Goal: Obtain resource: Obtain resource

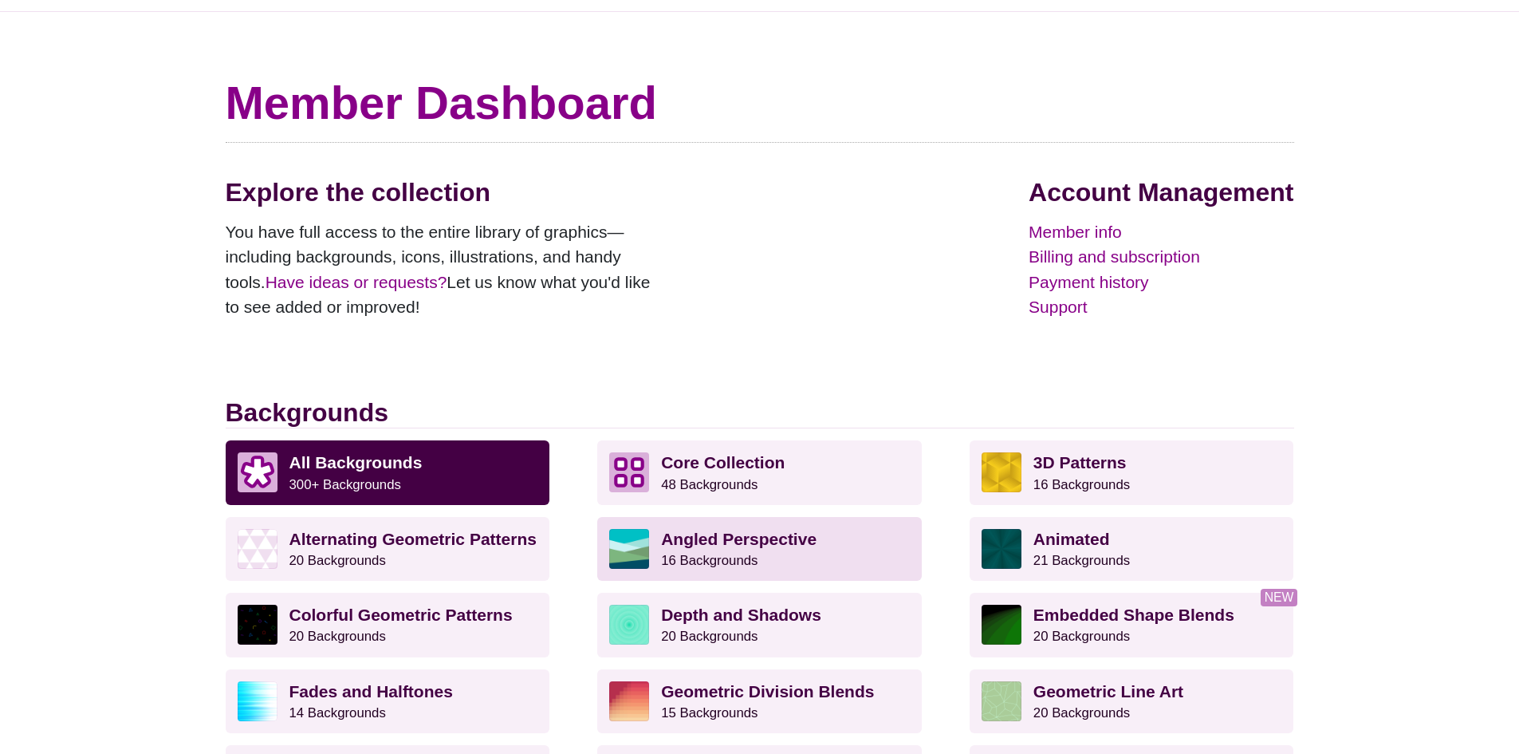
scroll to position [80, 0]
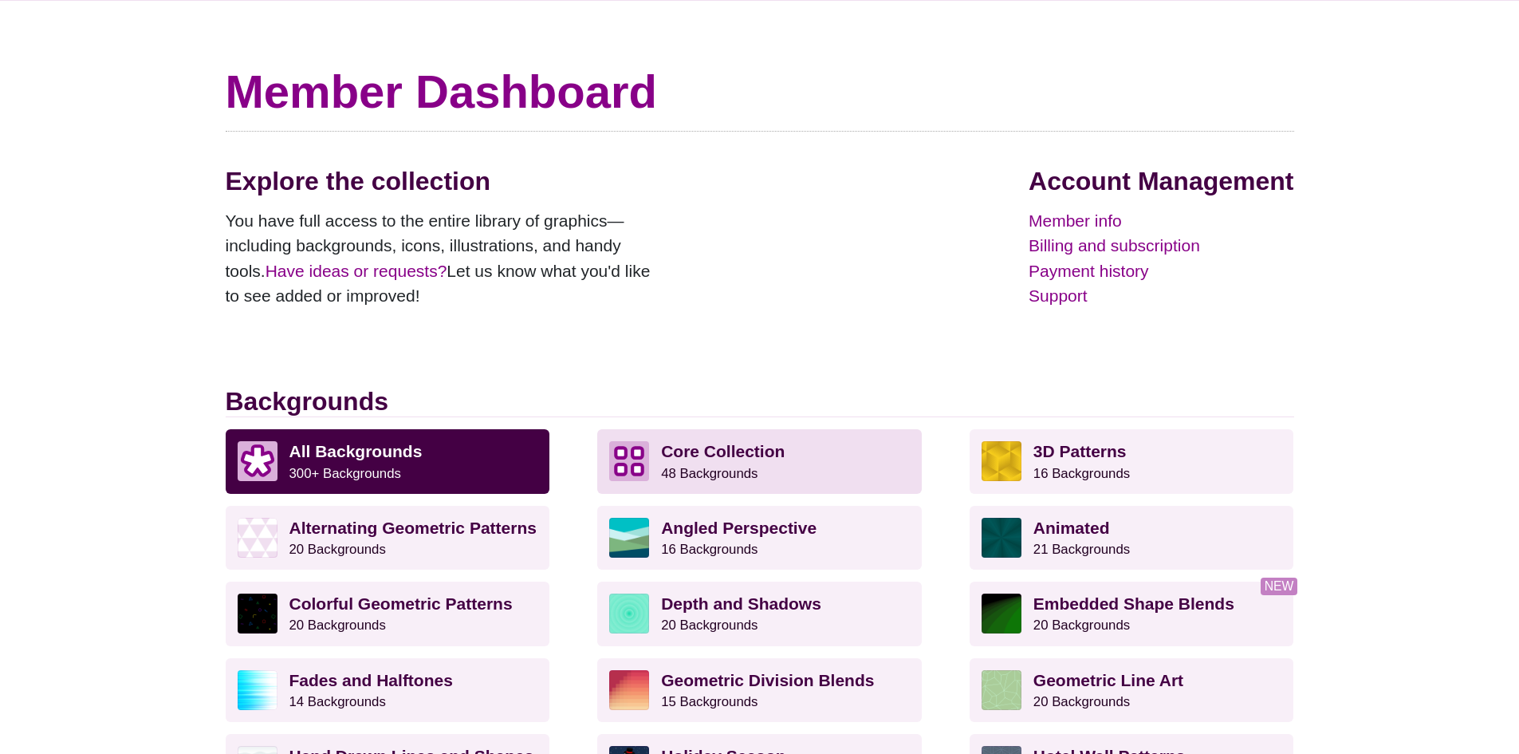
click at [726, 466] on small "48 Backgrounds" at bounding box center [709, 473] width 96 height 15
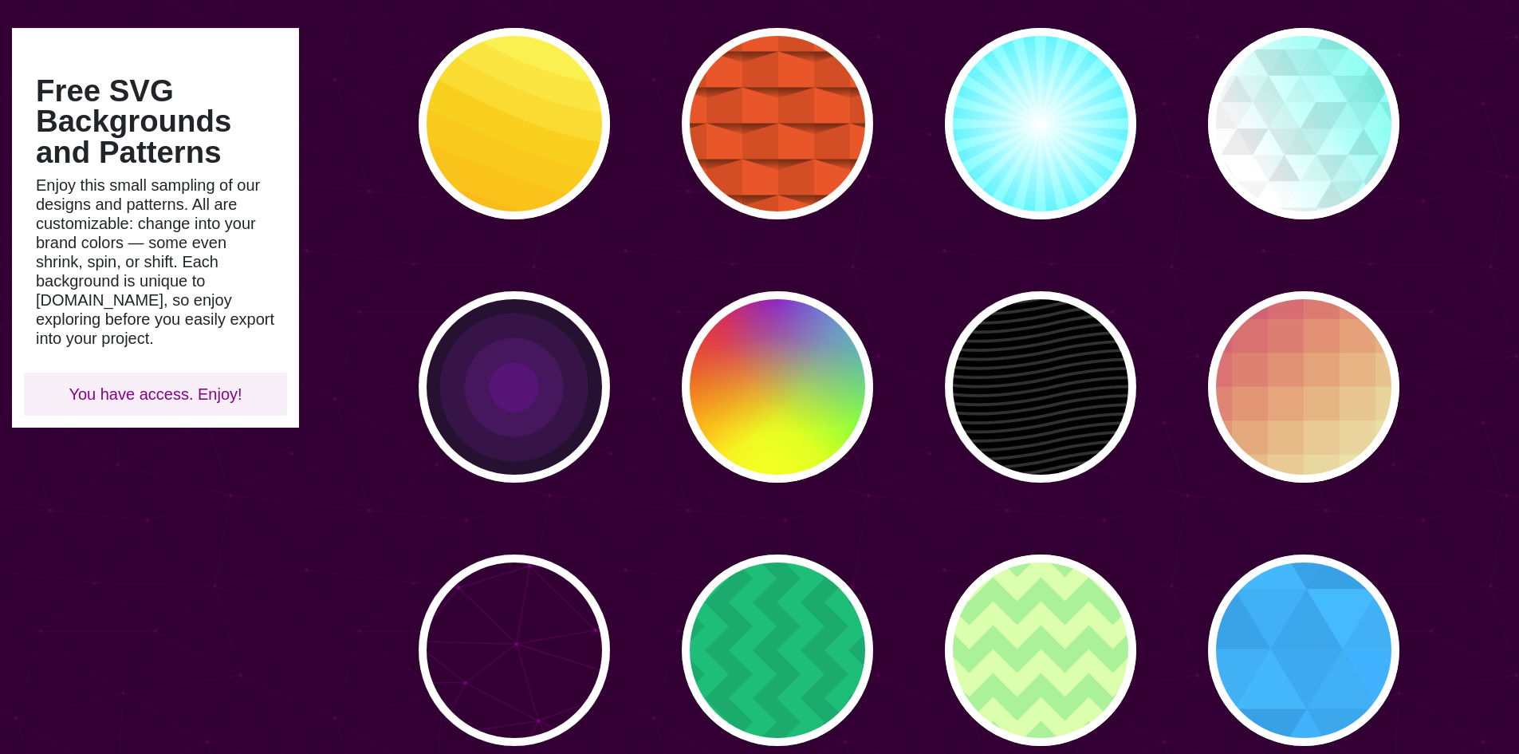
scroll to position [230, 0]
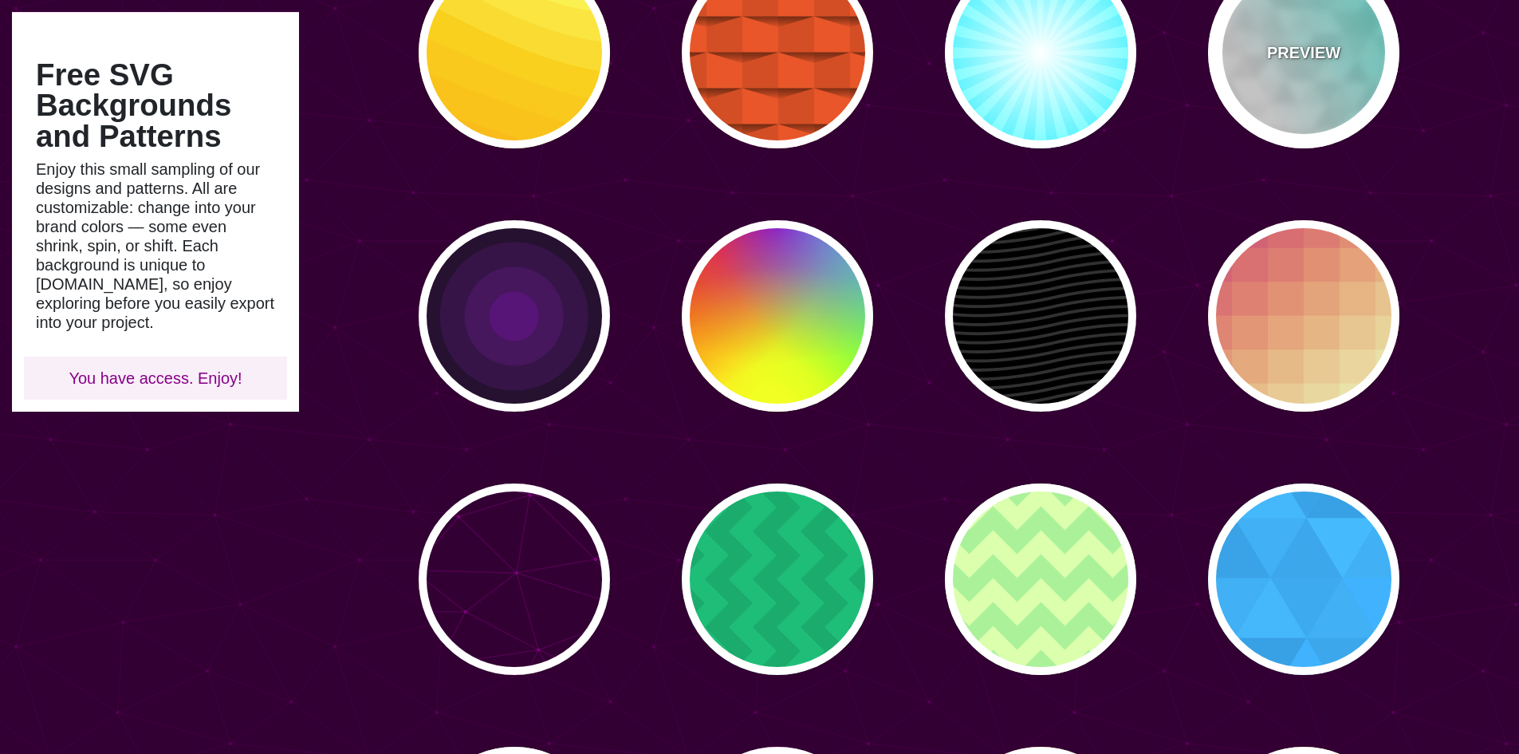
click at [1313, 100] on div "PREVIEW" at bounding box center [1303, 52] width 191 height 191
type input "#FFFFFF"
type input "#44FFEE"
type input "540"
type input "0.1"
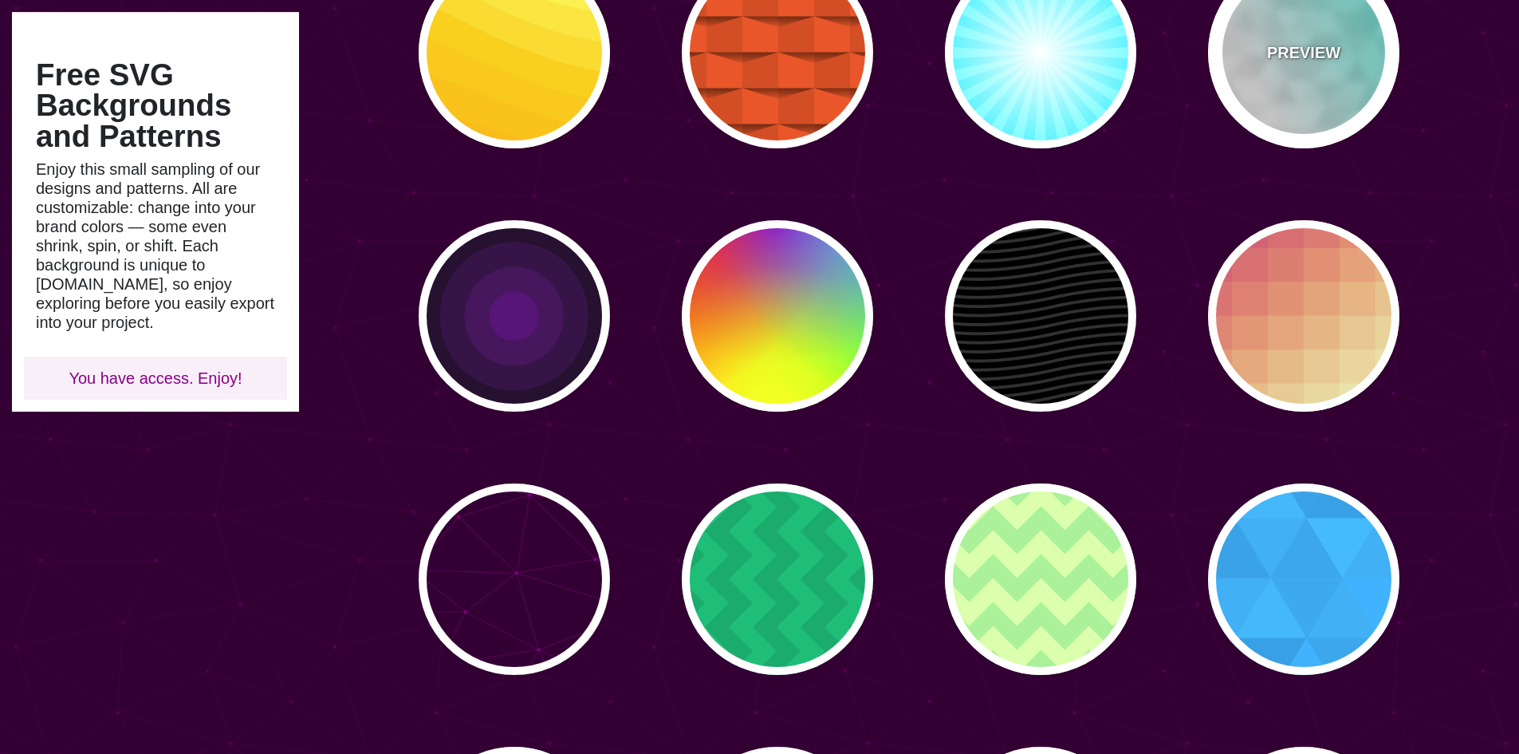
type input "250"
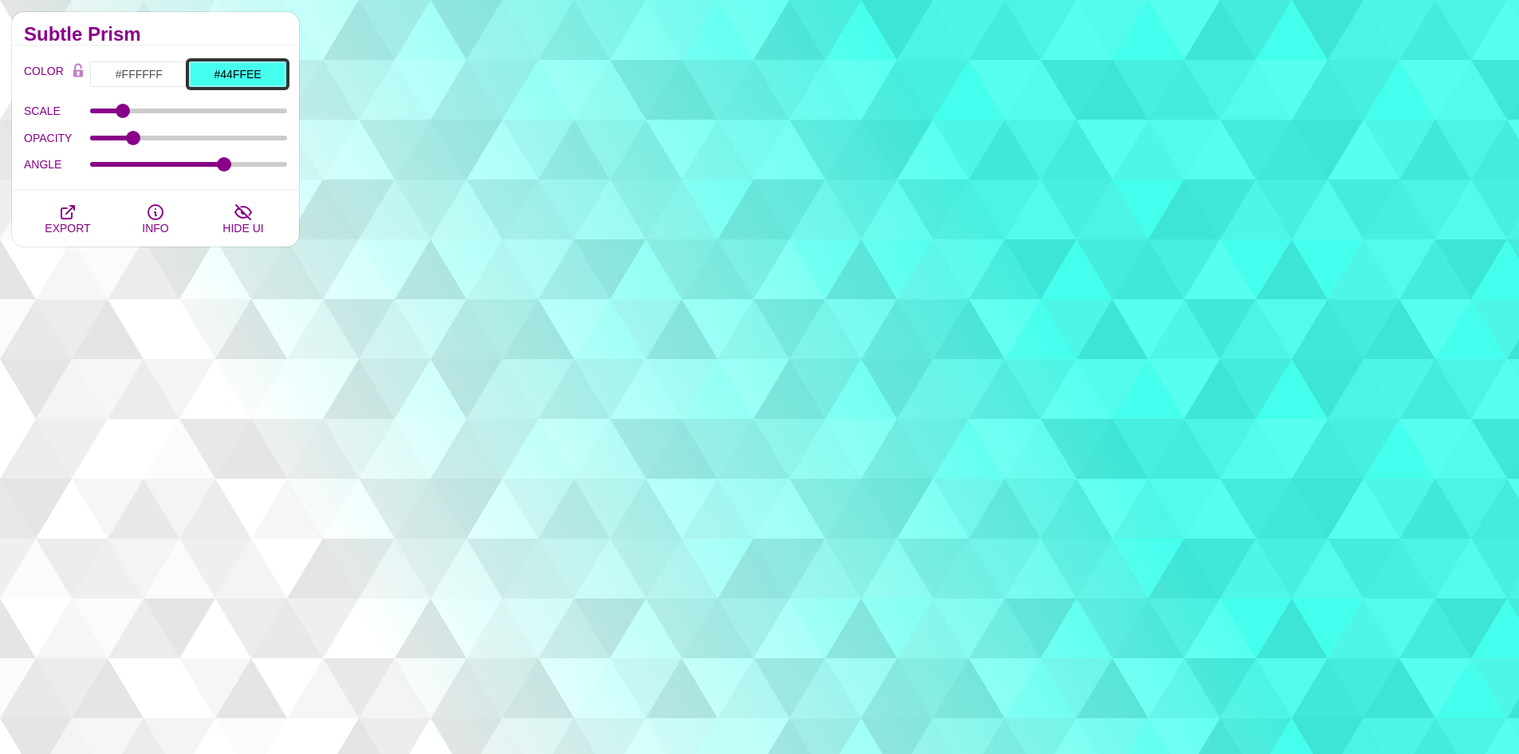
click at [262, 75] on input "#44FFEE" at bounding box center [237, 74] width 99 height 27
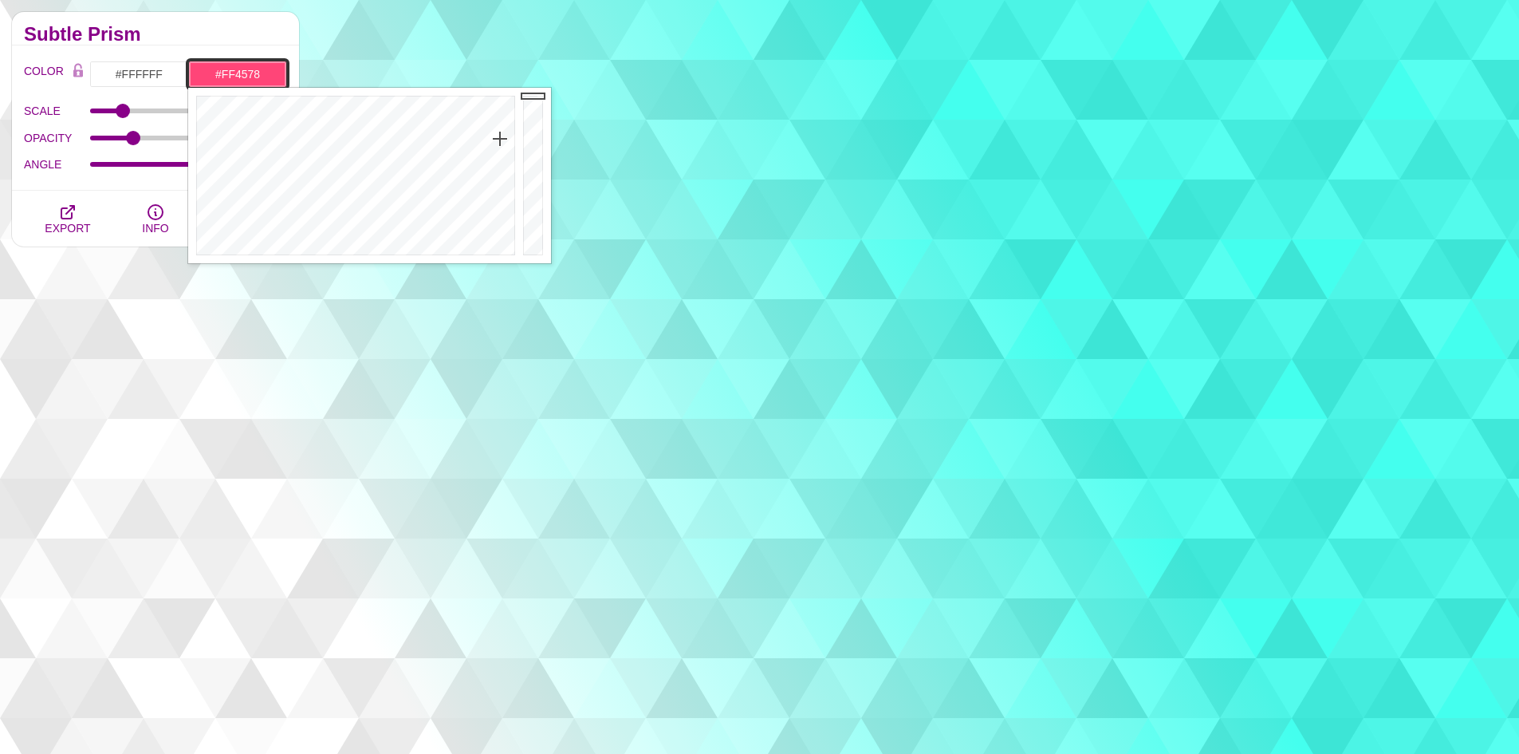
click at [500, 139] on div at bounding box center [353, 175] width 331 height 175
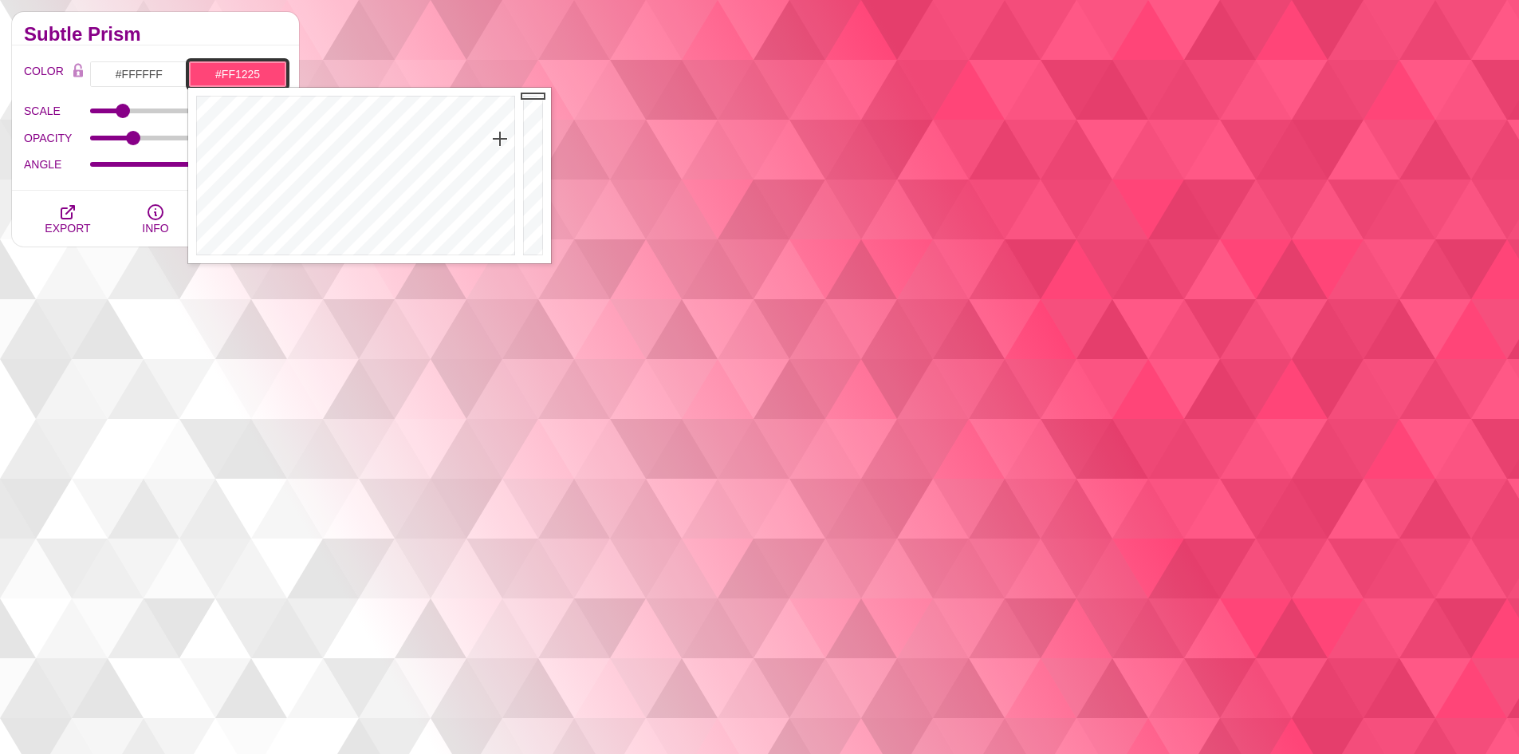
click at [510, 107] on div at bounding box center [353, 175] width 331 height 175
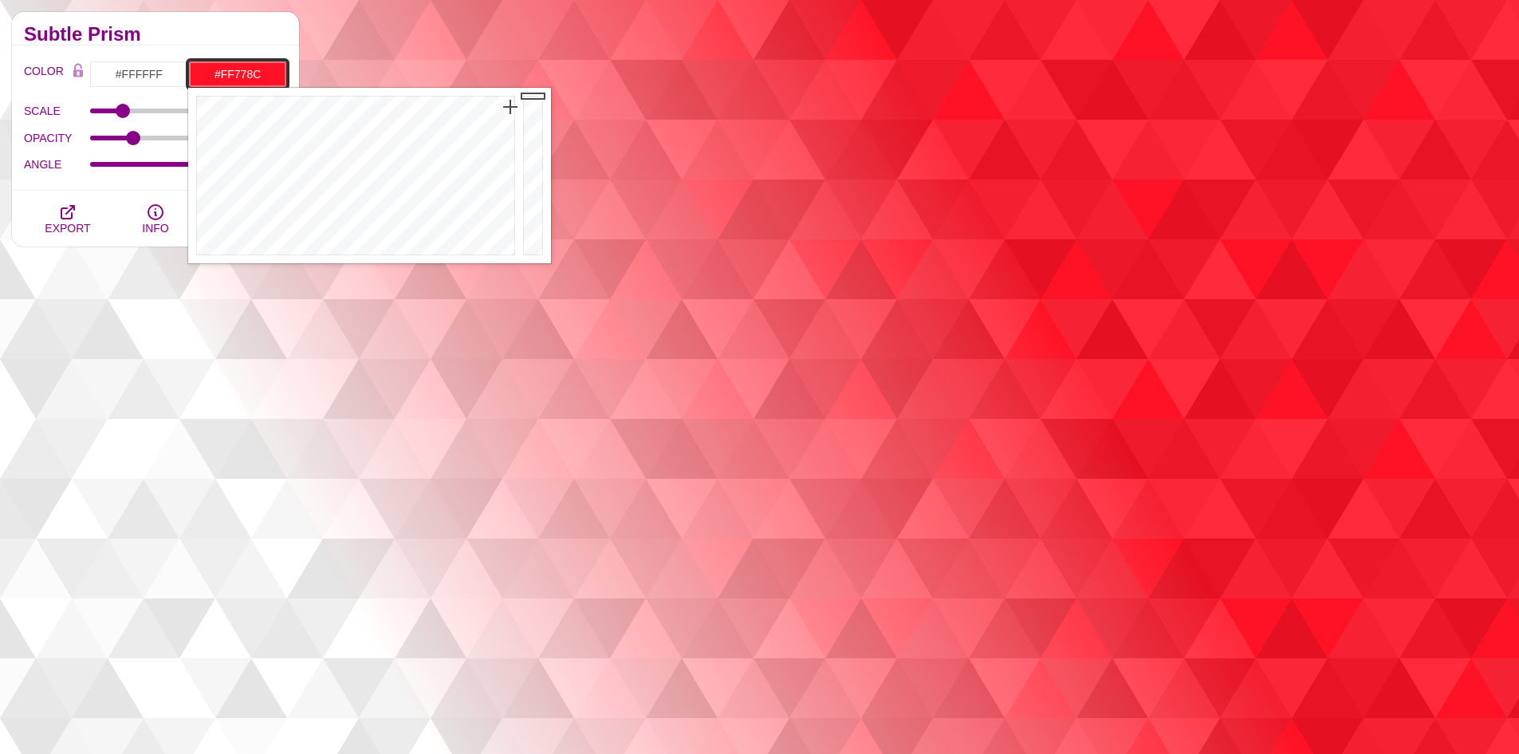
click at [506, 170] on div at bounding box center [353, 175] width 331 height 175
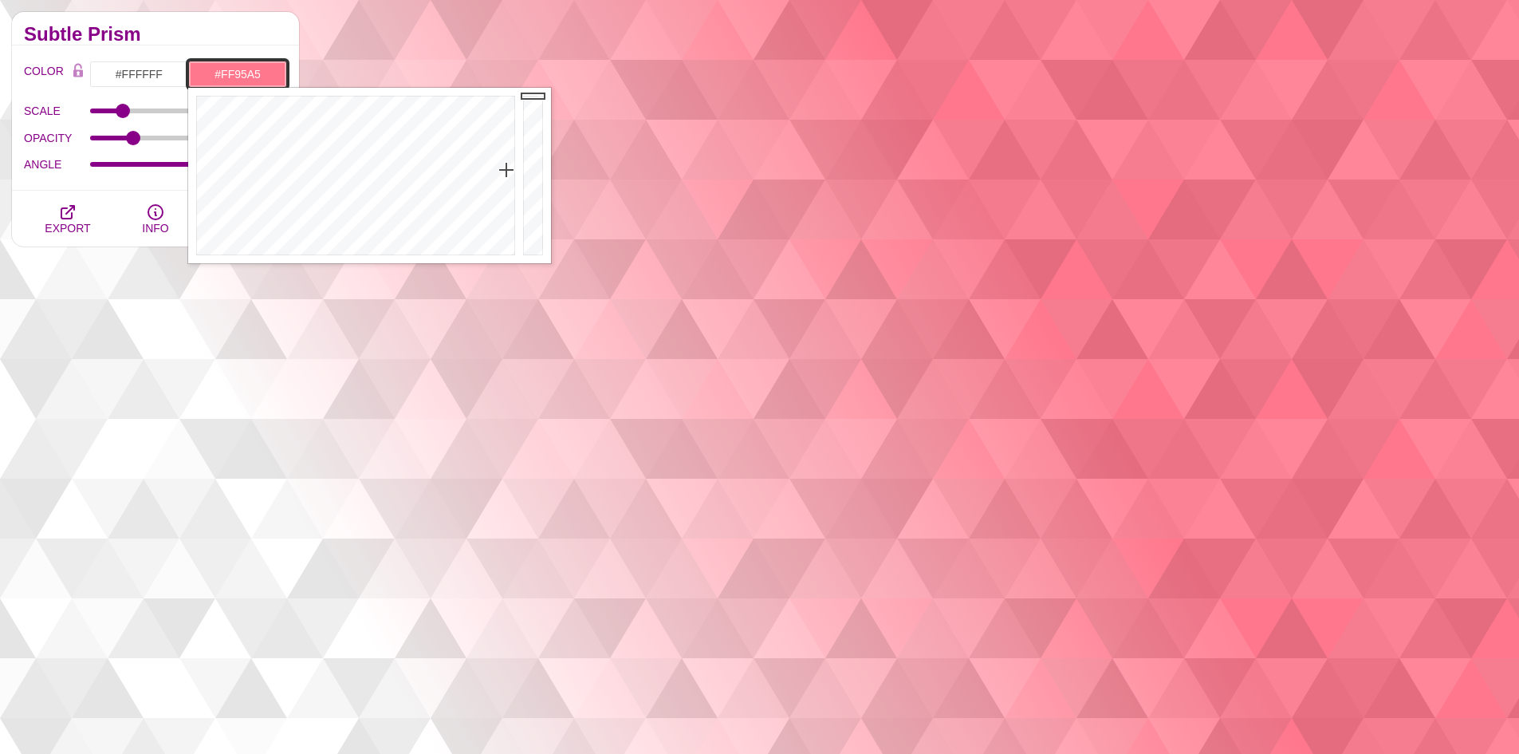
click at [506, 188] on div at bounding box center [353, 175] width 331 height 175
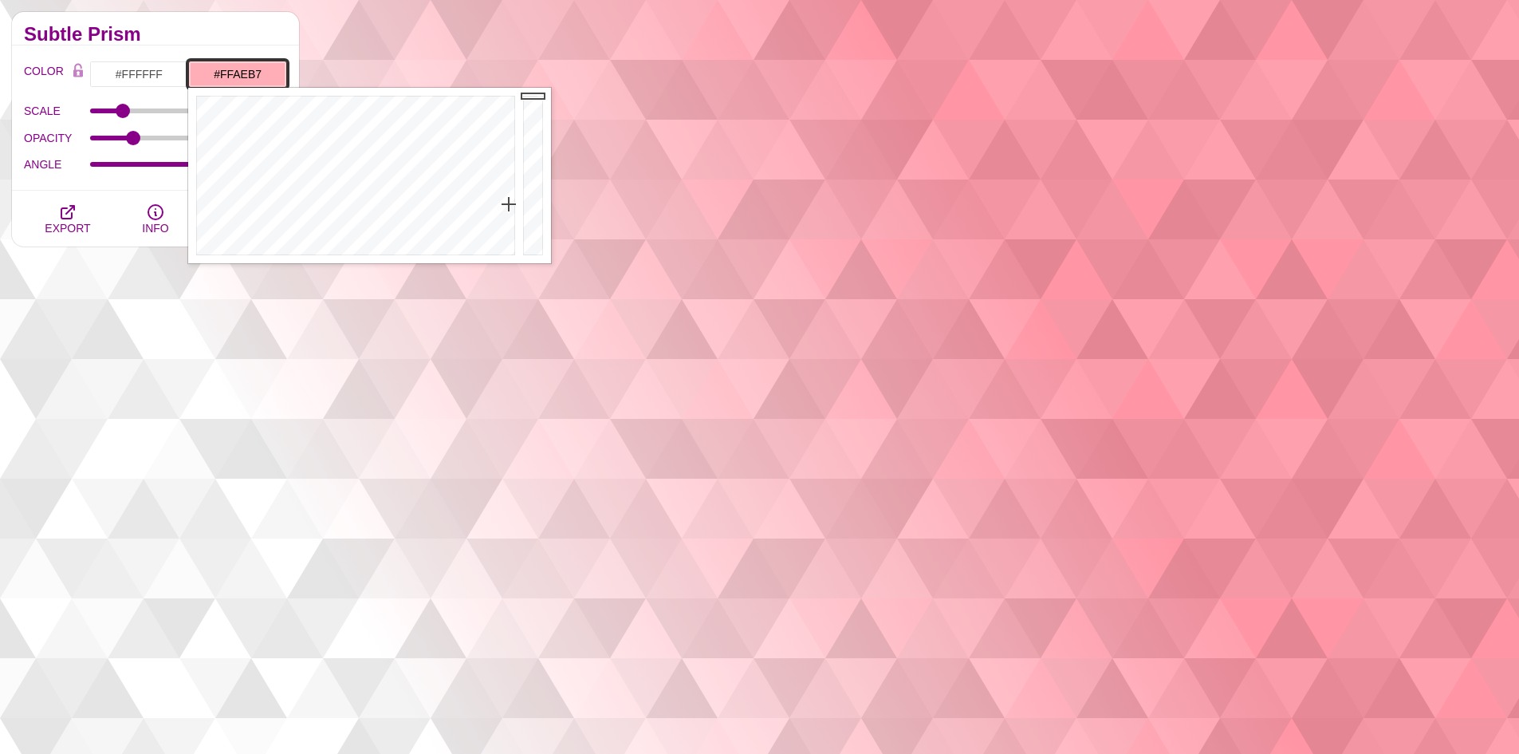
click at [509, 204] on div at bounding box center [353, 175] width 331 height 175
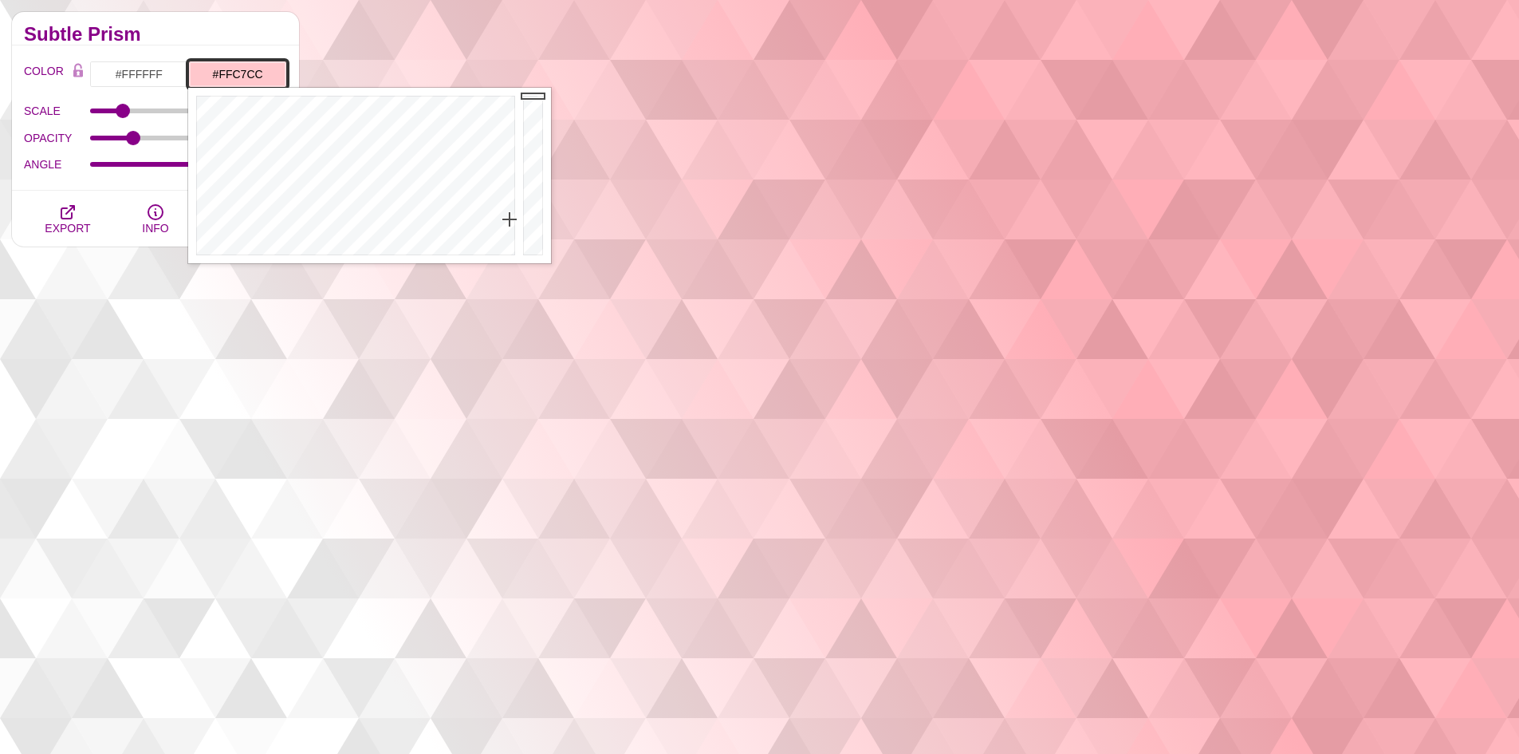
click at [510, 219] on div at bounding box center [353, 175] width 331 height 175
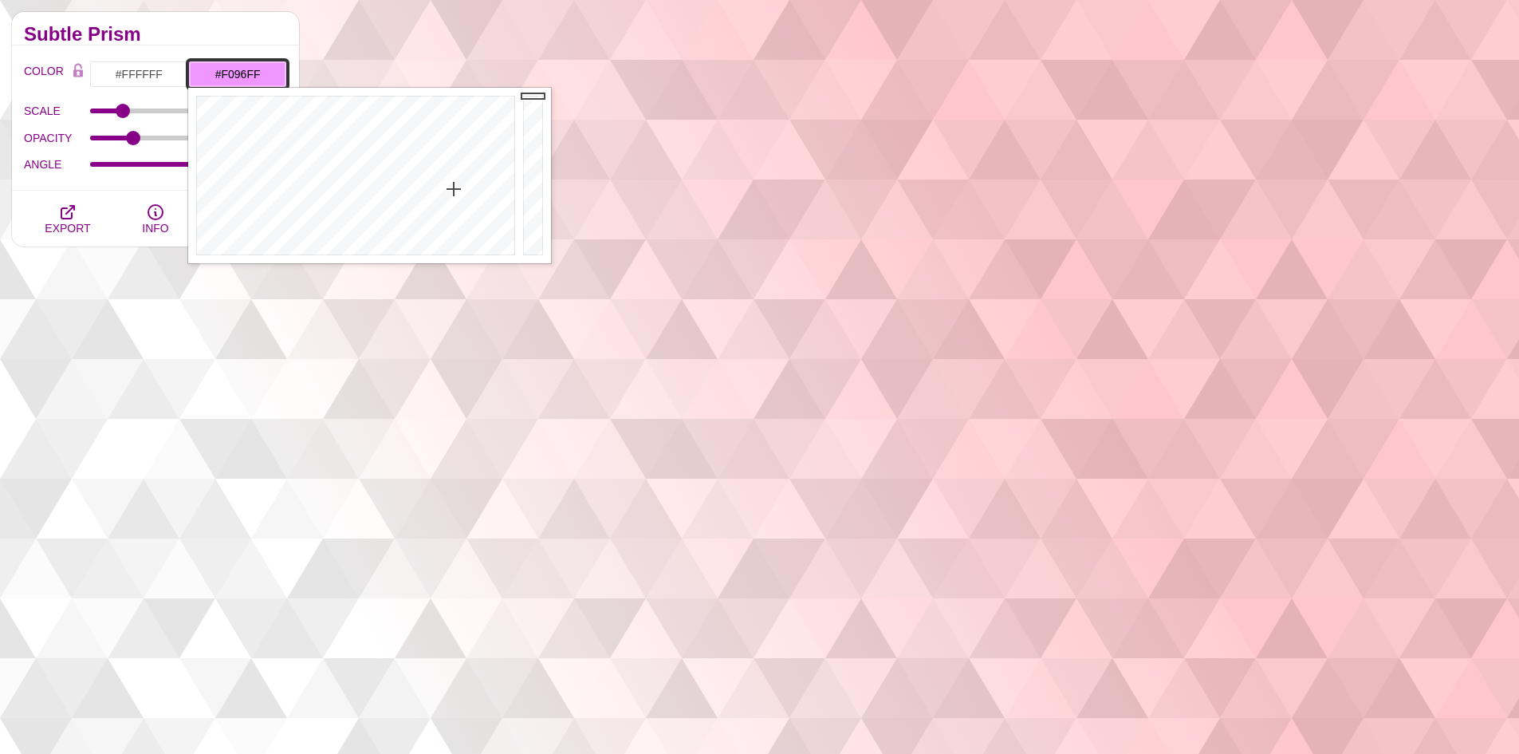
click at [454, 189] on div at bounding box center [353, 175] width 331 height 175
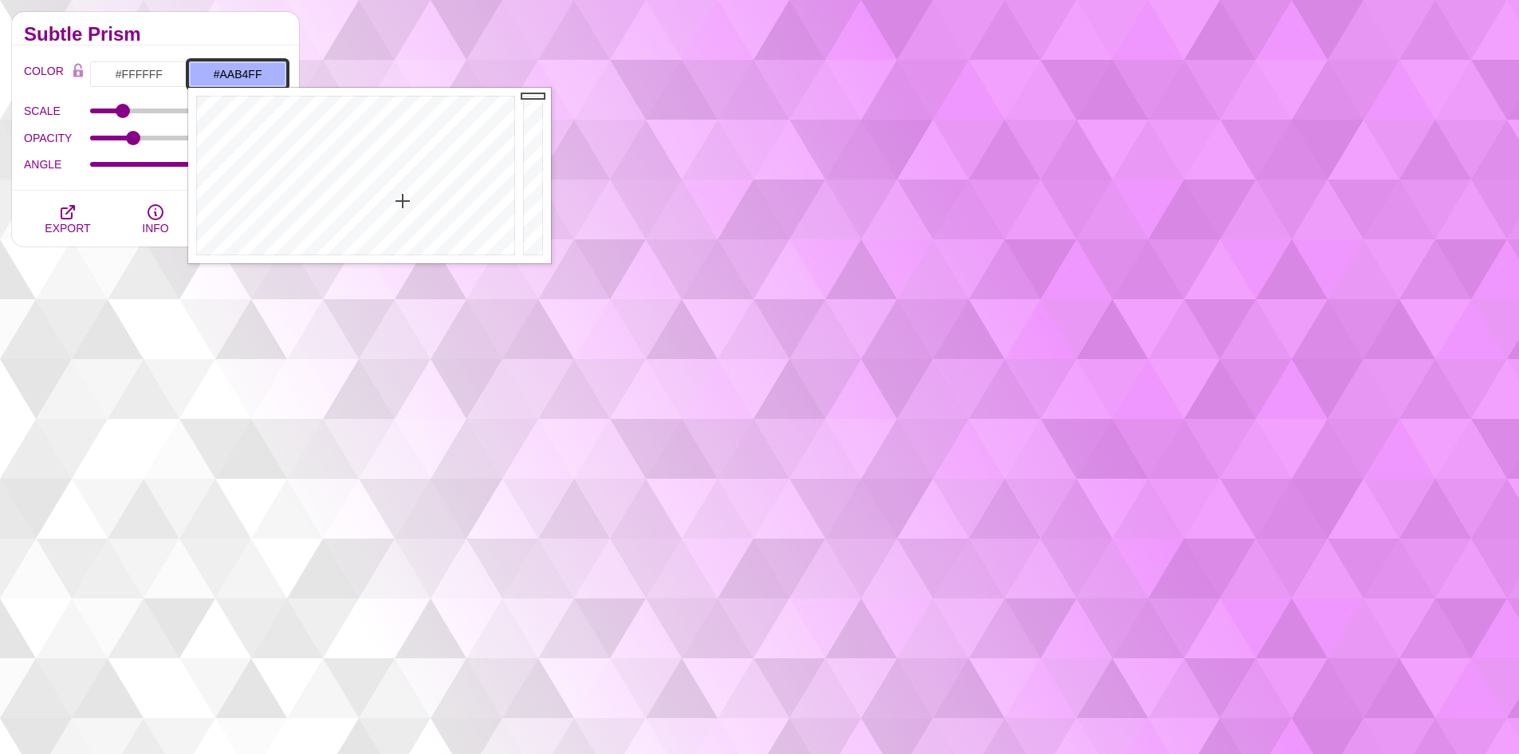
drag, startPoint x: 403, startPoint y: 201, endPoint x: 412, endPoint y: 215, distance: 16.6
click at [403, 202] on div at bounding box center [353, 175] width 331 height 175
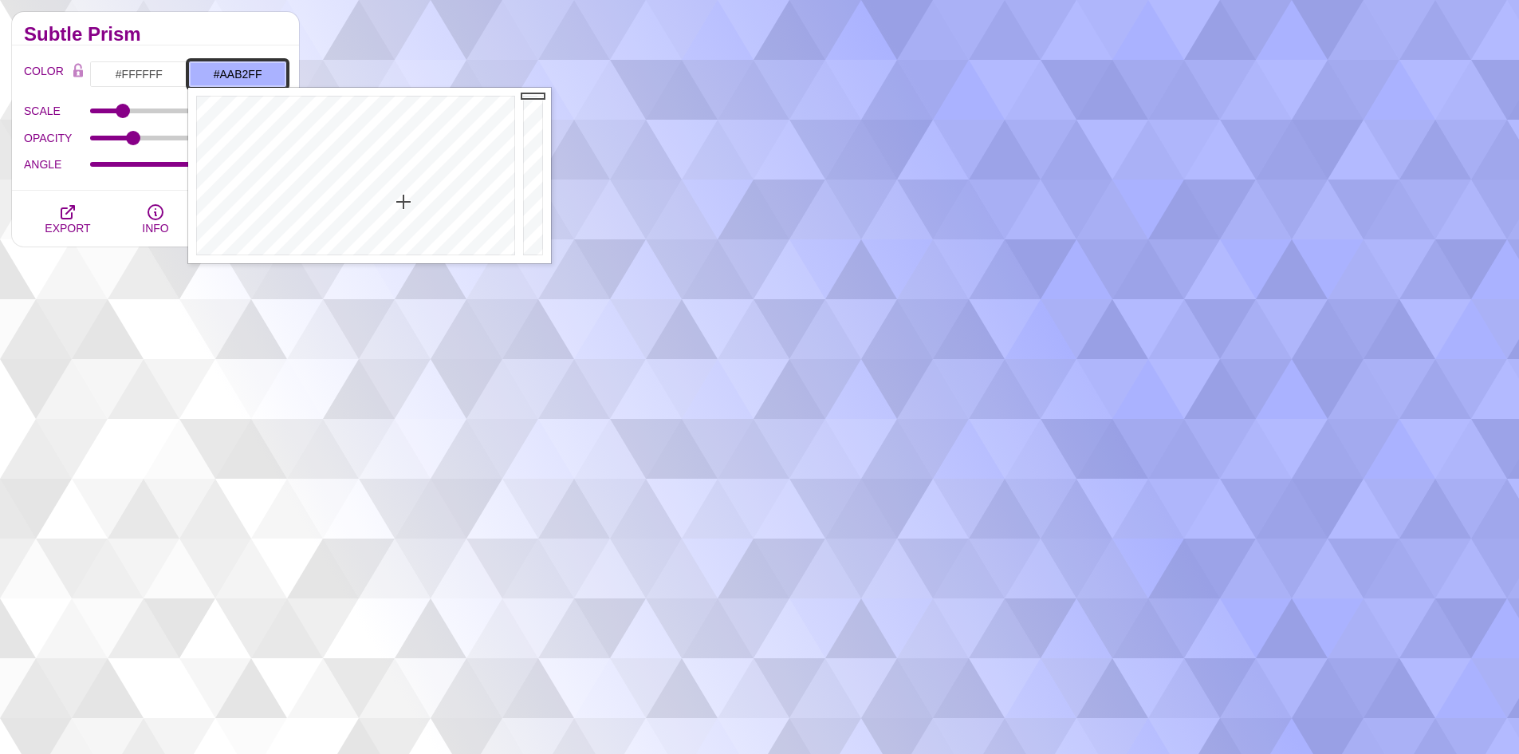
type input "#CAD3FF"
click at [400, 222] on div at bounding box center [353, 175] width 331 height 175
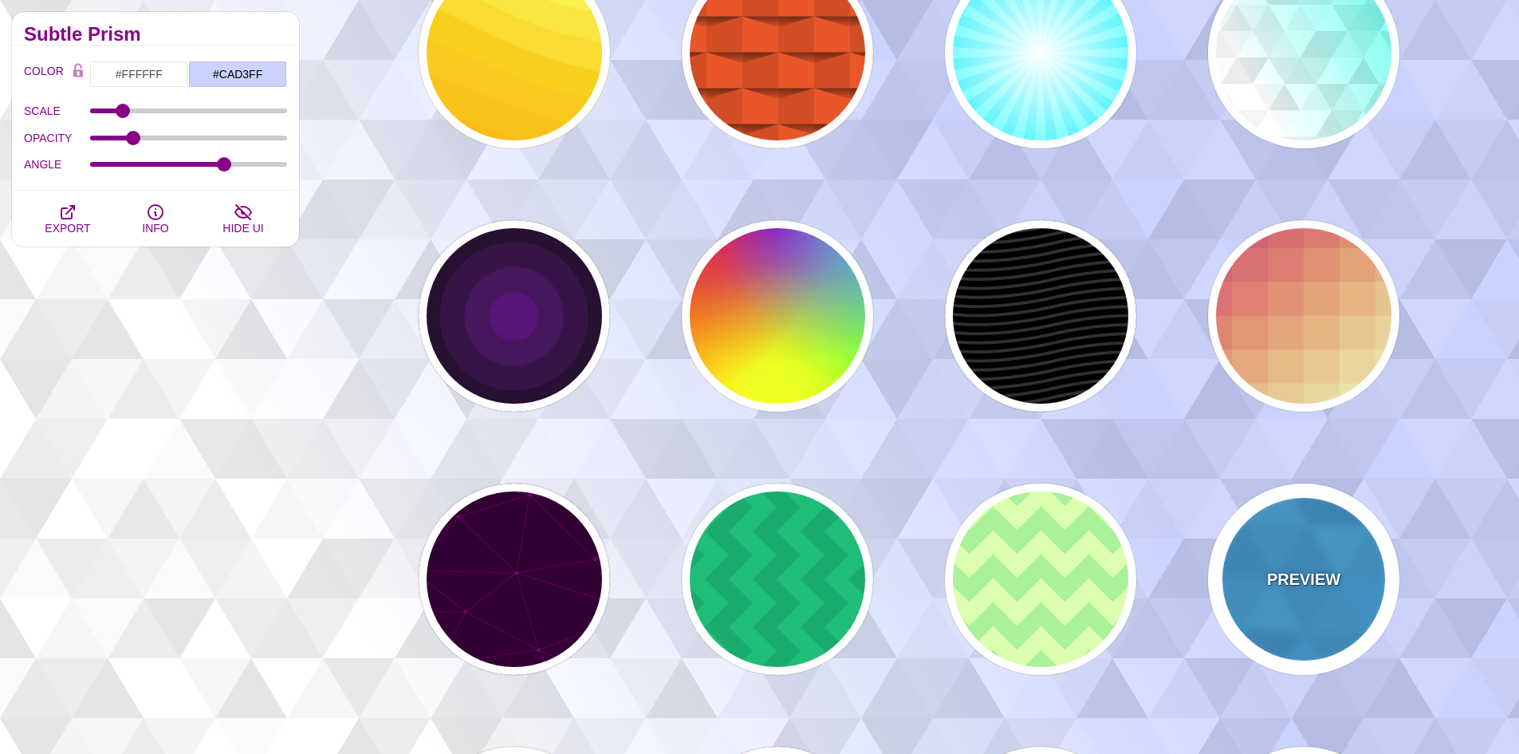
click at [1272, 612] on div "PREVIEW" at bounding box center [1303, 578] width 191 height 191
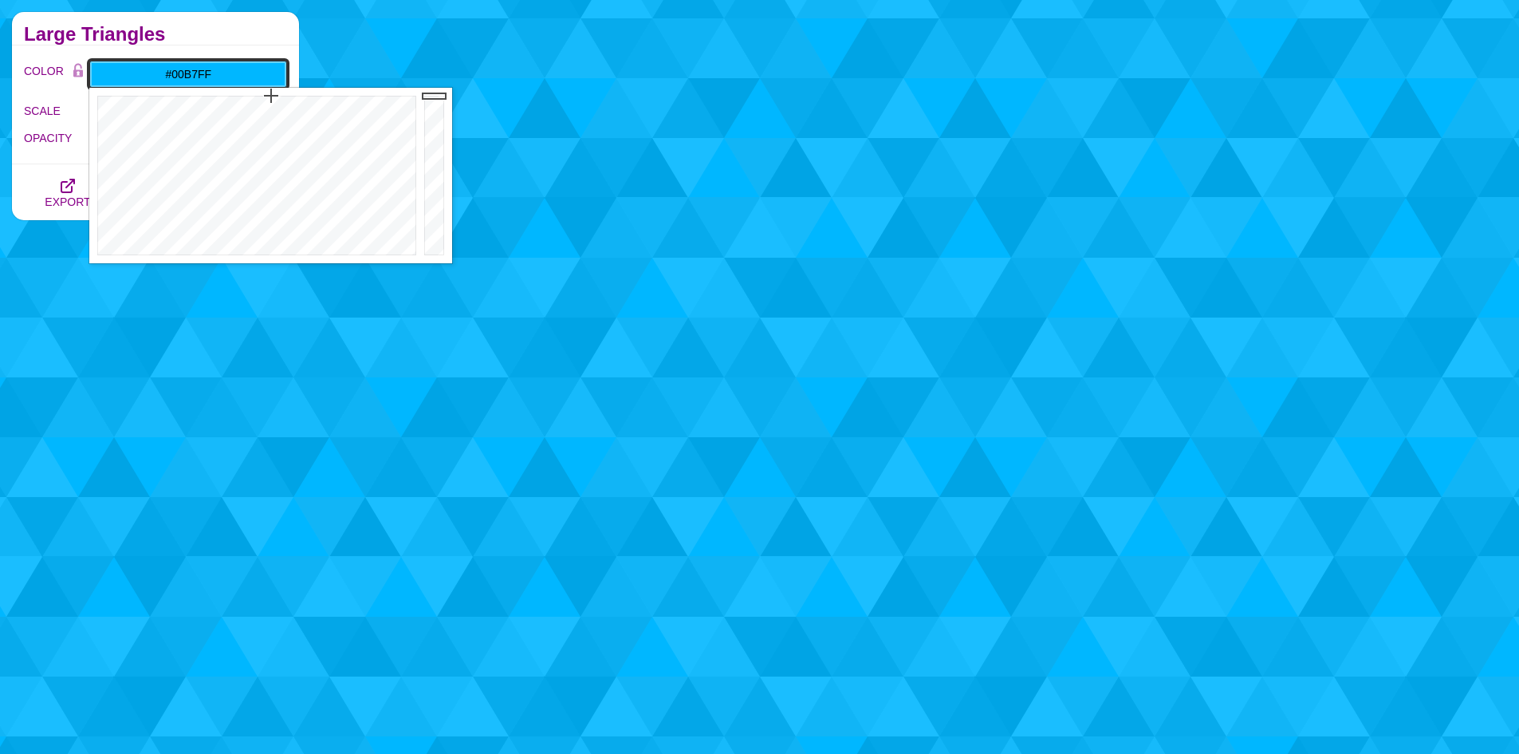
click at [218, 79] on input "#00B7FF" at bounding box center [188, 74] width 198 height 27
click at [404, 145] on div at bounding box center [254, 175] width 331 height 175
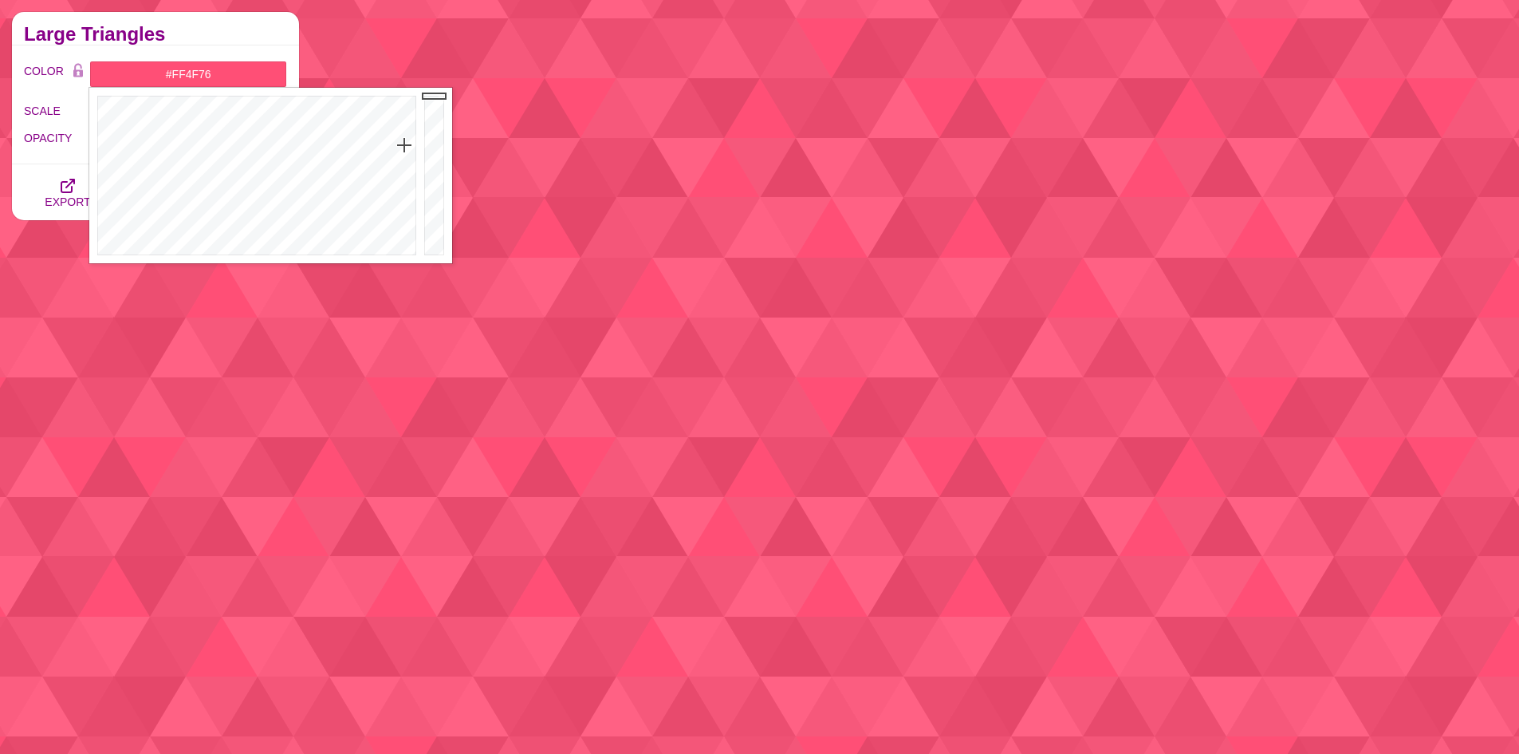
click at [178, 30] on h2 "Large Triangles" at bounding box center [155, 34] width 263 height 13
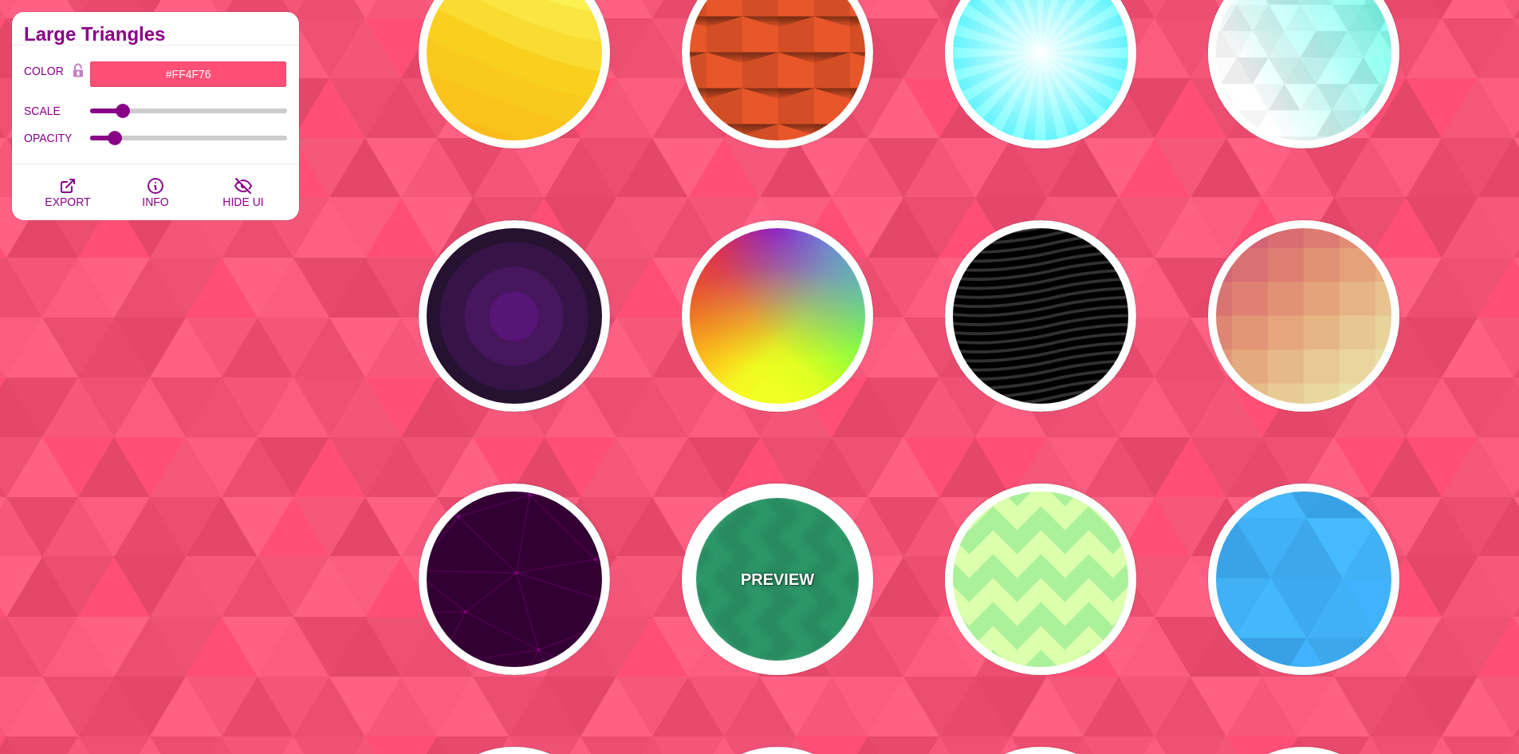
click at [764, 619] on div "PREVIEW" at bounding box center [777, 578] width 191 height 191
type input "#00BB77"
type input "#000000"
type input "120"
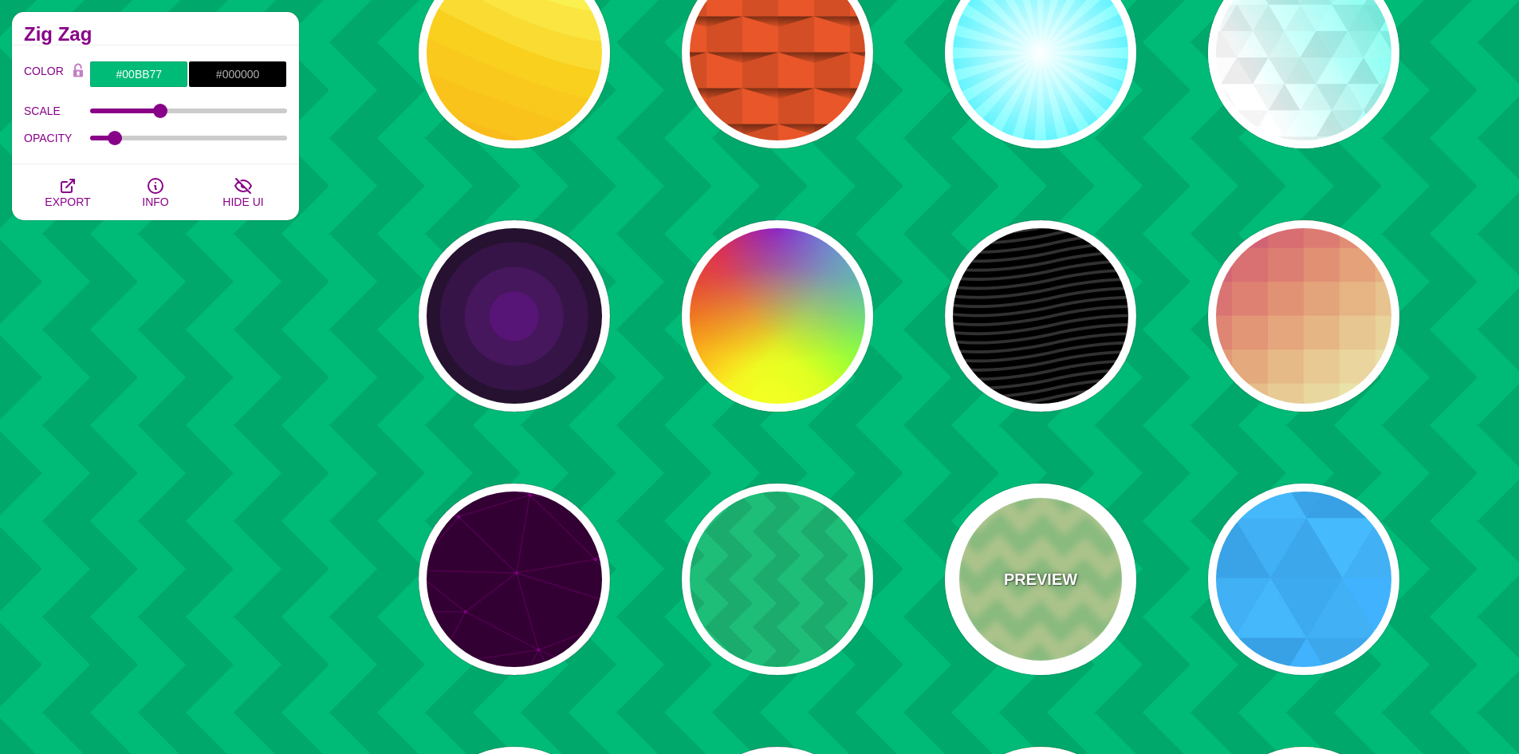
click at [1077, 608] on div "PREVIEW" at bounding box center [1040, 578] width 191 height 191
type input "#DDFFAA"
type input "#AAEE99"
type input "1"
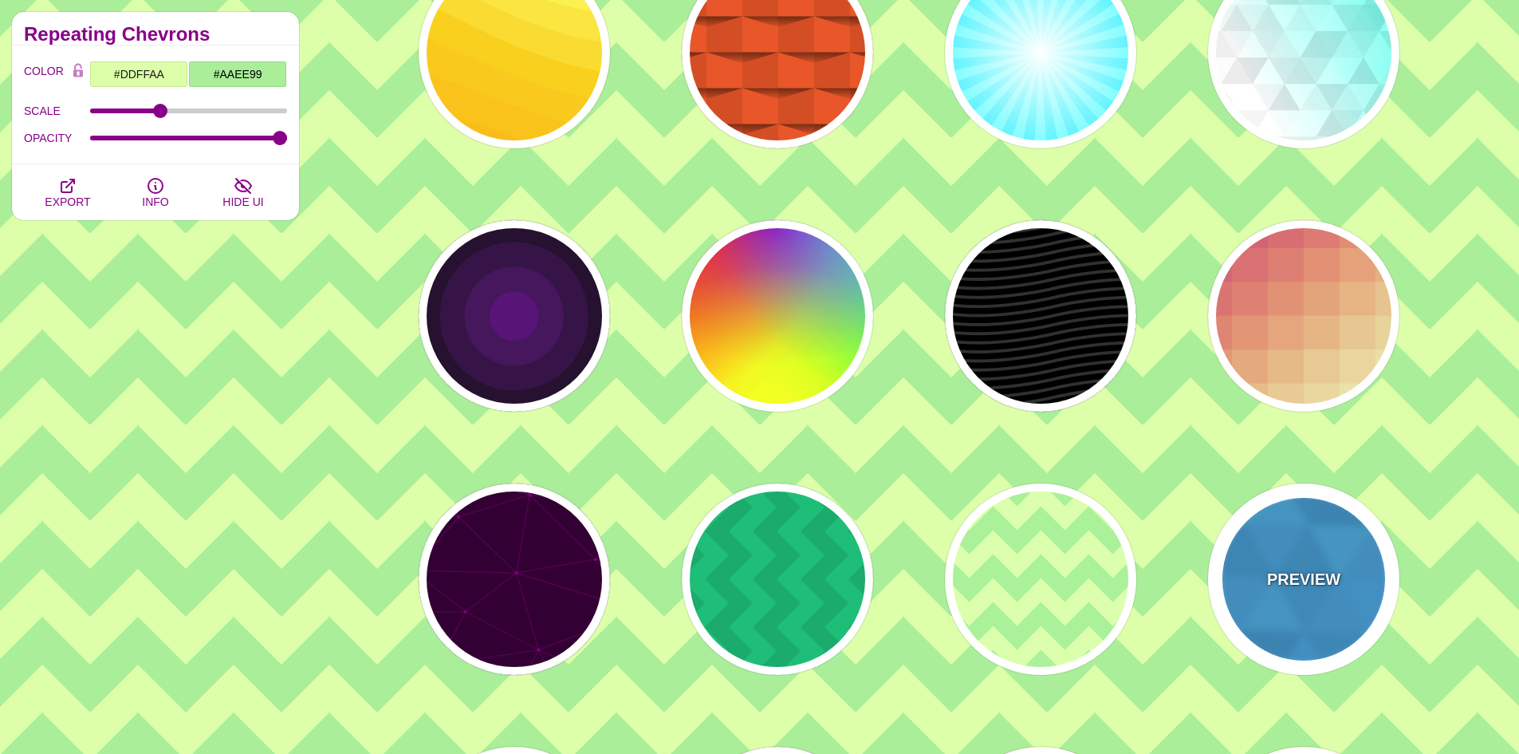
click at [1277, 608] on div "PREVIEW" at bounding box center [1303, 578] width 191 height 191
type input "#00B7FF"
type input "540"
type input "0.1"
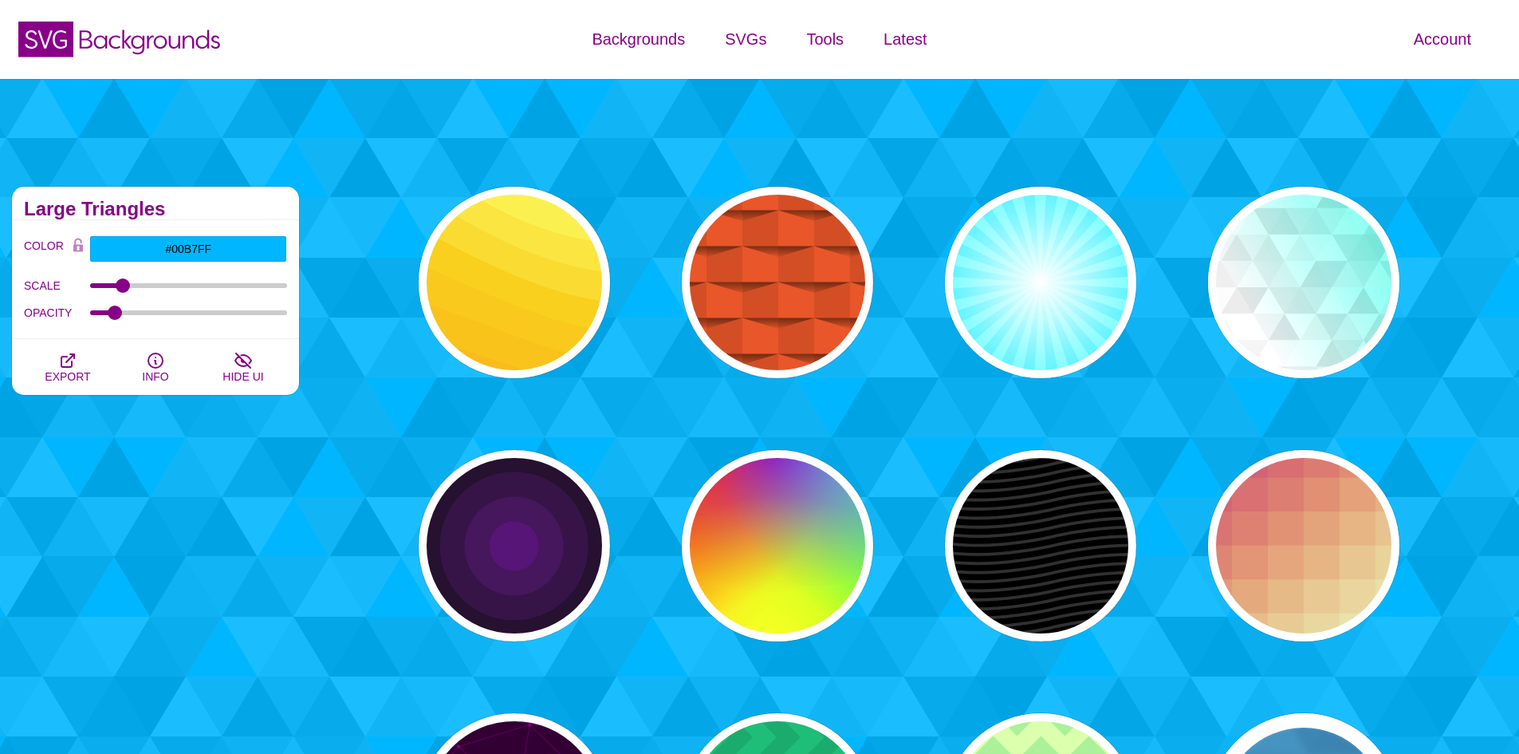
scroll to position [0, 0]
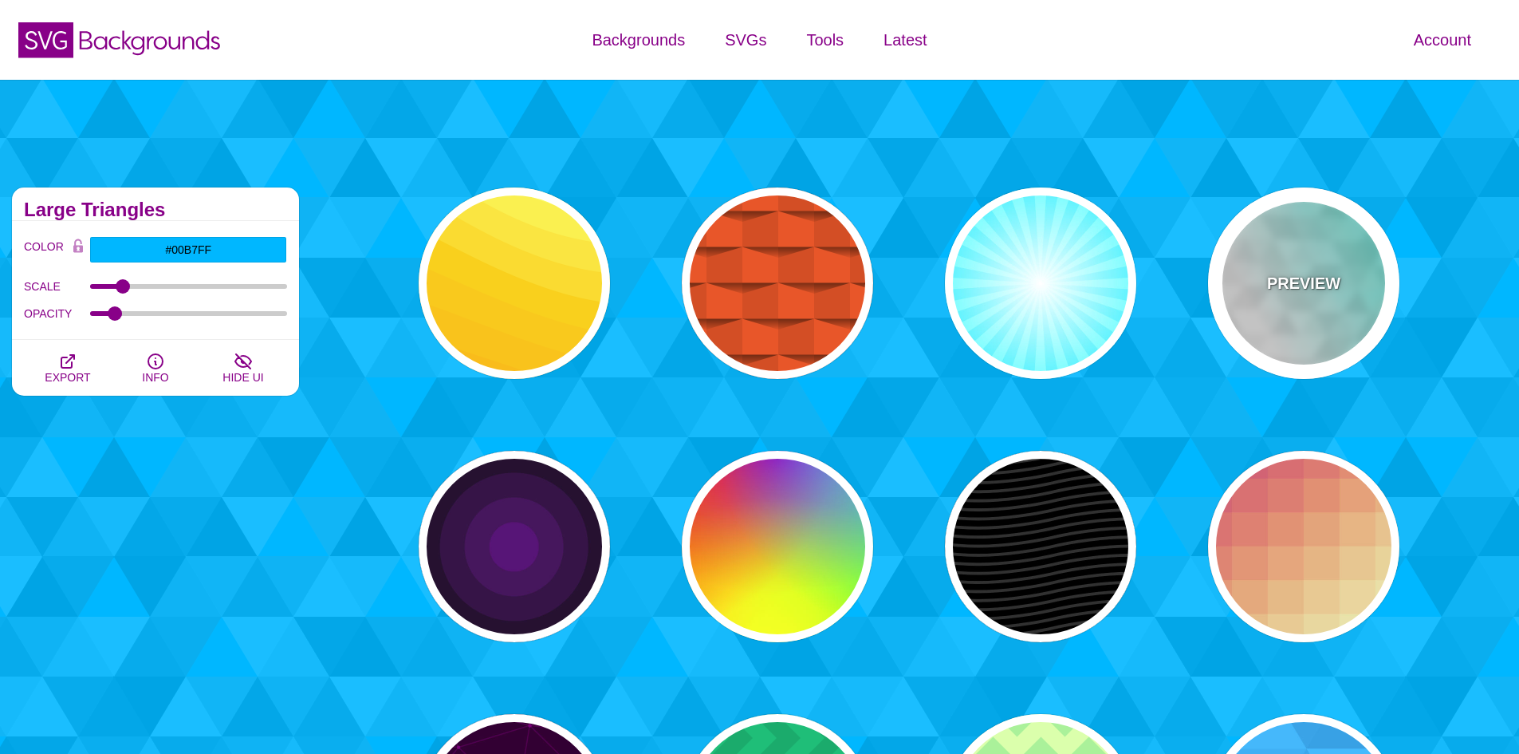
click at [1288, 339] on div "PREVIEW" at bounding box center [1303, 282] width 191 height 191
type input "#FFFFFF"
type input "#44FFEE"
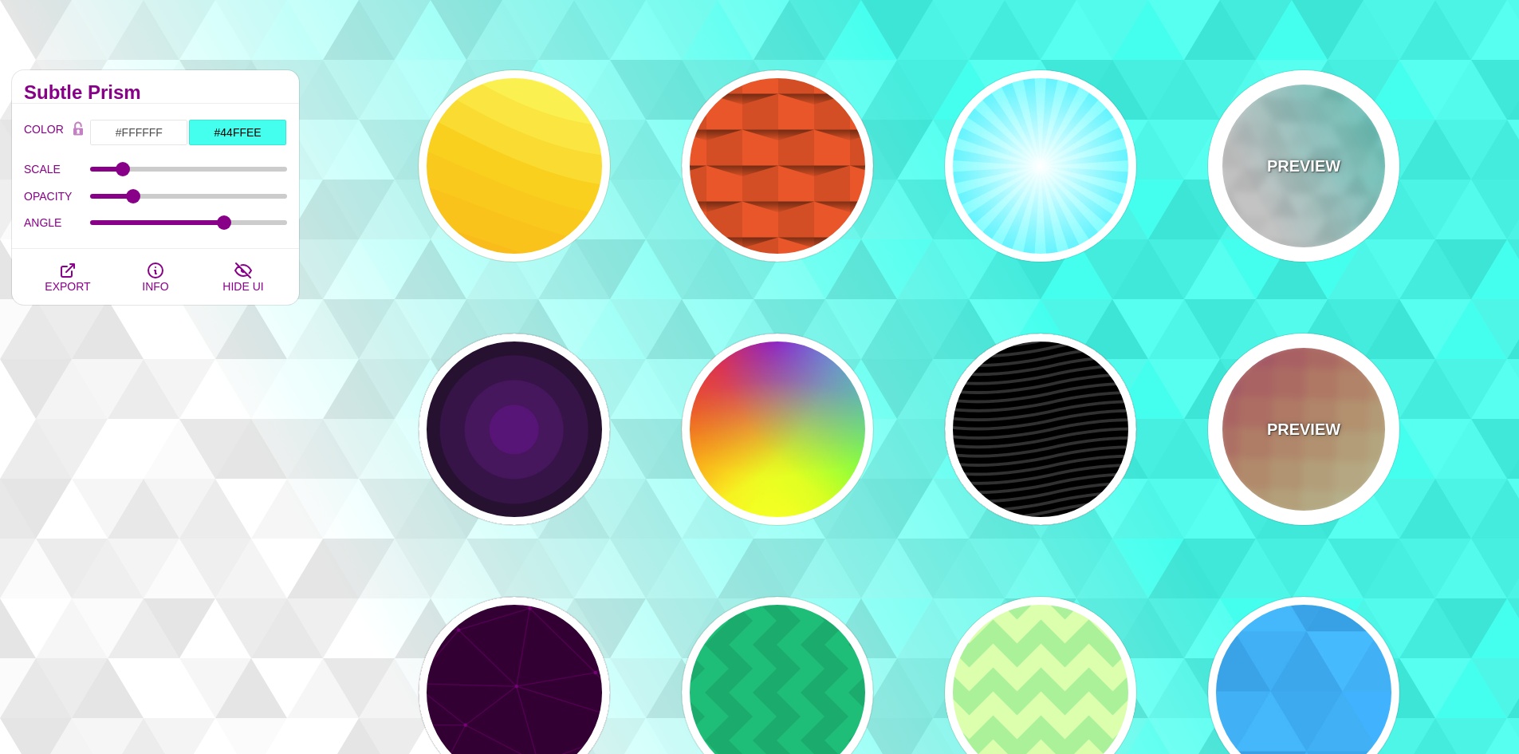
scroll to position [159, 0]
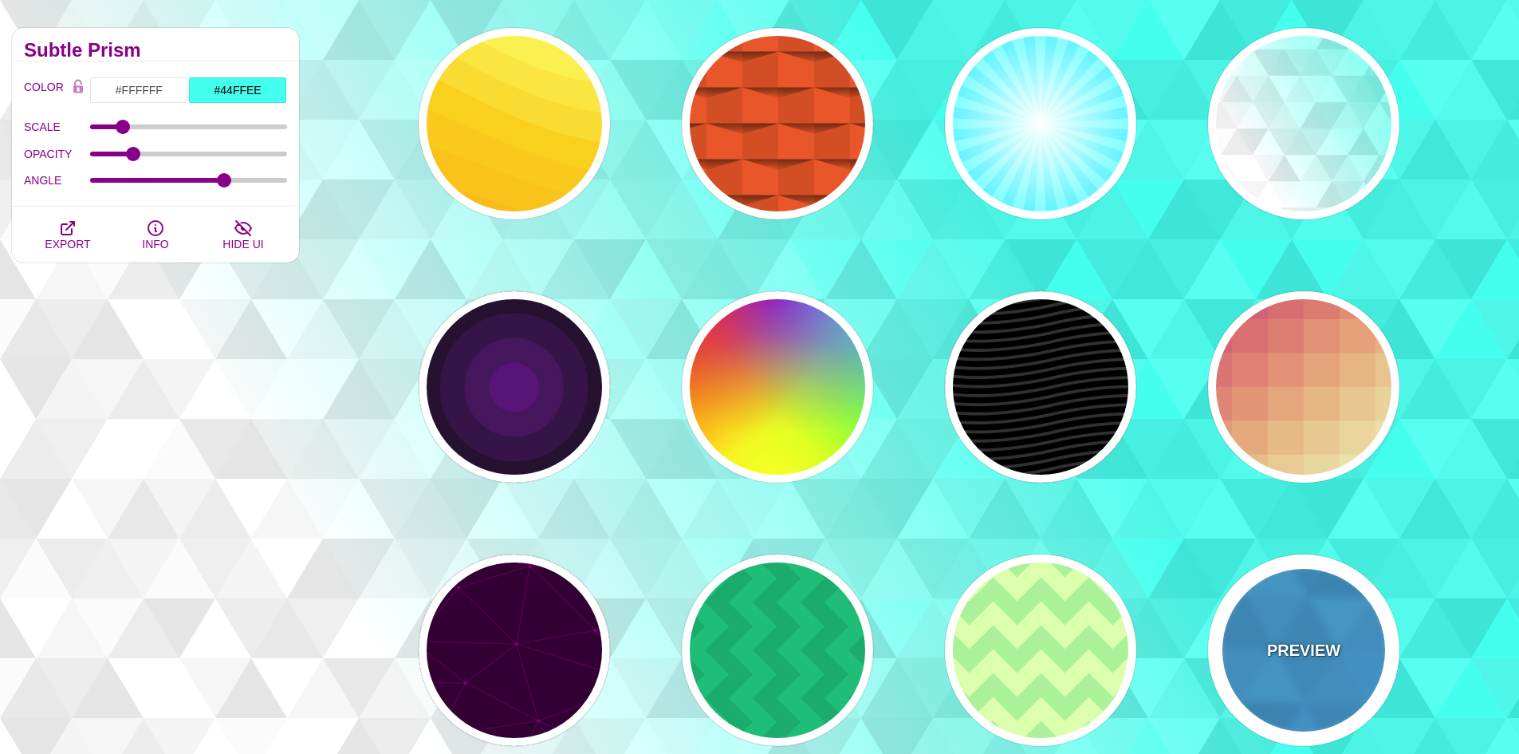
click at [1293, 644] on p "PREVIEW" at bounding box center [1303, 650] width 73 height 24
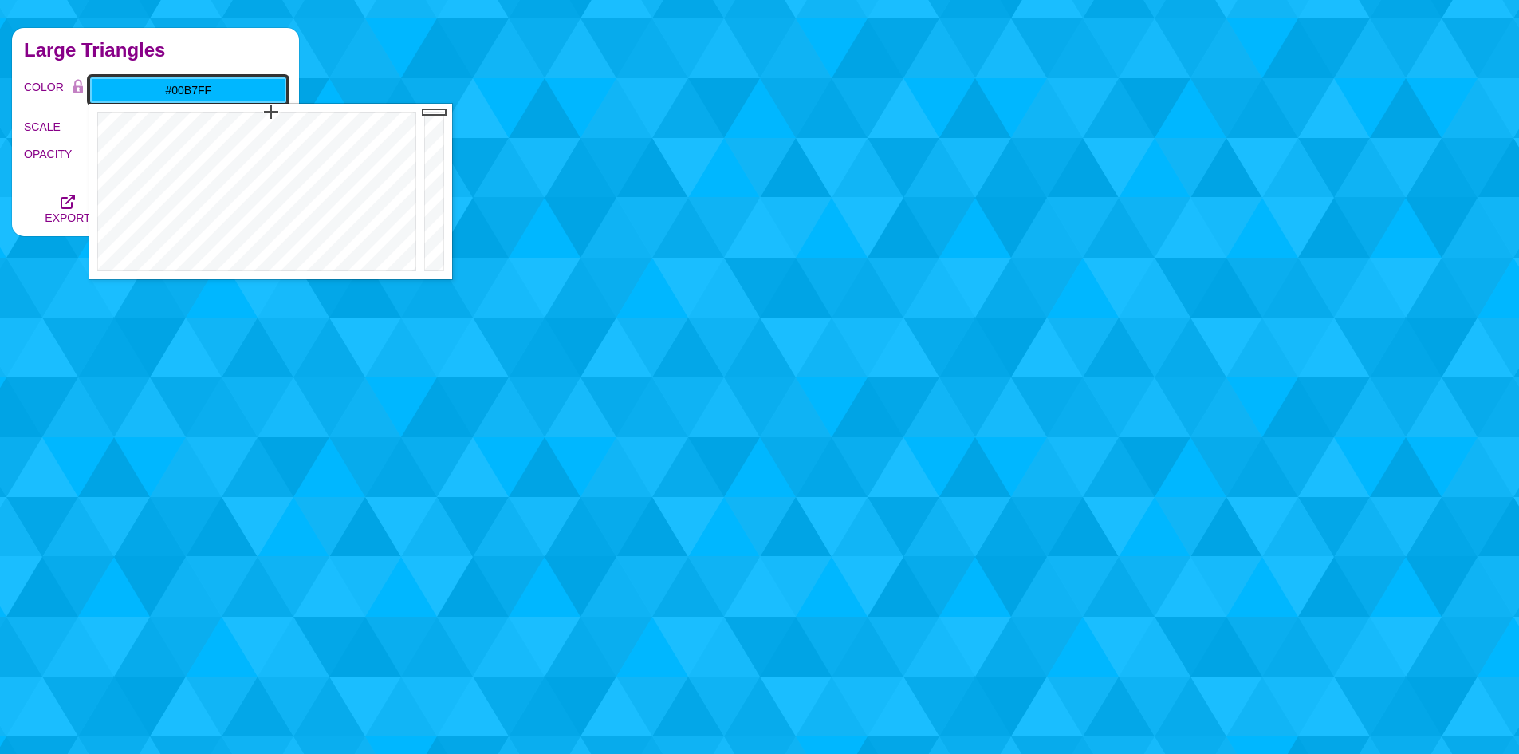
click at [196, 89] on input "#00B7FF" at bounding box center [188, 90] width 198 height 27
click at [434, 267] on div at bounding box center [436, 191] width 32 height 175
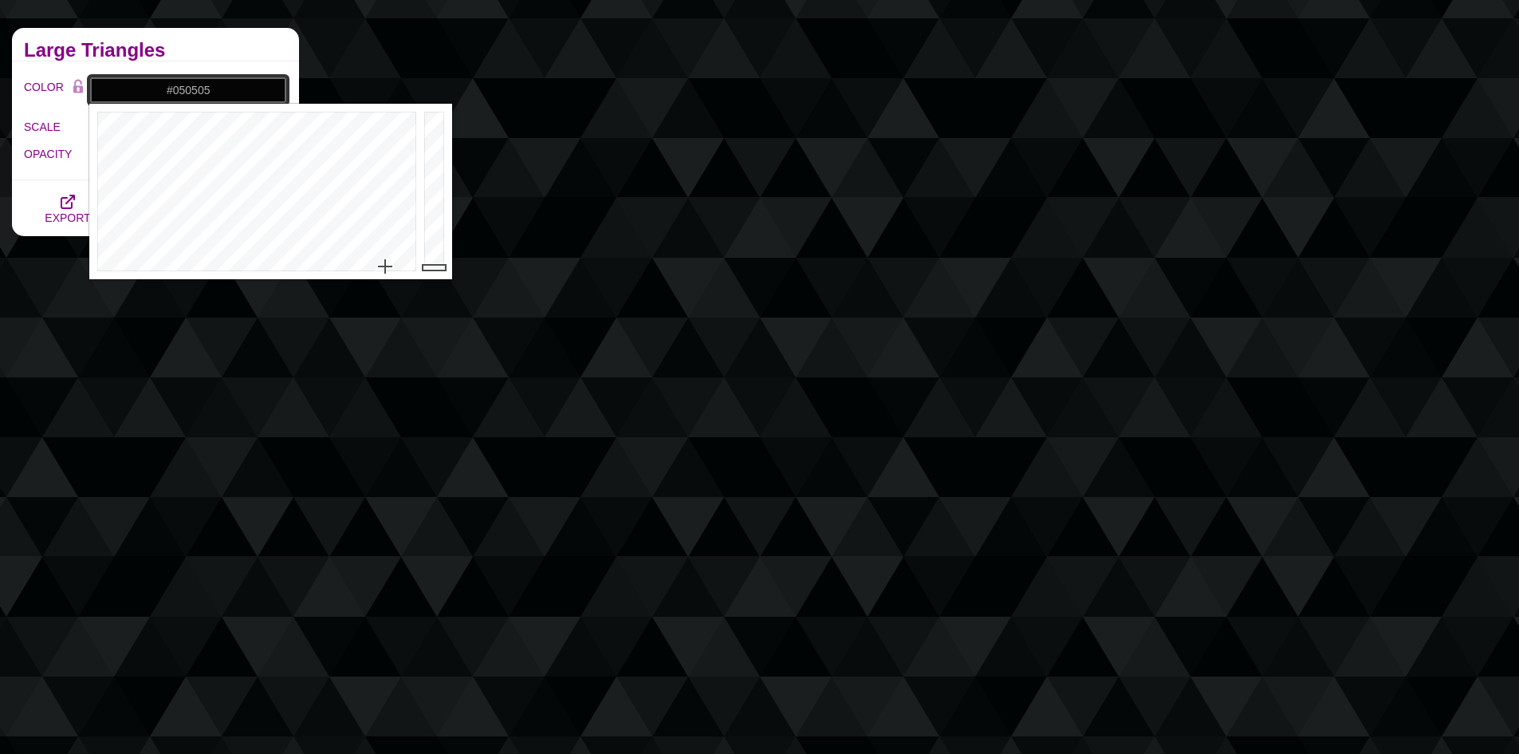
drag, startPoint x: 267, startPoint y: 124, endPoint x: 385, endPoint y: 266, distance: 184.6
click at [385, 266] on div at bounding box center [254, 191] width 331 height 175
click at [436, 180] on div at bounding box center [436, 191] width 32 height 175
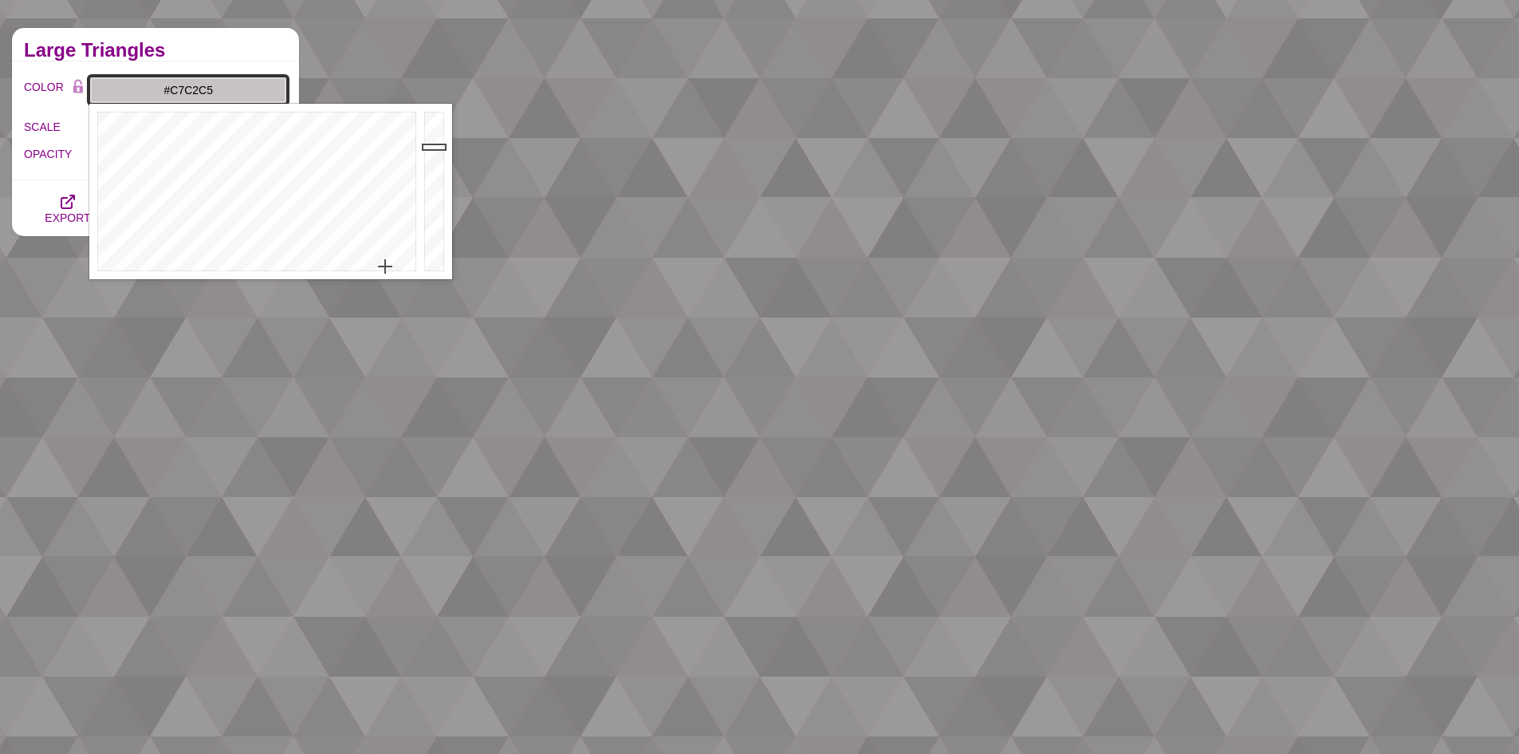
click at [433, 147] on div at bounding box center [436, 191] width 32 height 175
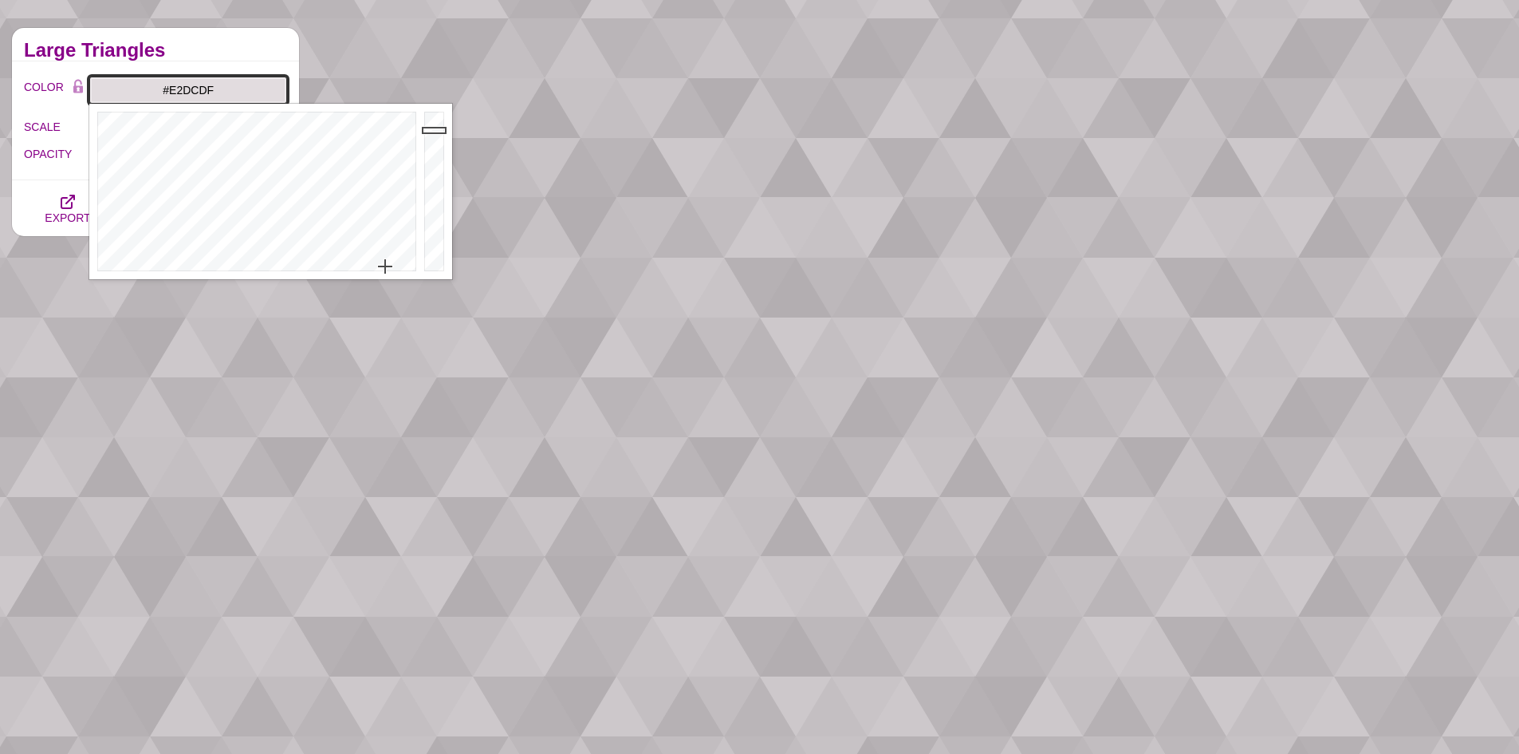
drag, startPoint x: 433, startPoint y: 140, endPoint x: 433, endPoint y: 130, distance: 10.4
click at [433, 130] on div at bounding box center [436, 191] width 32 height 175
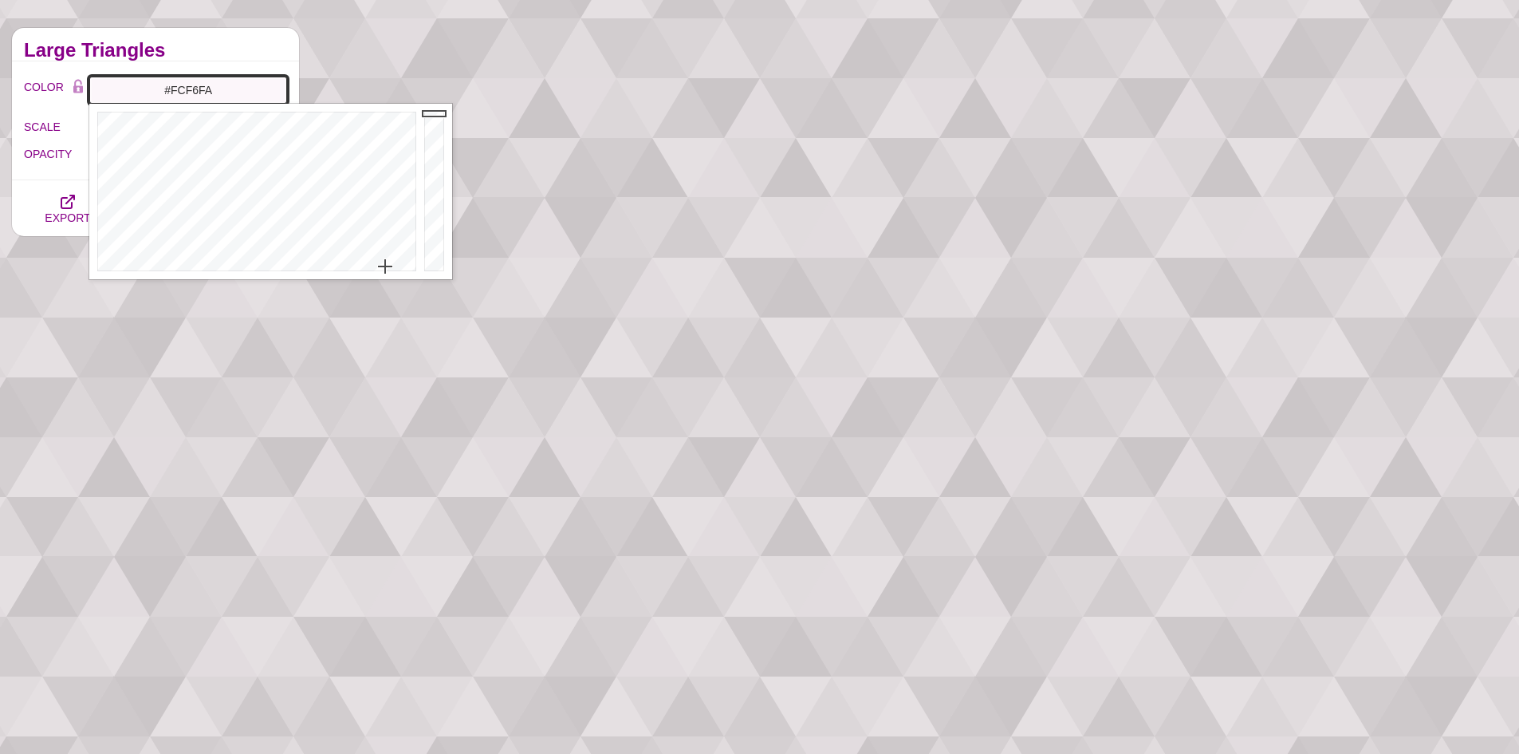
drag, startPoint x: 433, startPoint y: 128, endPoint x: 433, endPoint y: 113, distance: 15.2
click at [433, 113] on div at bounding box center [436, 191] width 32 height 175
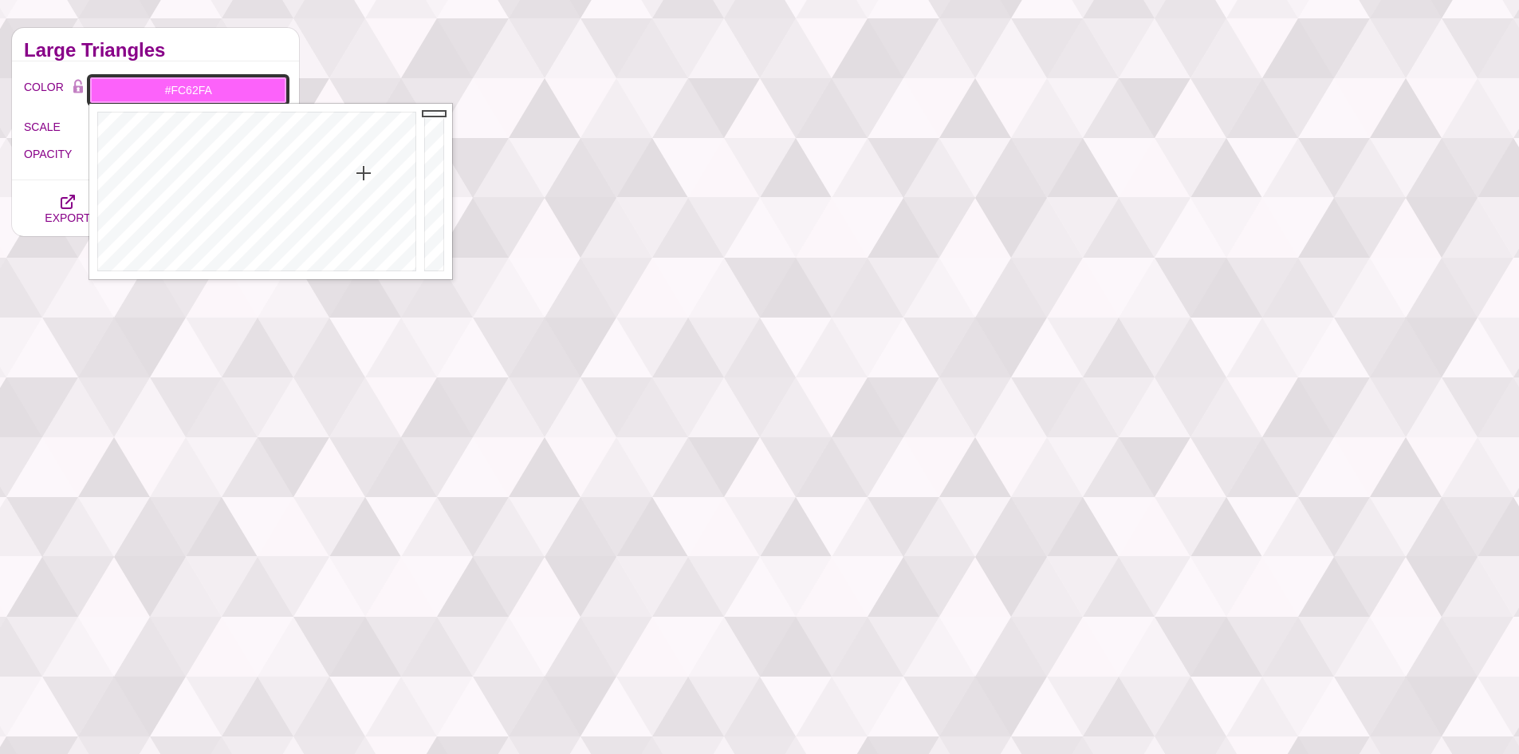
click at [364, 173] on div at bounding box center [254, 191] width 331 height 175
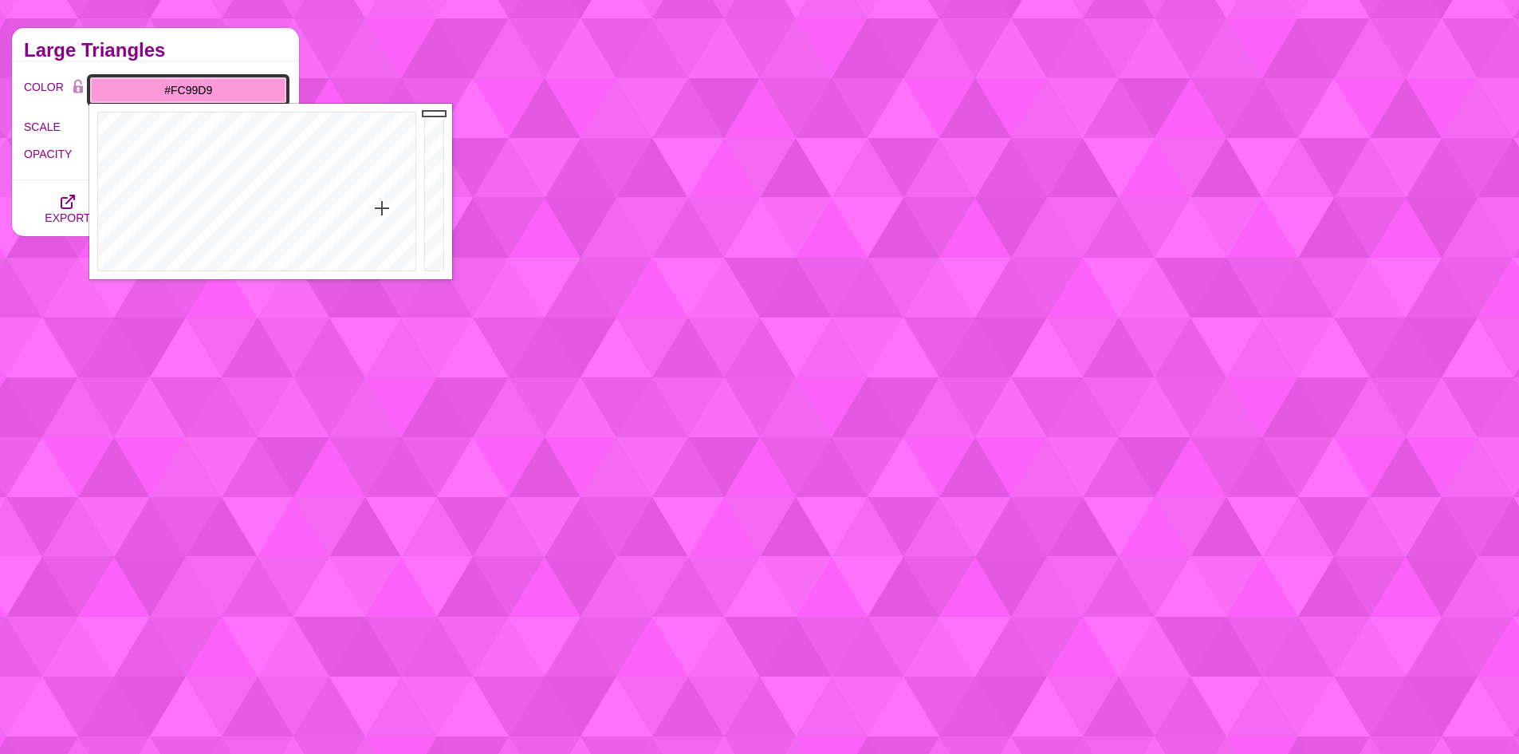
click at [382, 208] on div at bounding box center [254, 191] width 331 height 175
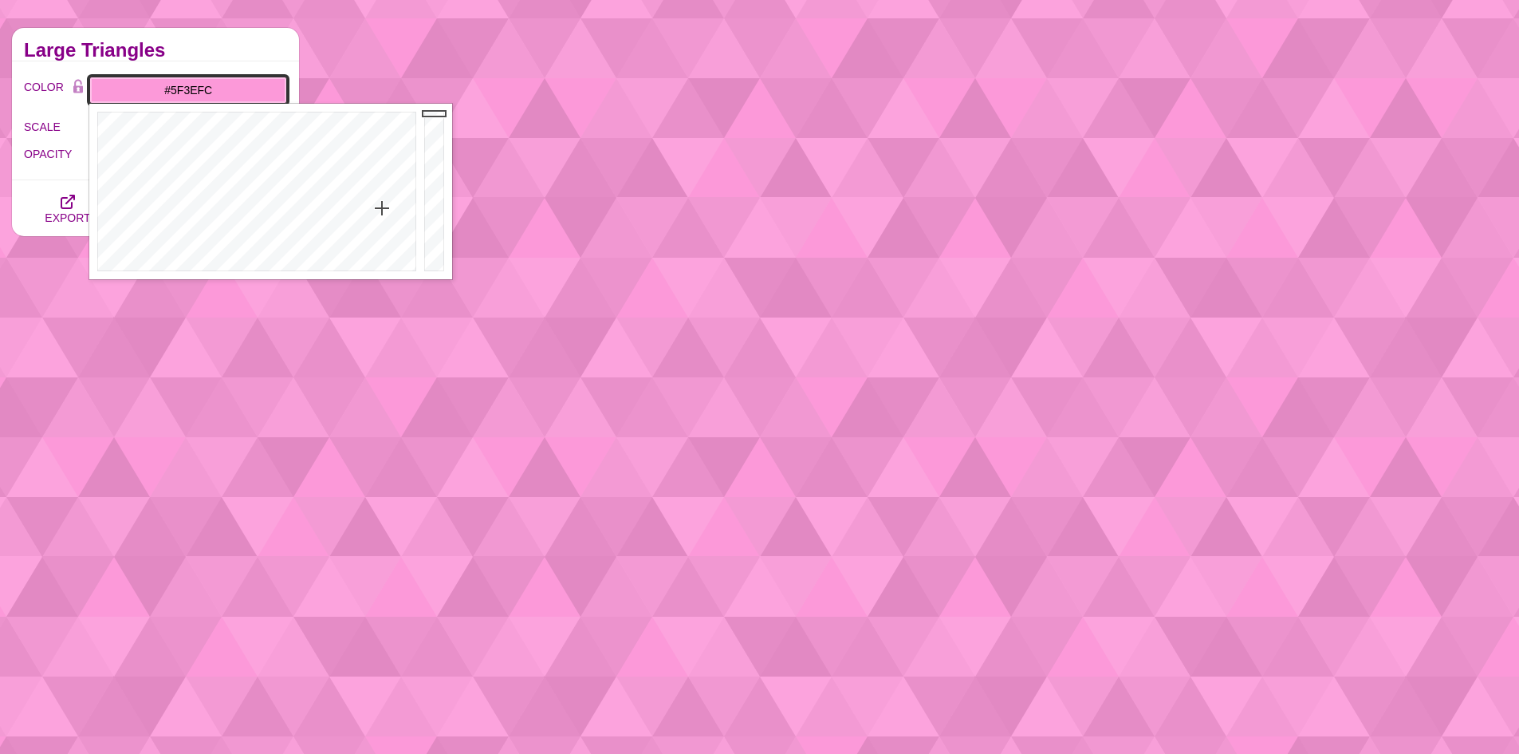
click at [319, 151] on div at bounding box center [254, 191] width 331 height 175
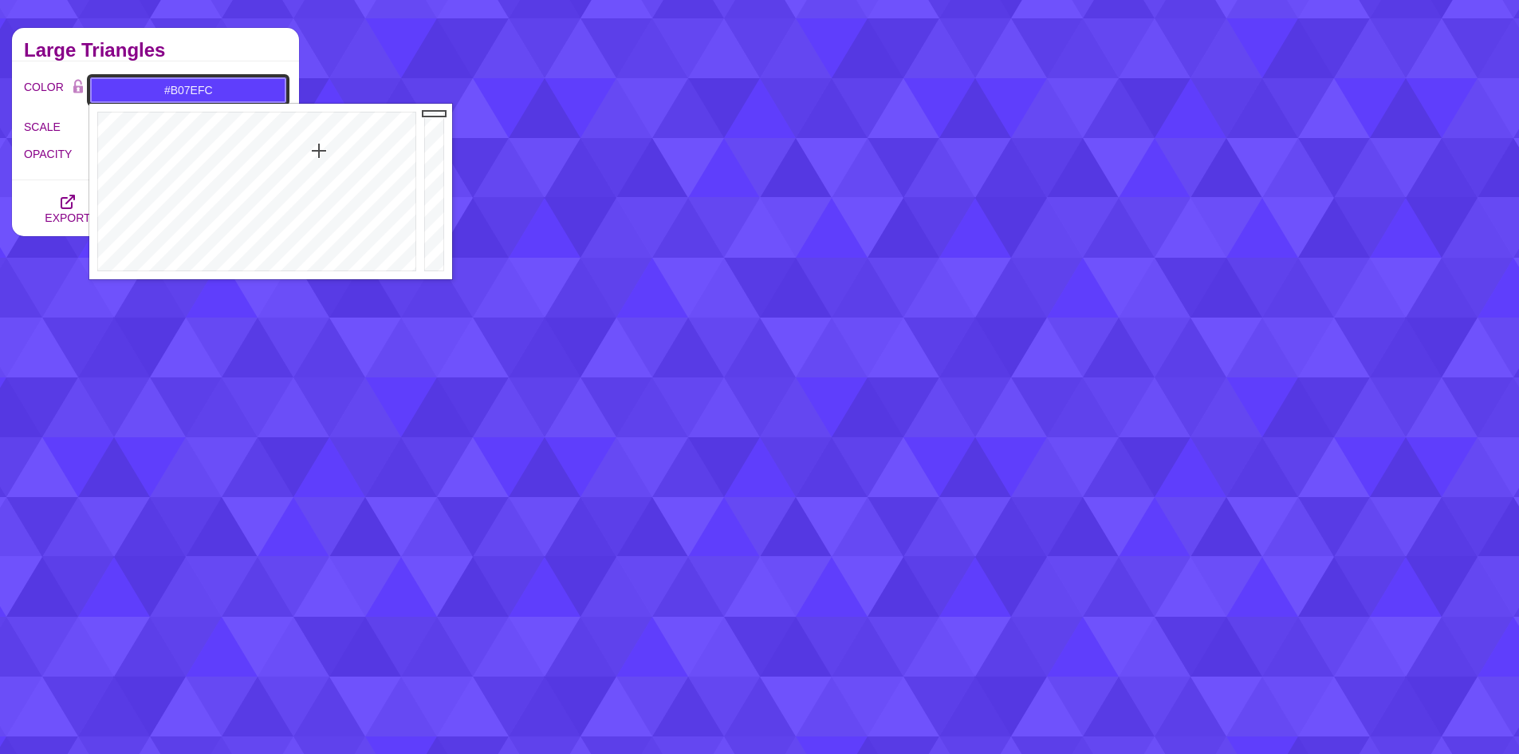
click at [331, 191] on div at bounding box center [254, 191] width 331 height 175
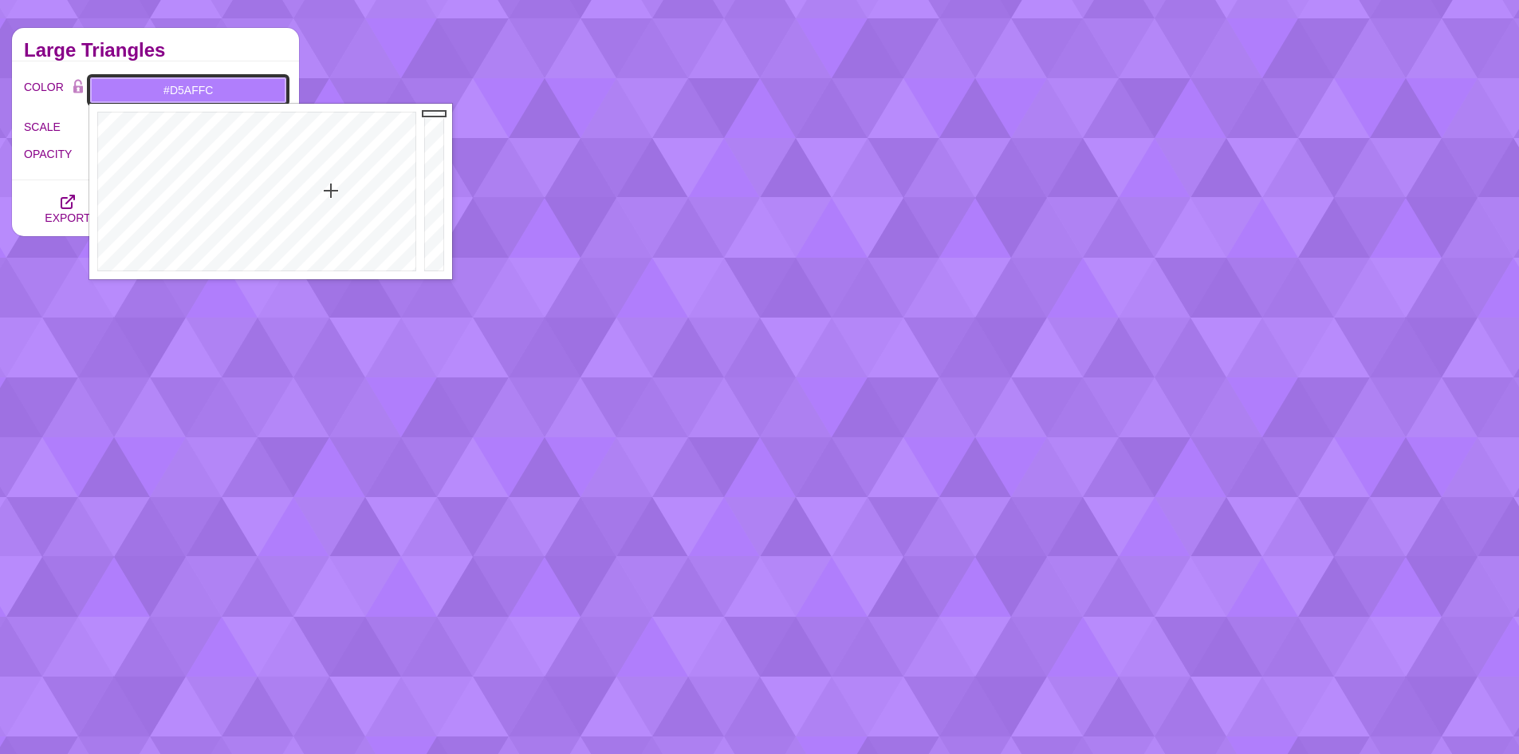
click at [336, 222] on div at bounding box center [254, 191] width 331 height 175
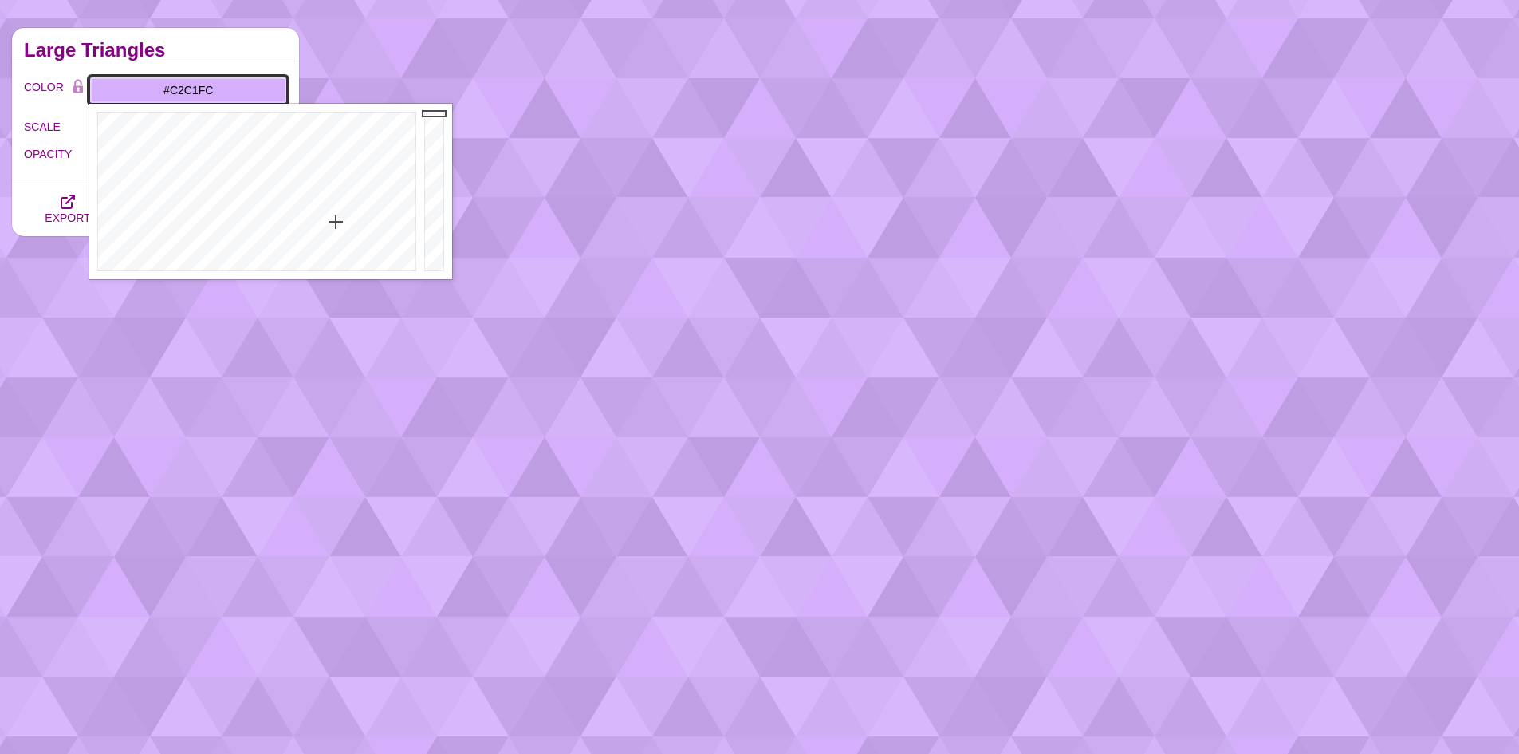
click at [311, 233] on div at bounding box center [254, 191] width 331 height 175
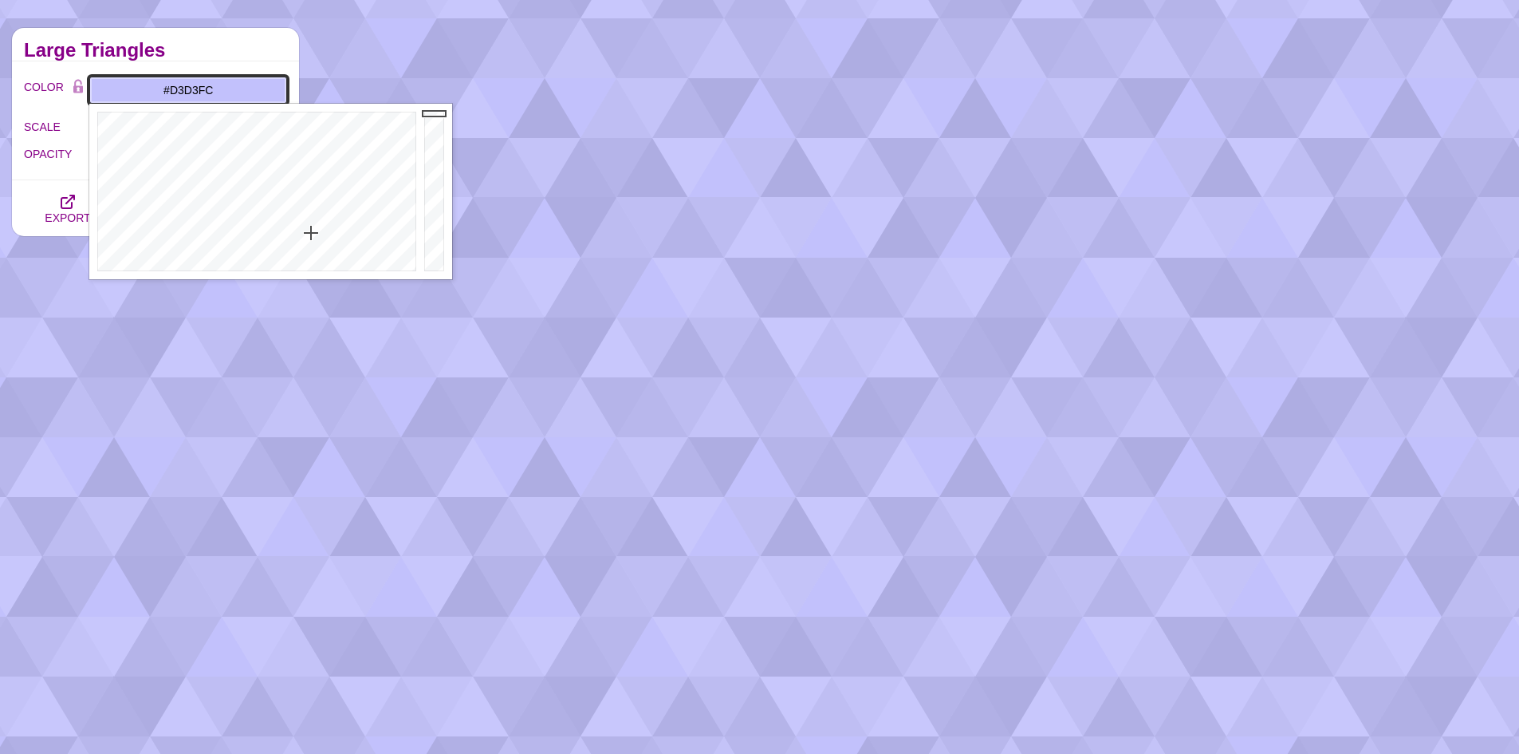
drag, startPoint x: 310, startPoint y: 243, endPoint x: 305, endPoint y: 230, distance: 13.6
click at [310, 244] on div at bounding box center [254, 191] width 331 height 175
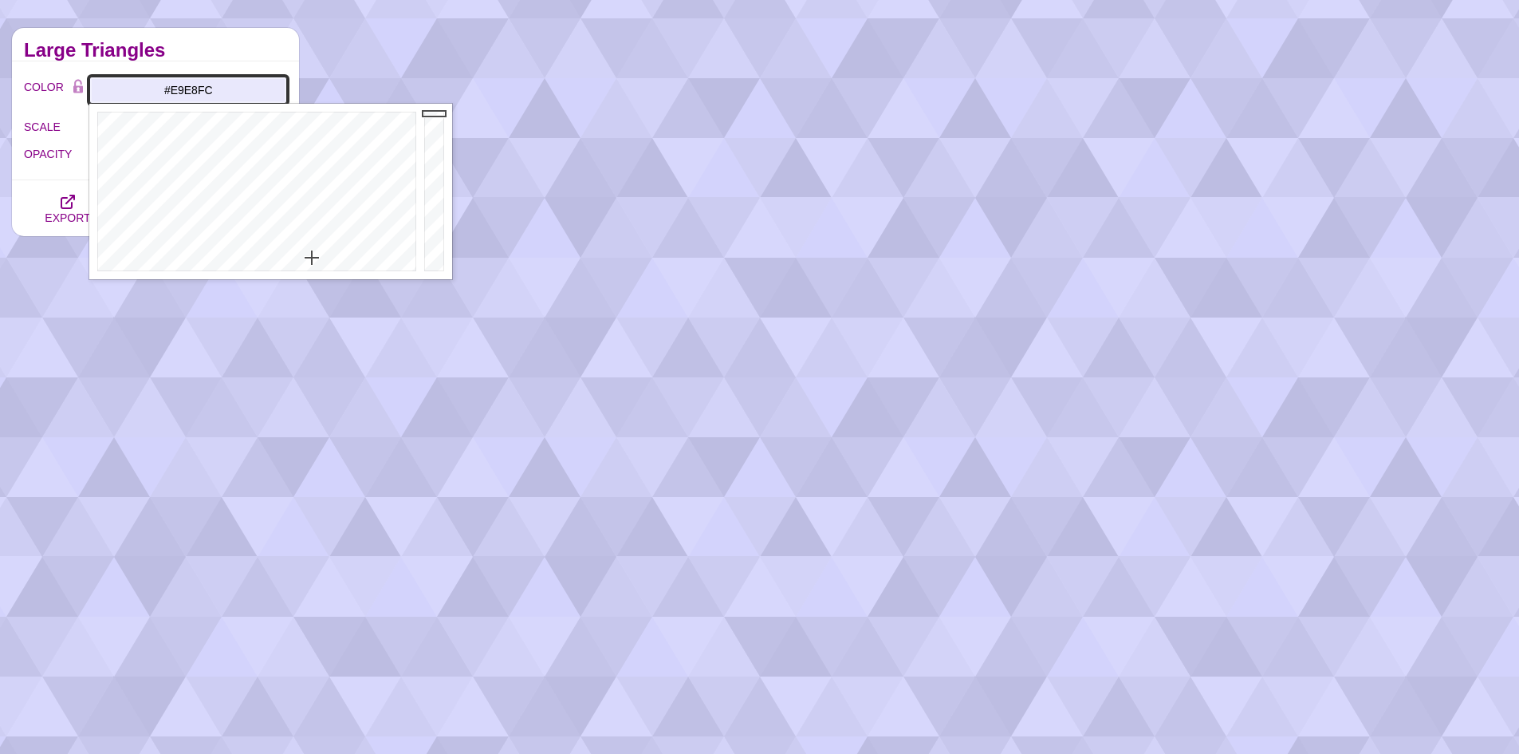
click at [312, 258] on div at bounding box center [254, 191] width 331 height 175
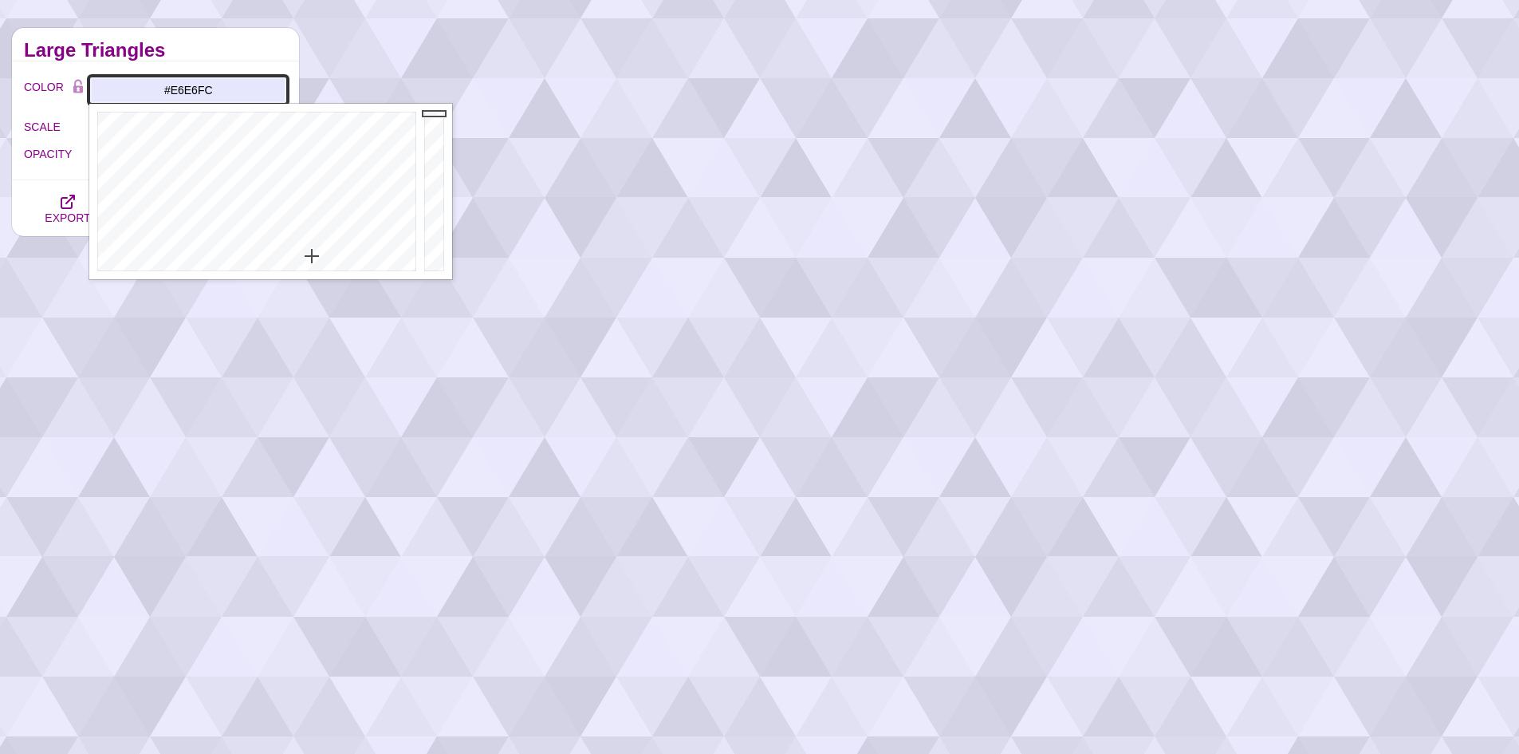
click at [312, 256] on div at bounding box center [254, 191] width 331 height 175
click at [312, 252] on div at bounding box center [254, 191] width 331 height 175
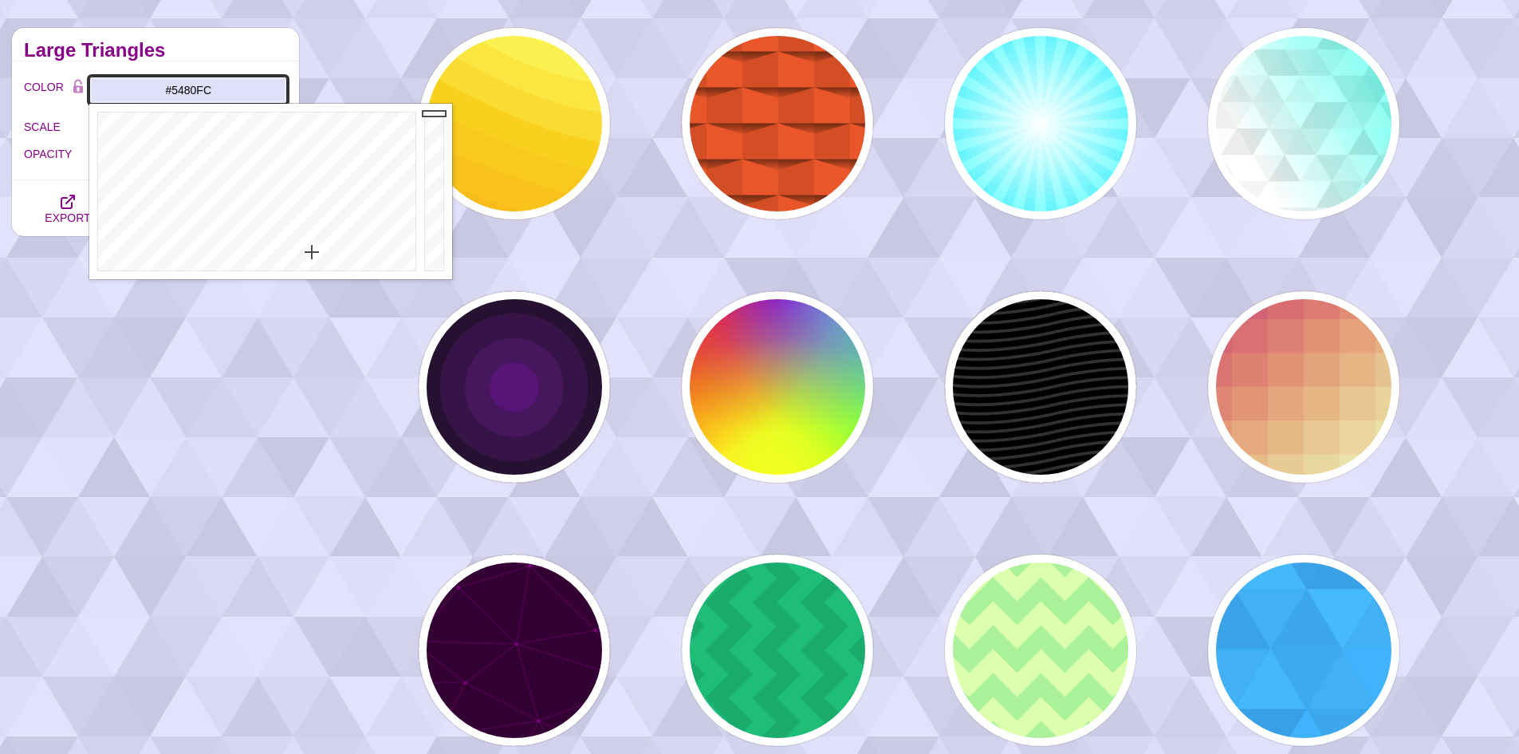
click at [296, 164] on div at bounding box center [254, 191] width 331 height 175
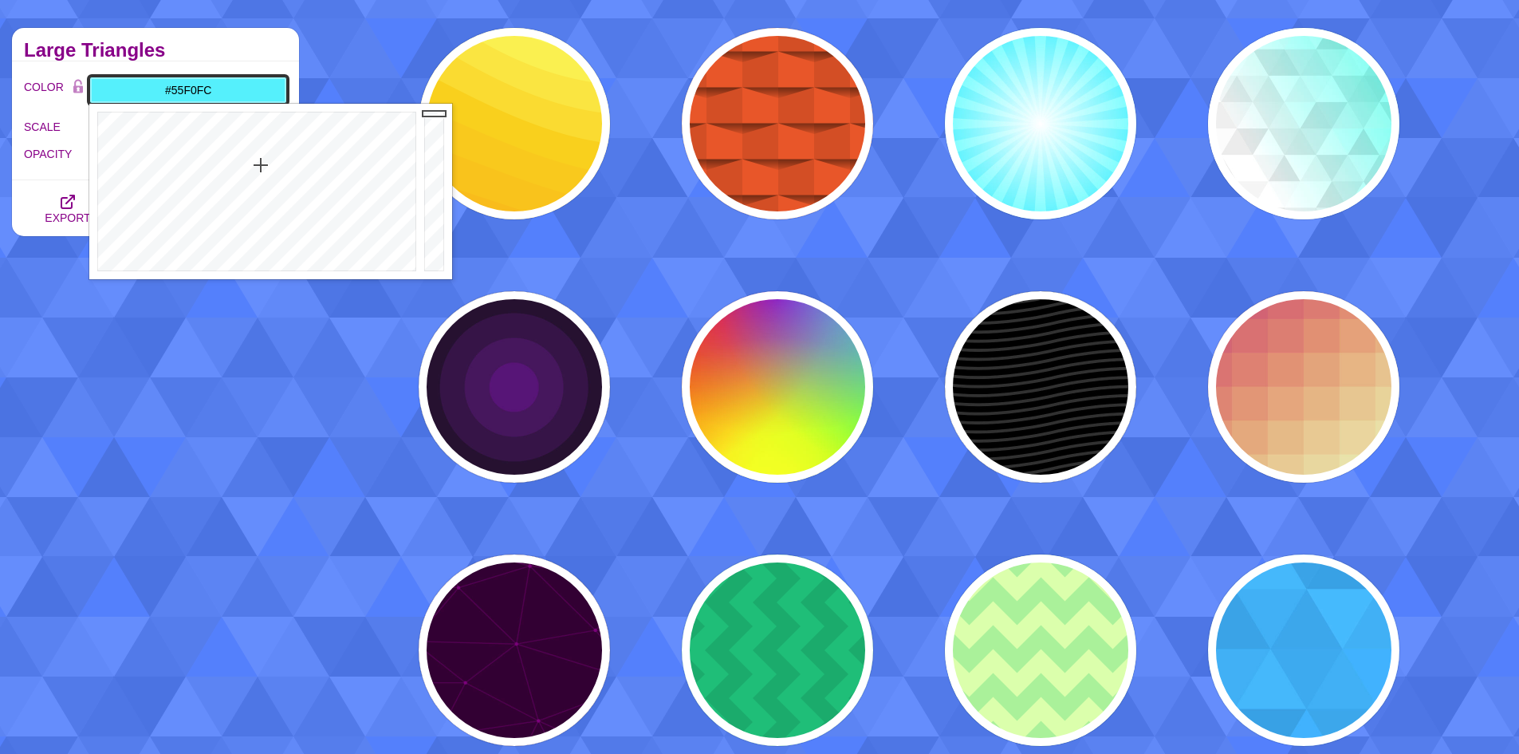
click at [261, 165] on div at bounding box center [254, 191] width 331 height 175
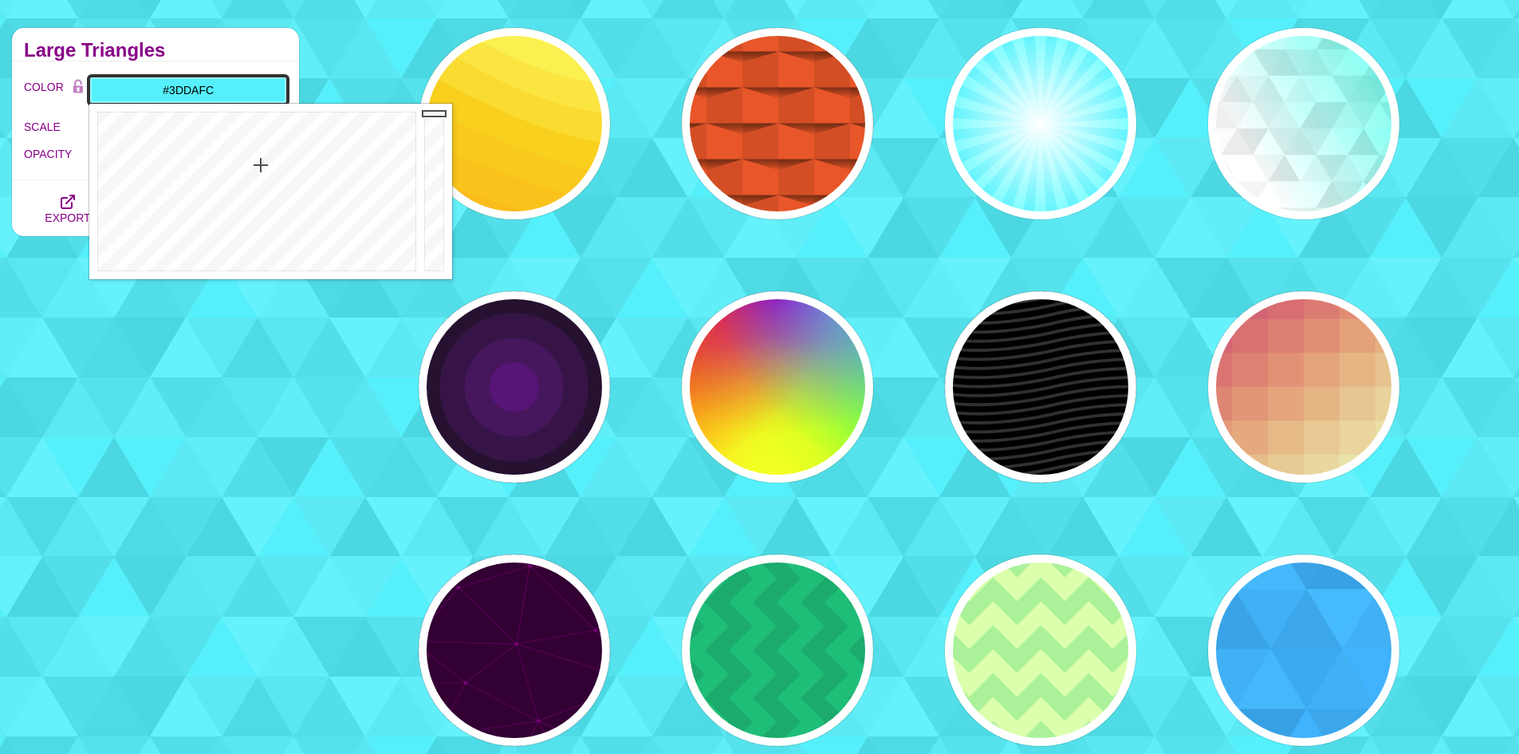
click at [266, 150] on div at bounding box center [254, 191] width 331 height 175
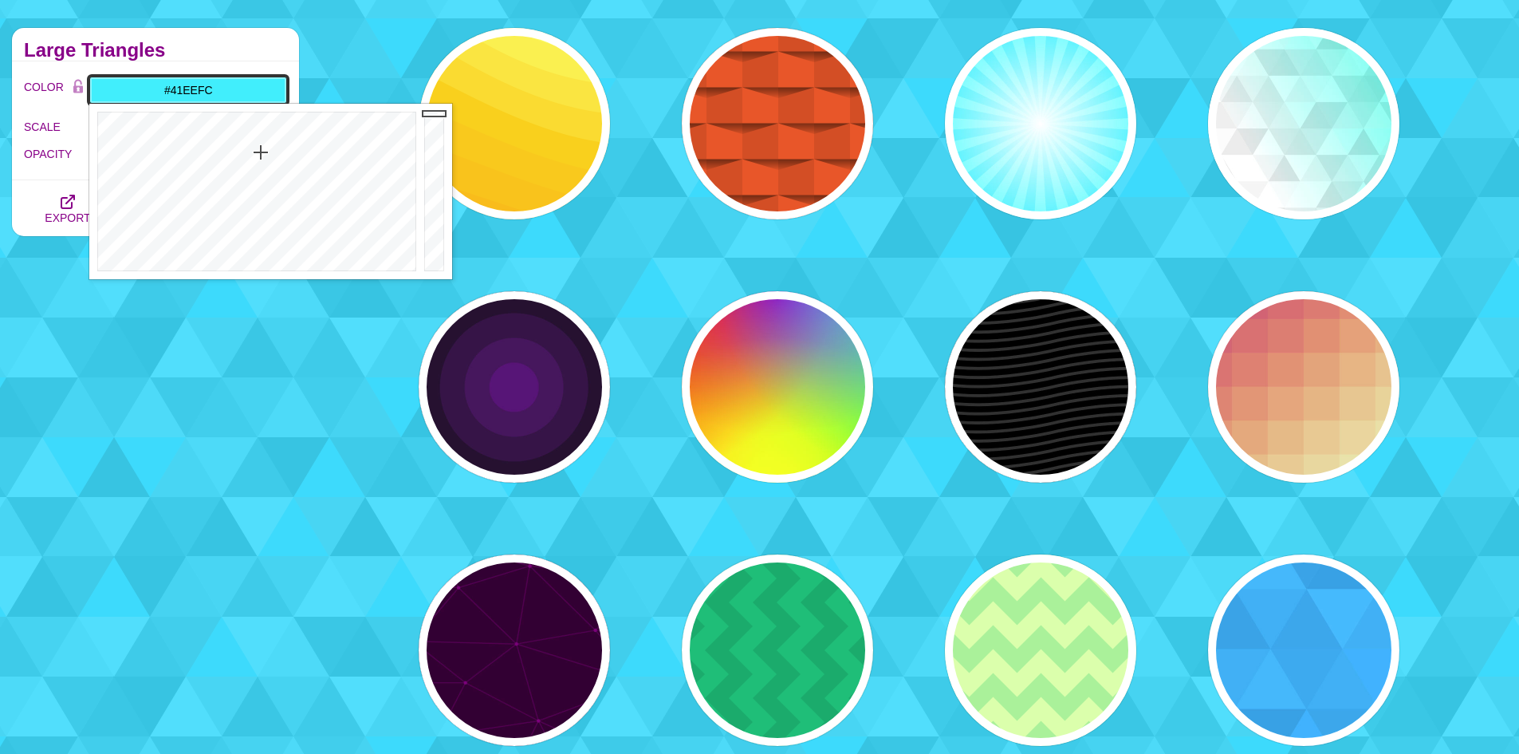
click at [261, 152] on div at bounding box center [254, 191] width 331 height 175
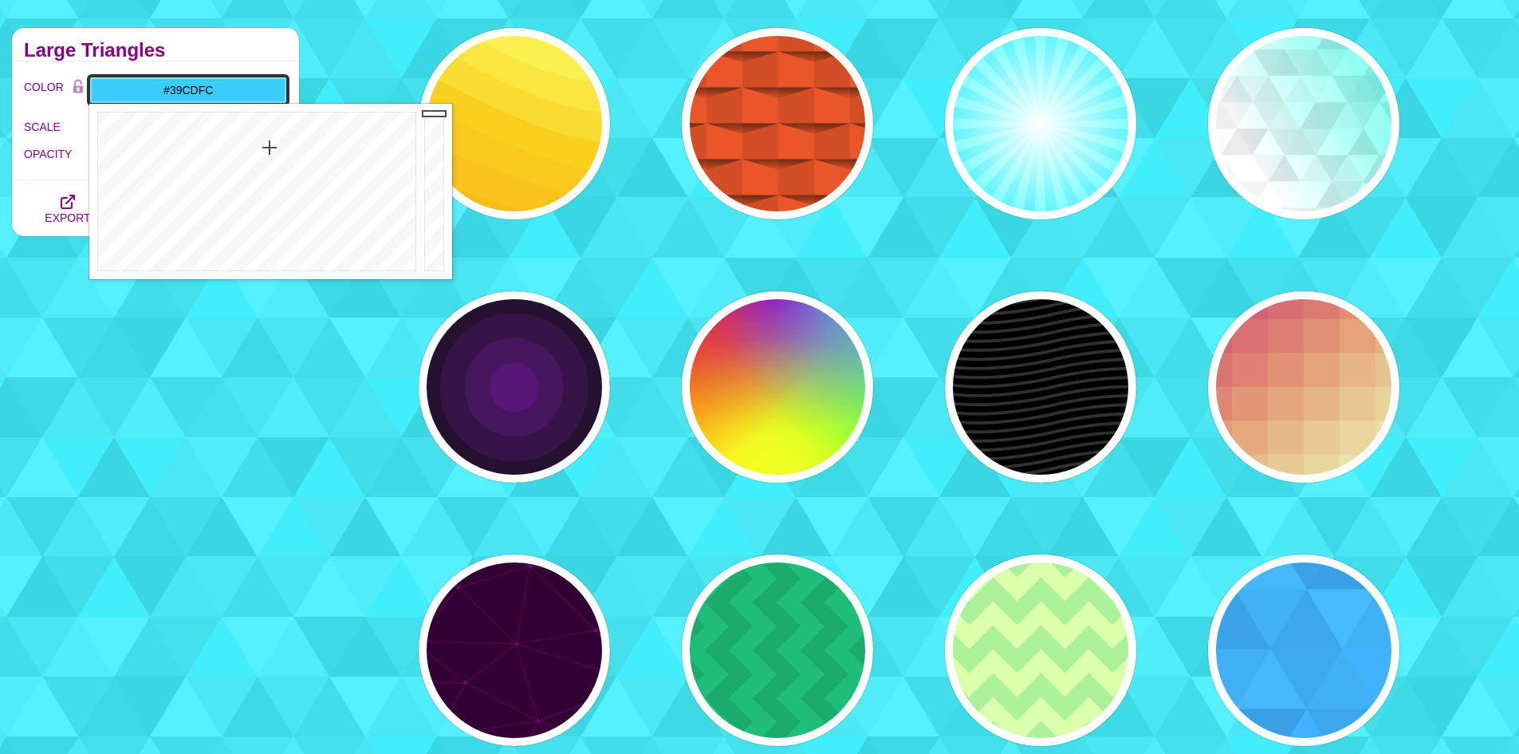
click at [270, 148] on div at bounding box center [254, 191] width 331 height 175
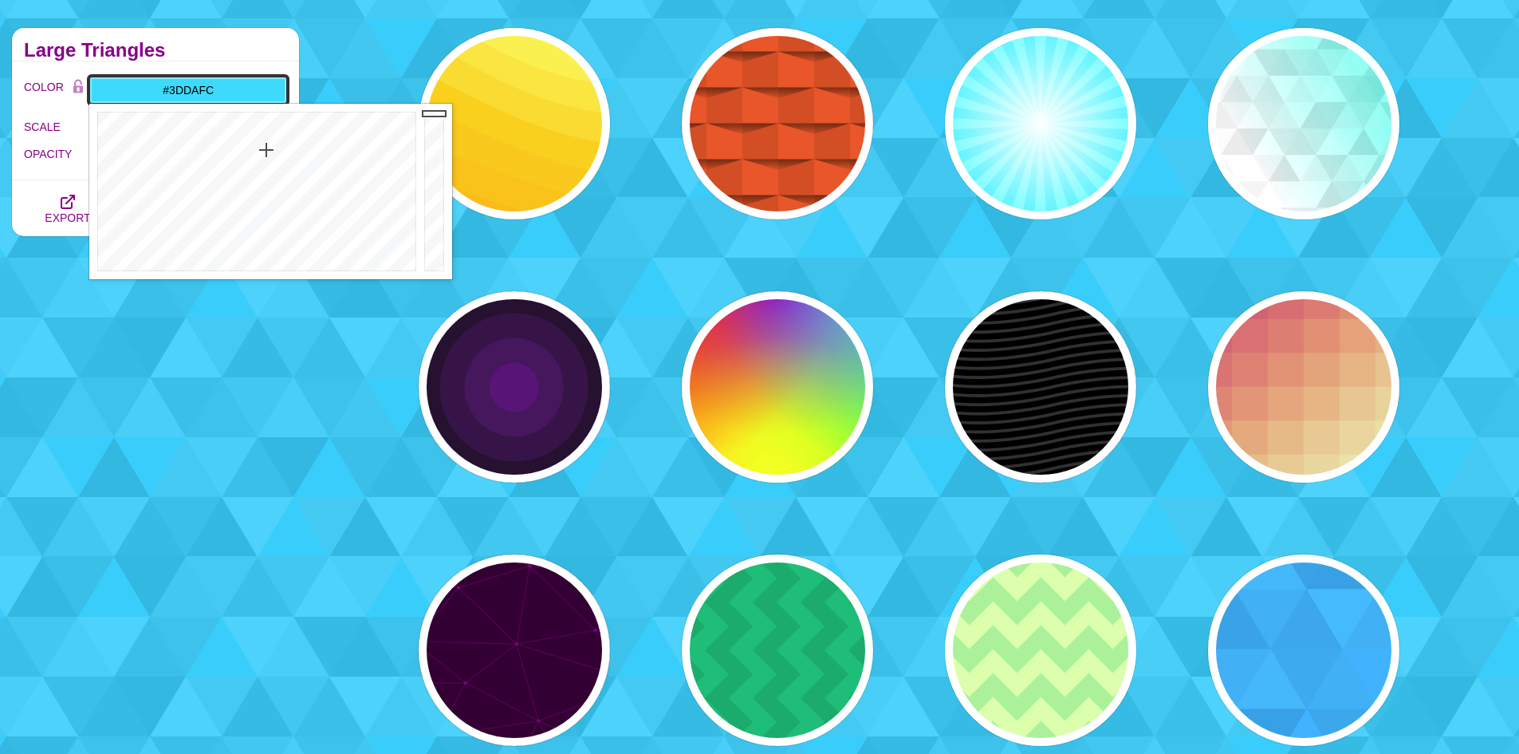
click at [266, 150] on div at bounding box center [254, 191] width 331 height 175
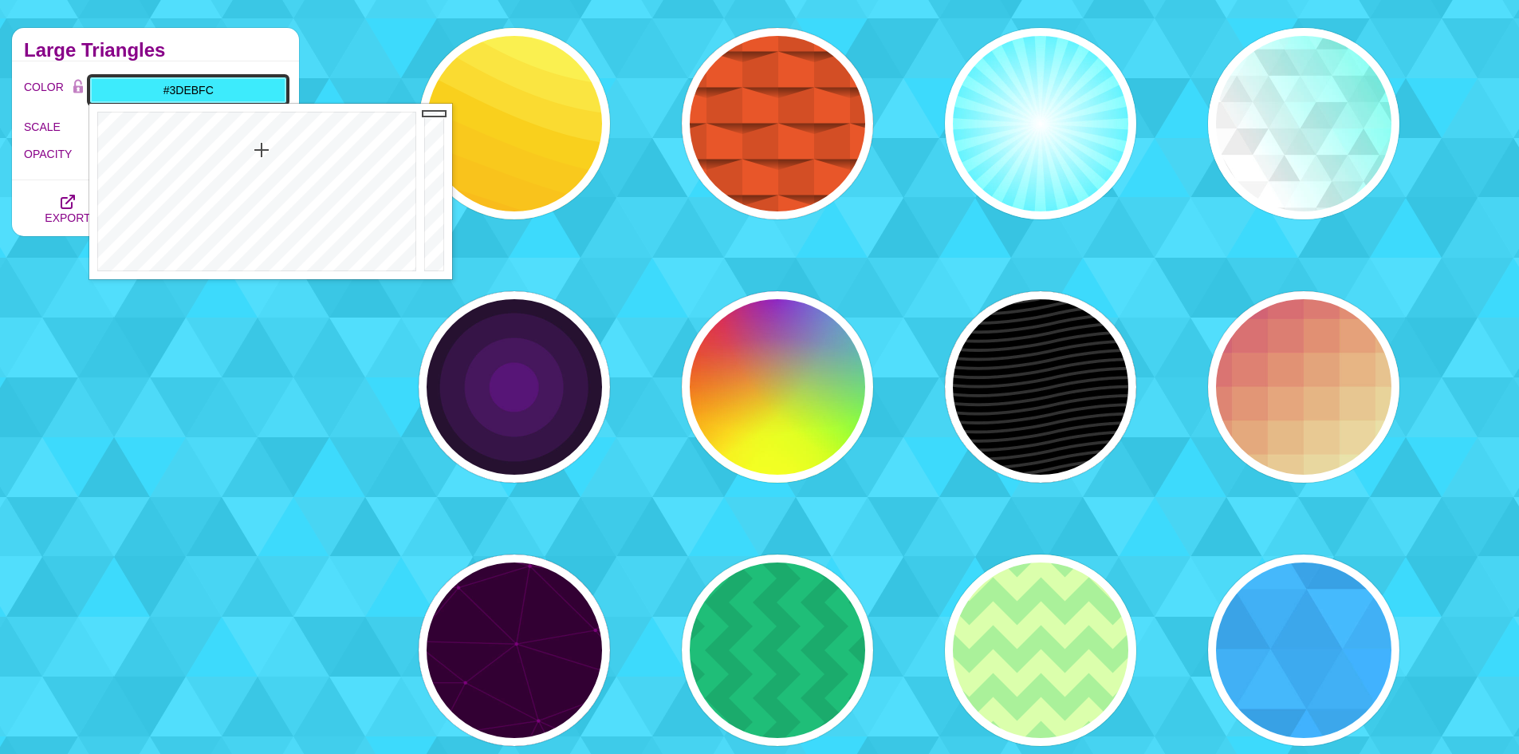
click at [262, 150] on div at bounding box center [254, 191] width 331 height 175
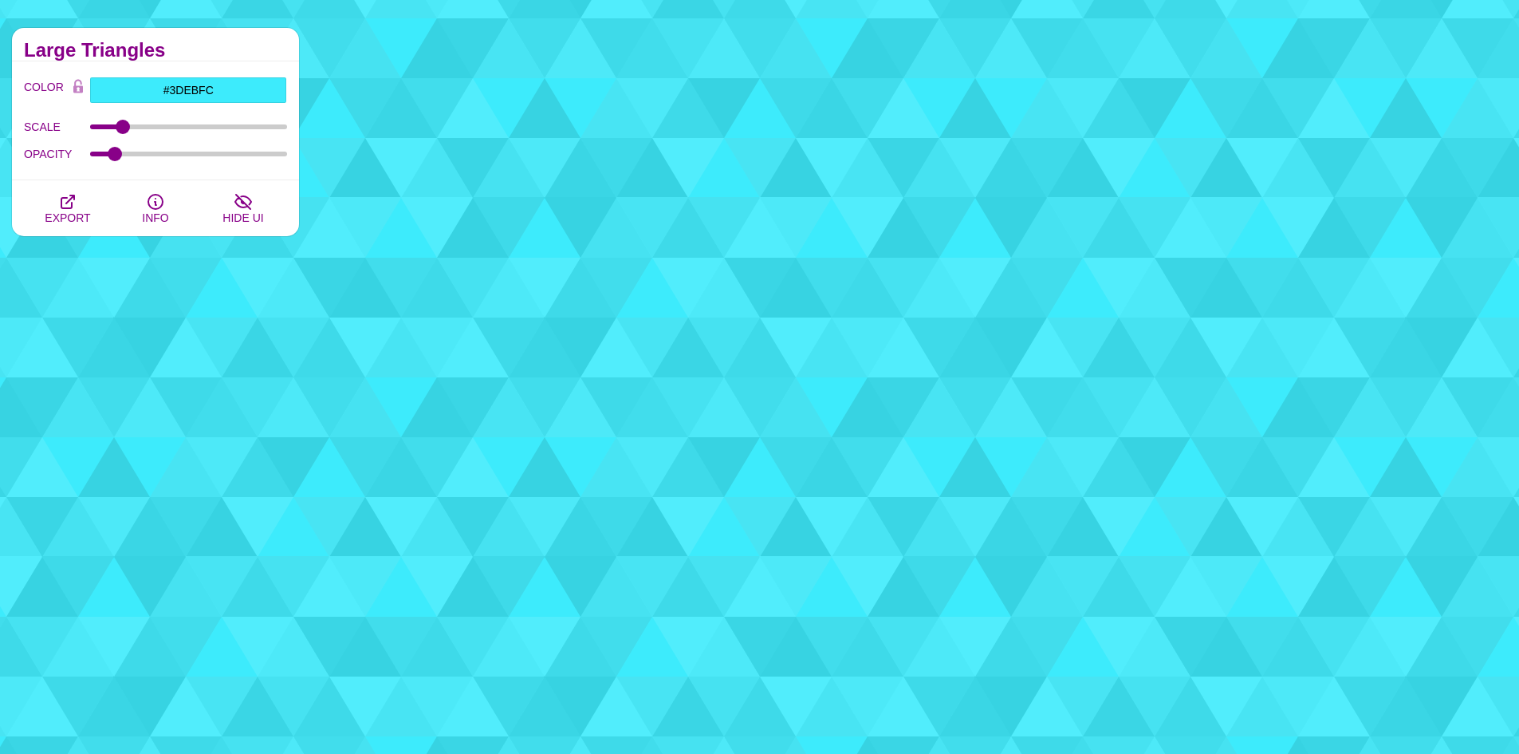
click at [241, 33] on div "Large Triangles" at bounding box center [155, 44] width 287 height 33
click at [93, 218] on button "EXPORT" at bounding box center [68, 208] width 88 height 56
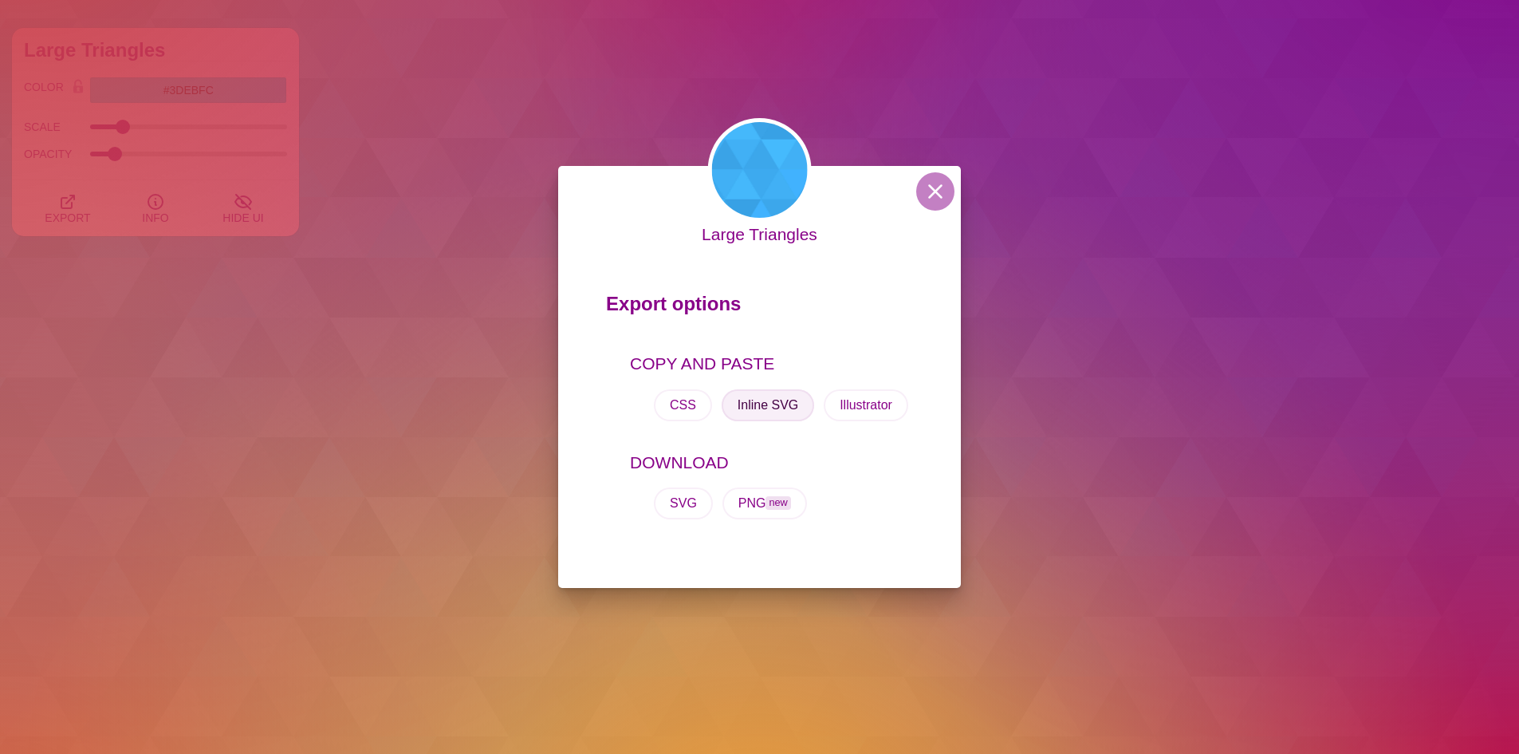
click at [775, 406] on button "Inline SVG" at bounding box center [768, 405] width 93 height 32
click at [333, 171] on div "Large Triangles Export options COPY AND PASTE CSS Inline SVG Illustrator DOWNLO…" at bounding box center [759, 377] width 1519 height 754
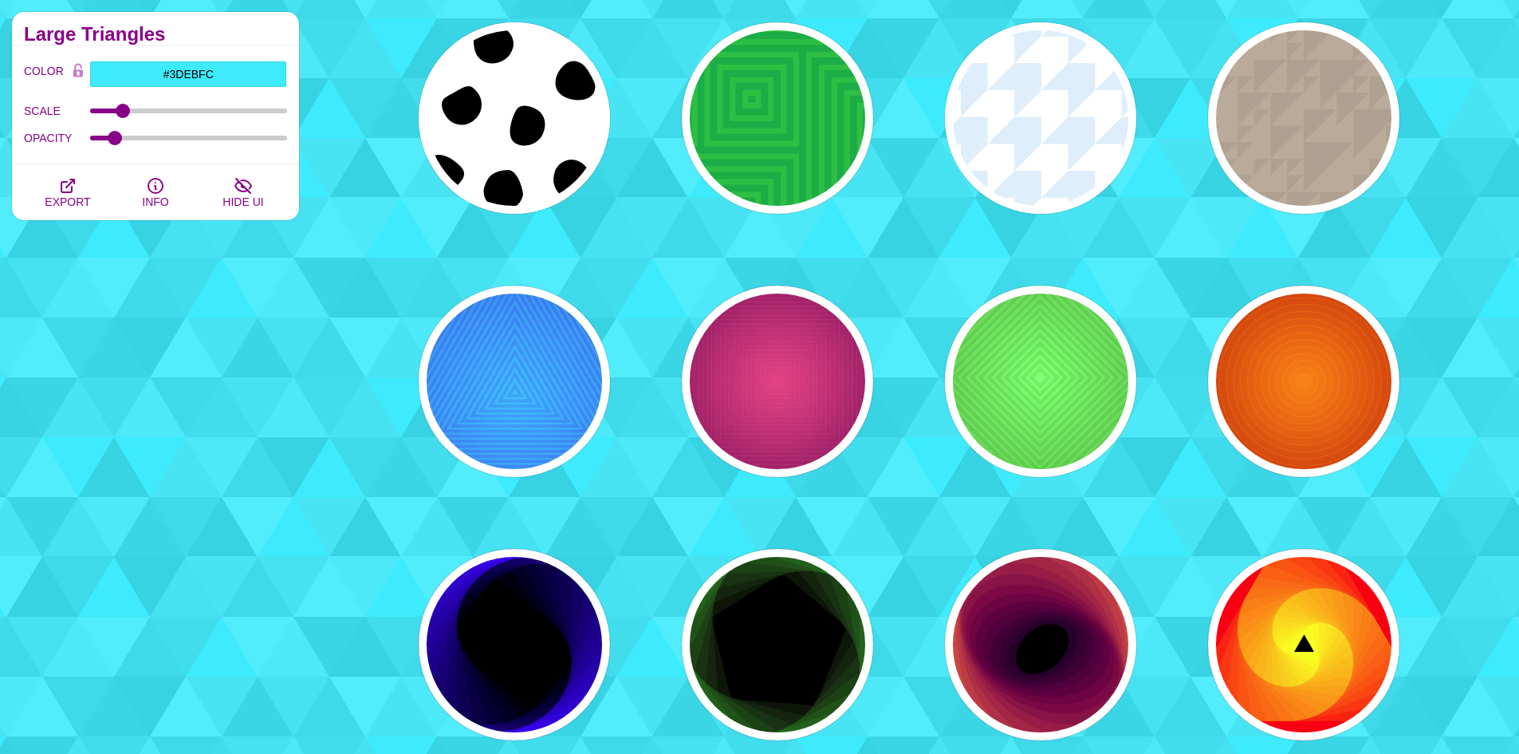
scroll to position [1754, 0]
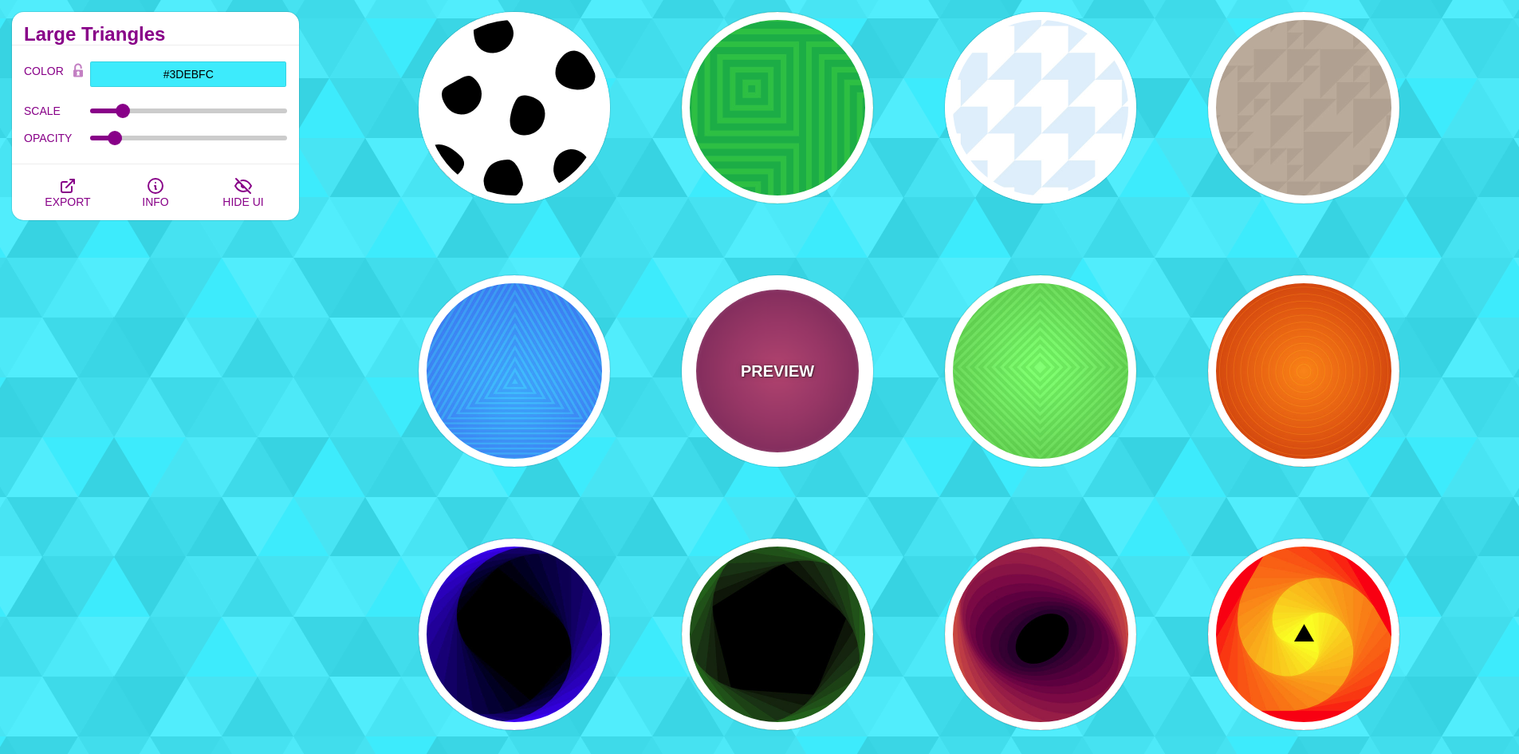
click at [783, 381] on p "PREVIEW" at bounding box center [777, 371] width 73 height 24
type input "#DD33BB"
type input "#440044"
type input "#FF7700"
type input "#FF66BB"
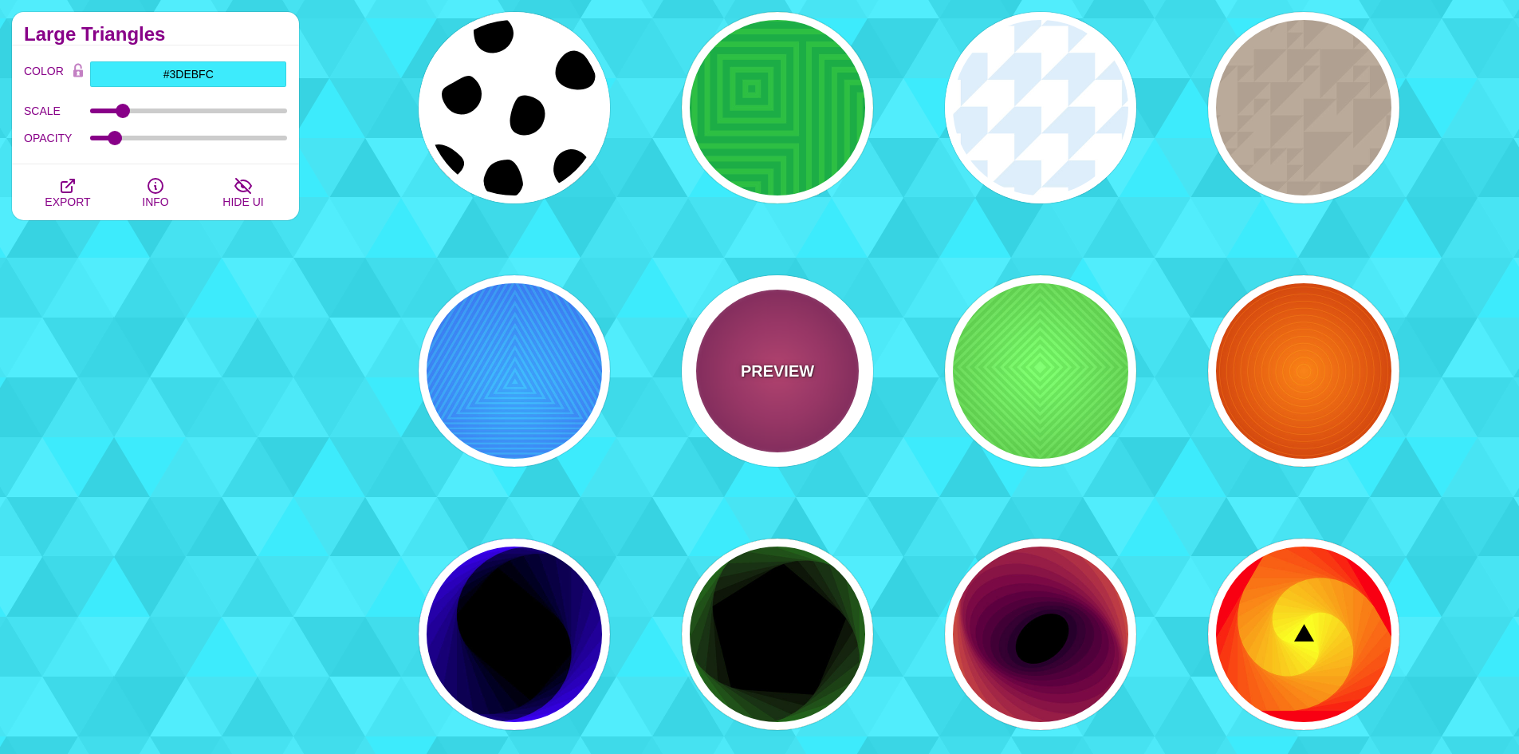
type input "1"
type input "50"
type input "60"
type input "0.3"
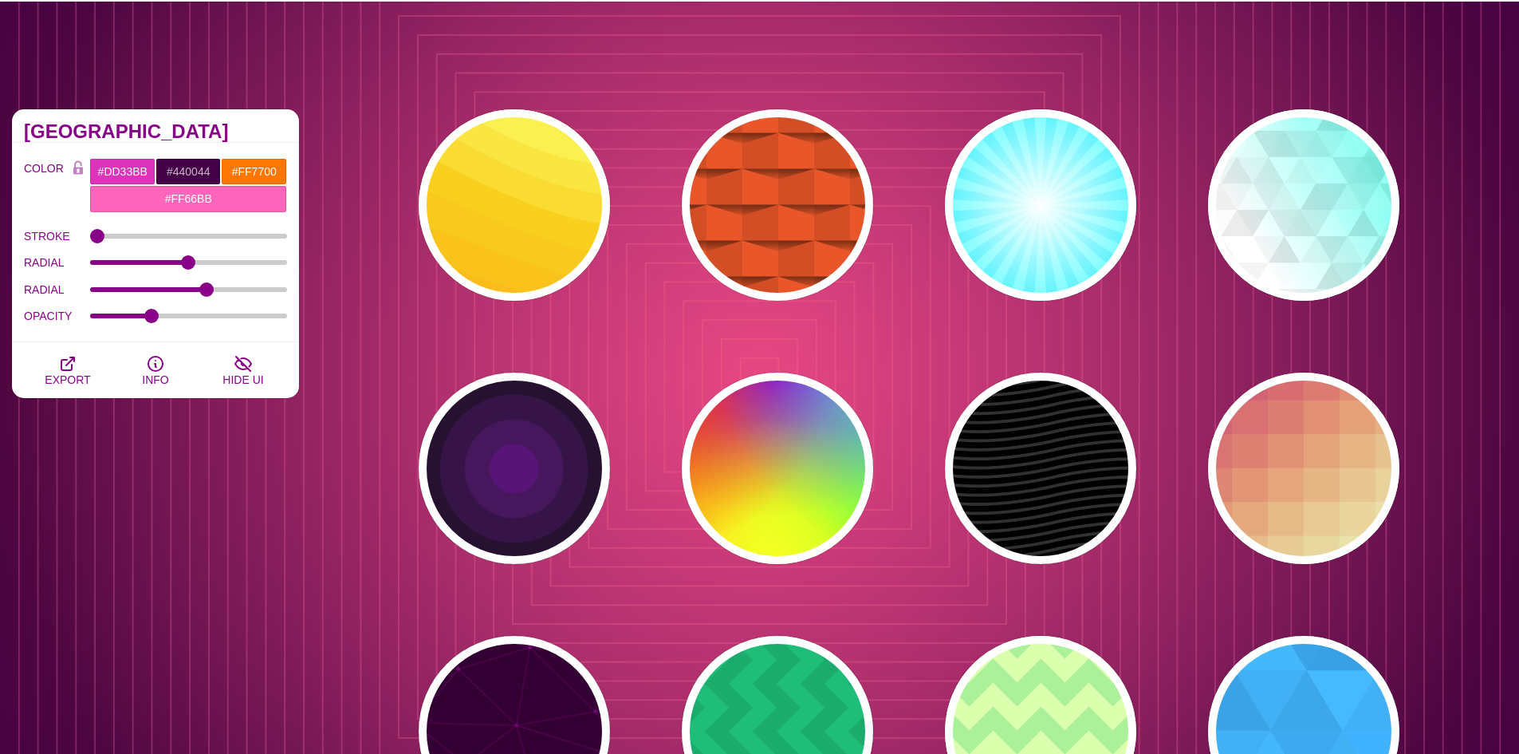
scroll to position [0, 0]
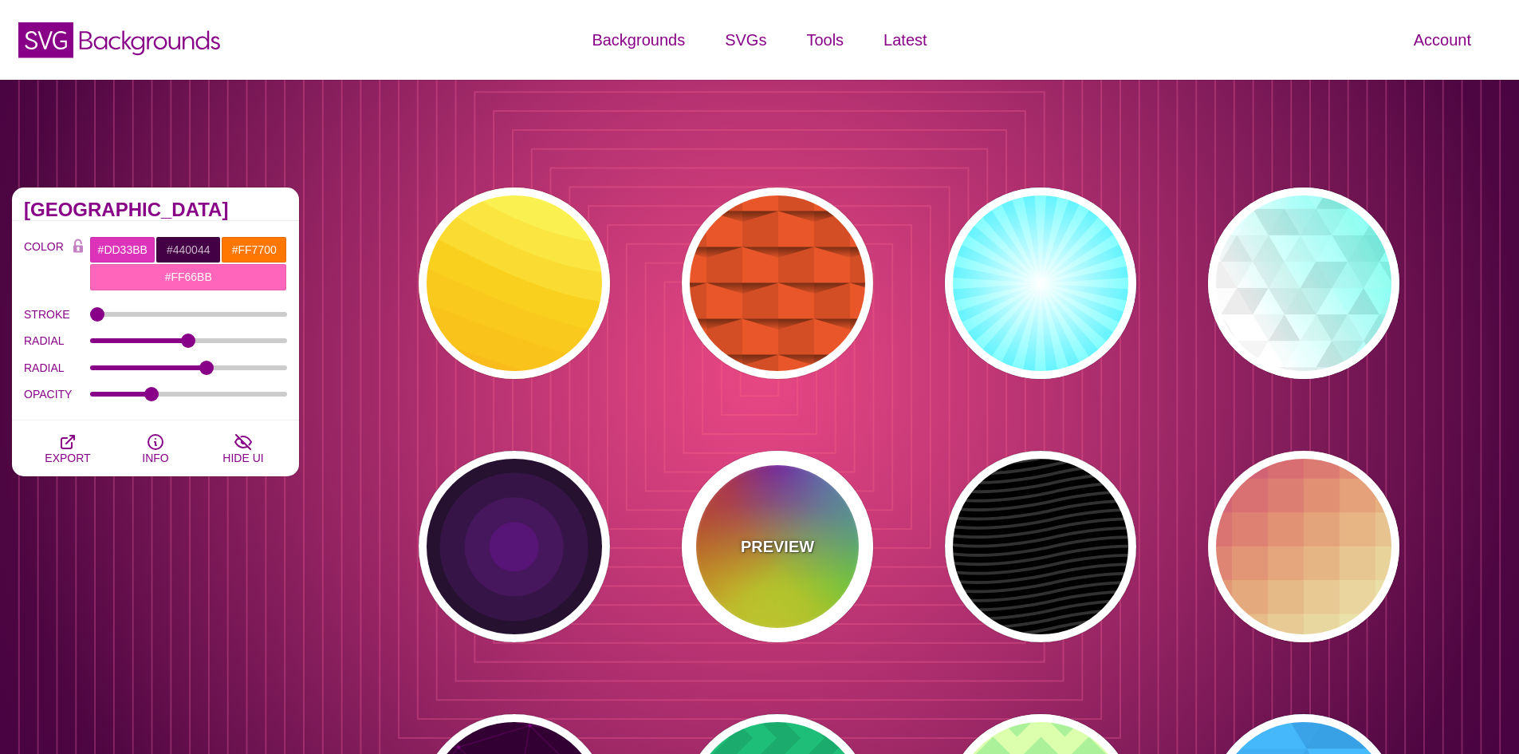
click at [819, 568] on div "PREVIEW" at bounding box center [777, 546] width 191 height 191
type input "#FFFF00"
type input "#FF0000"
type input "#00CCFF"
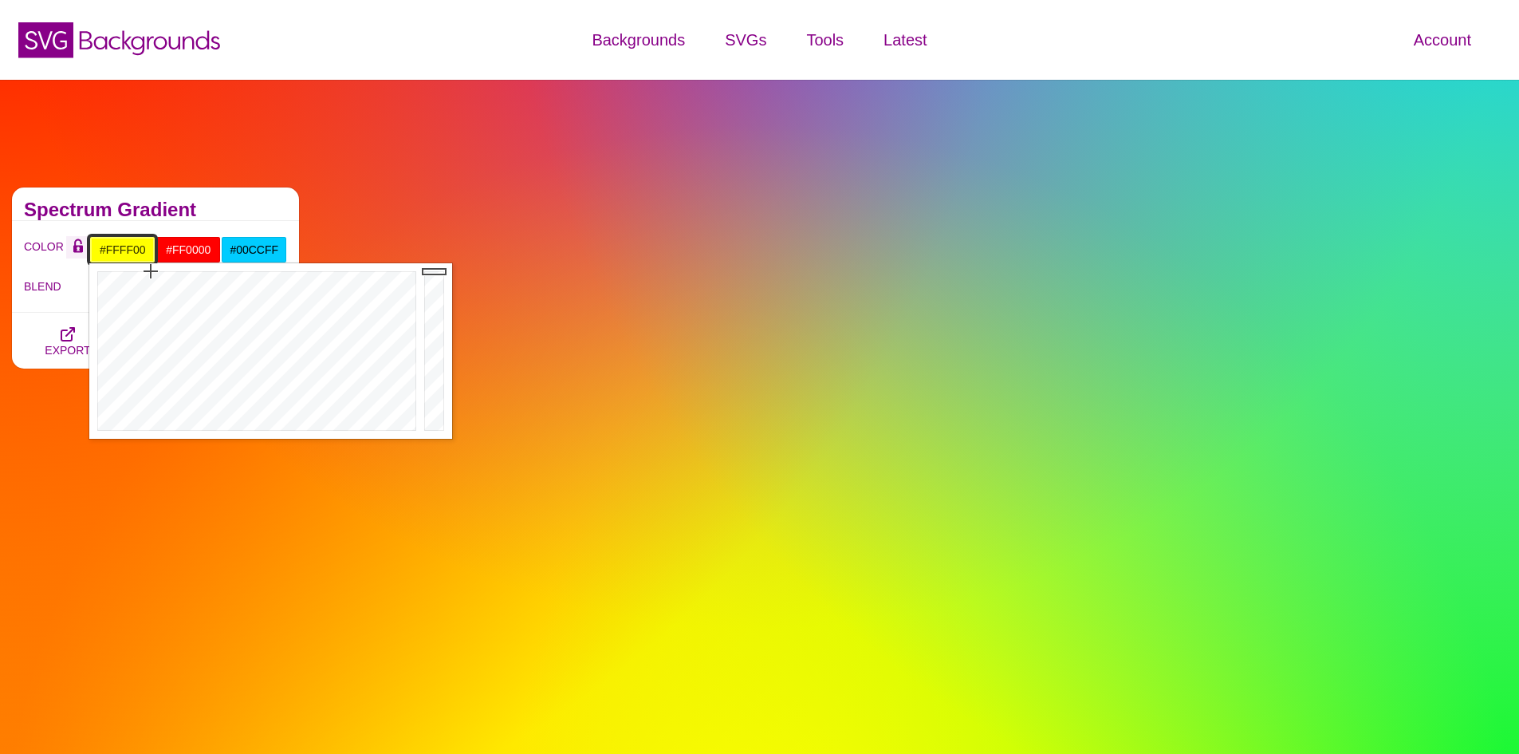
drag, startPoint x: 149, startPoint y: 250, endPoint x: 82, endPoint y: 250, distance: 67.0
click at [82, 250] on div "COLOR #FFFF00 #FF0000 #00CCFF #FF66BB #555555 #666666 #777777 #888888 #999999" at bounding box center [155, 249] width 263 height 27
type input "#FFFFFF"
drag, startPoint x: 154, startPoint y: 273, endPoint x: 32, endPoint y: 435, distance: 202.7
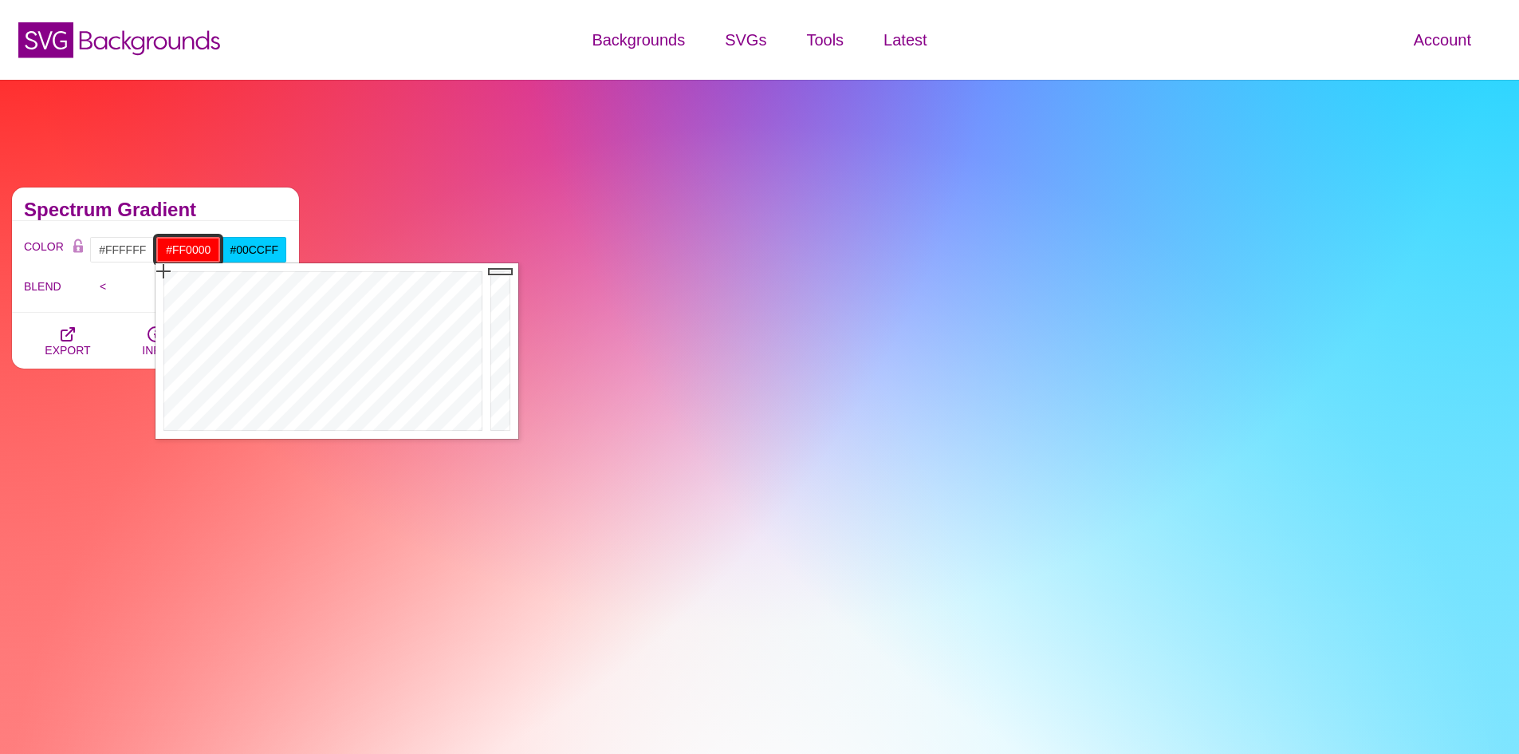
drag, startPoint x: 215, startPoint y: 250, endPoint x: 175, endPoint y: 254, distance: 40.8
click at [175, 254] on input "#FF0000" at bounding box center [188, 249] width 66 height 27
click at [299, 424] on div at bounding box center [320, 350] width 331 height 175
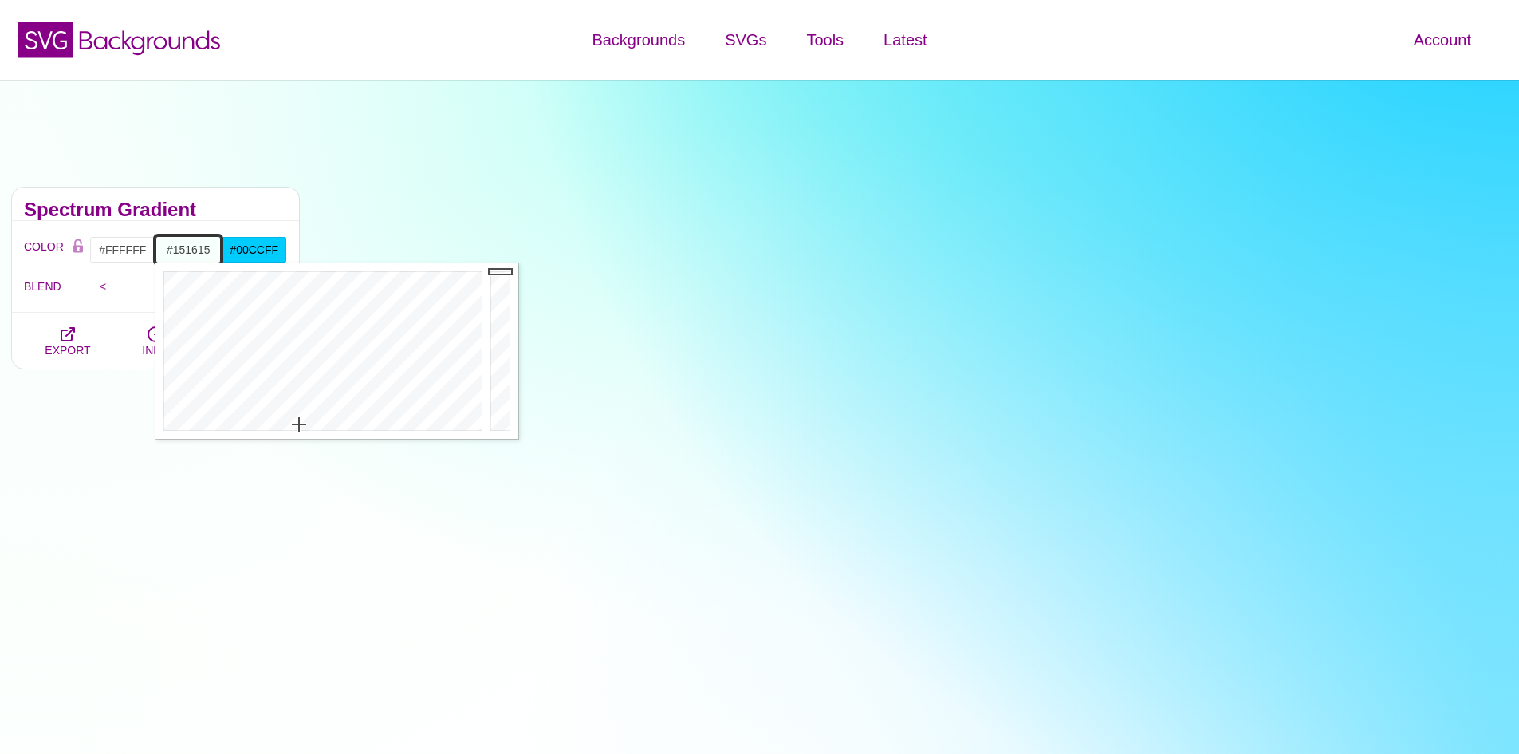
click at [502, 416] on div at bounding box center [502, 350] width 32 height 175
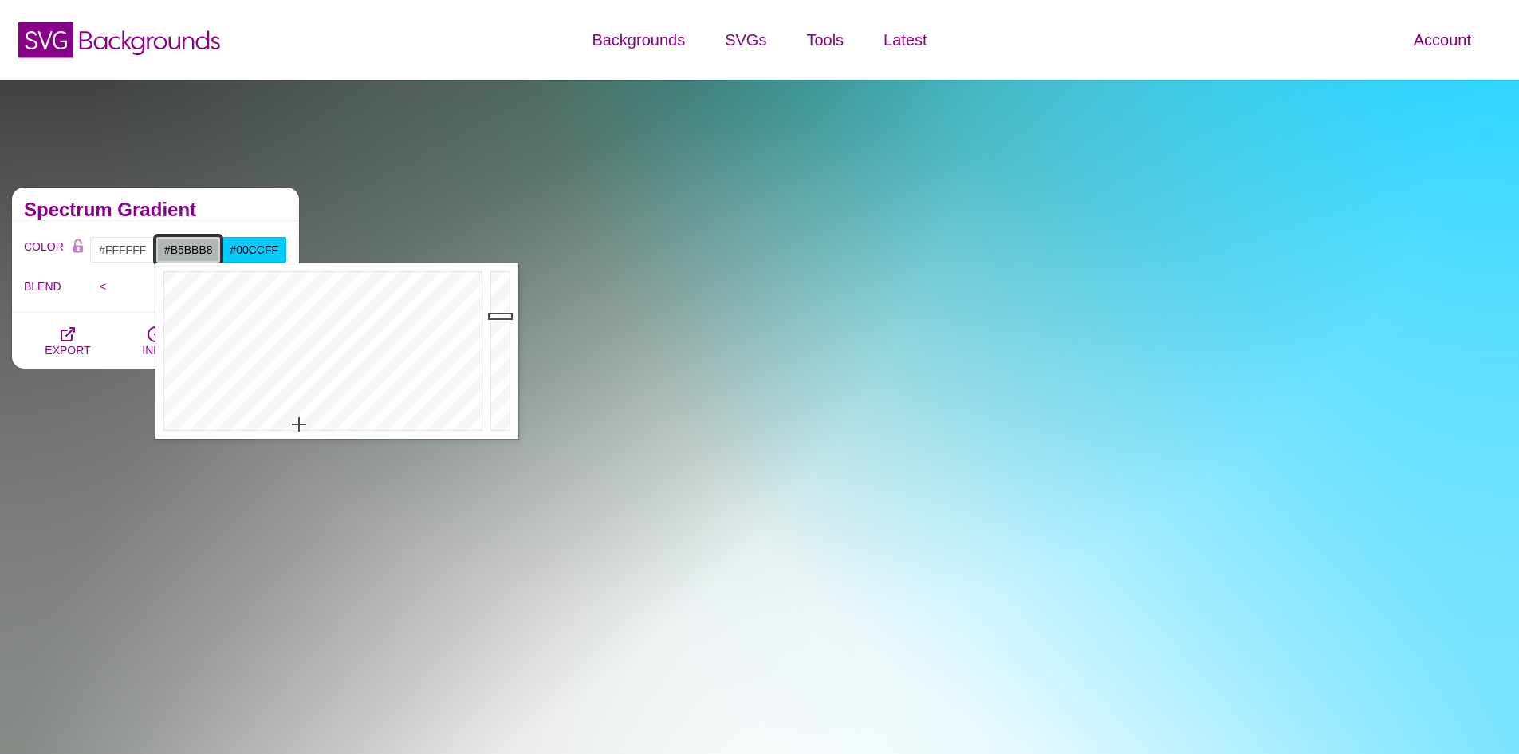
drag, startPoint x: 502, startPoint y: 418, endPoint x: 502, endPoint y: 313, distance: 104.5
click at [502, 313] on div at bounding box center [502, 350] width 32 height 175
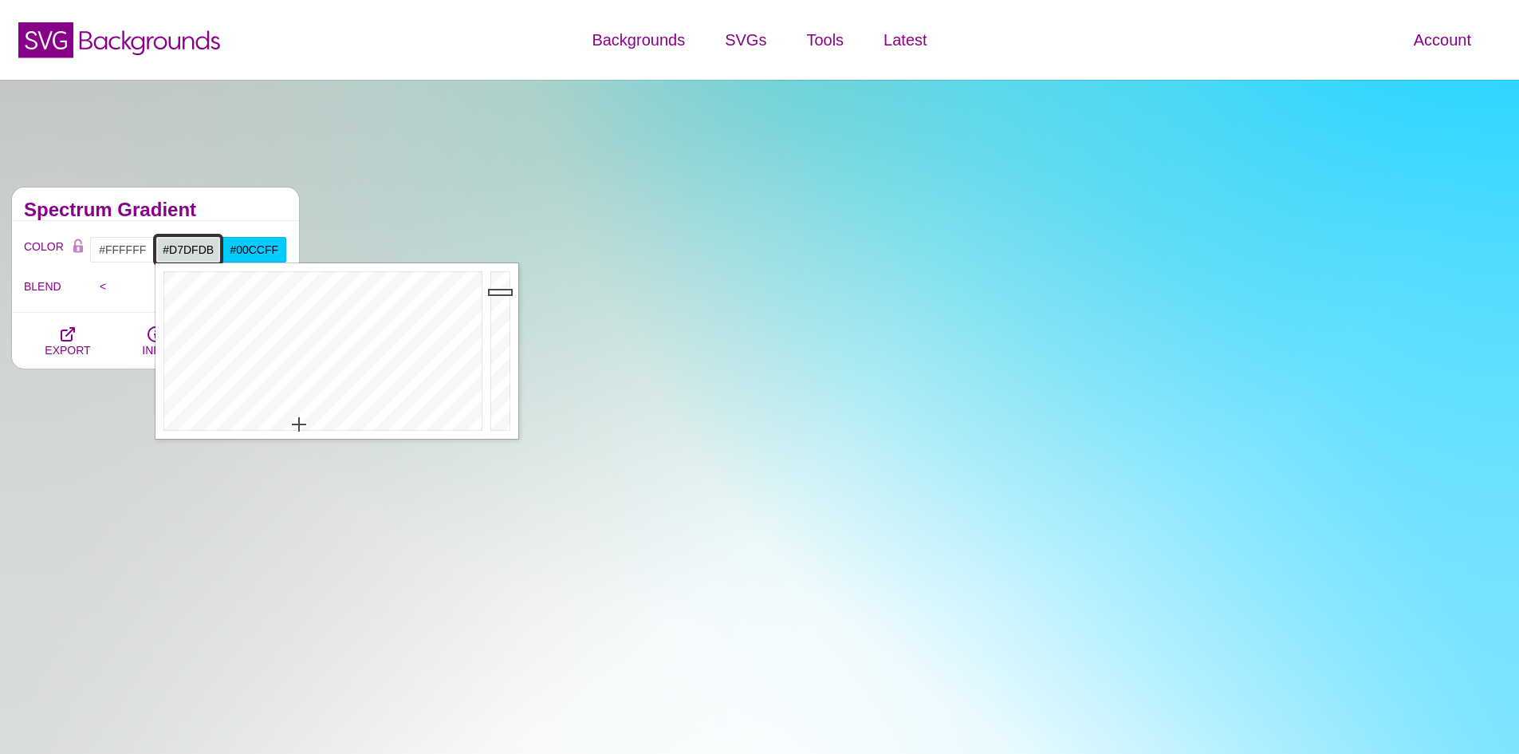
drag, startPoint x: 502, startPoint y: 309, endPoint x: 502, endPoint y: 291, distance: 18.4
click at [502, 291] on div at bounding box center [502, 350] width 32 height 175
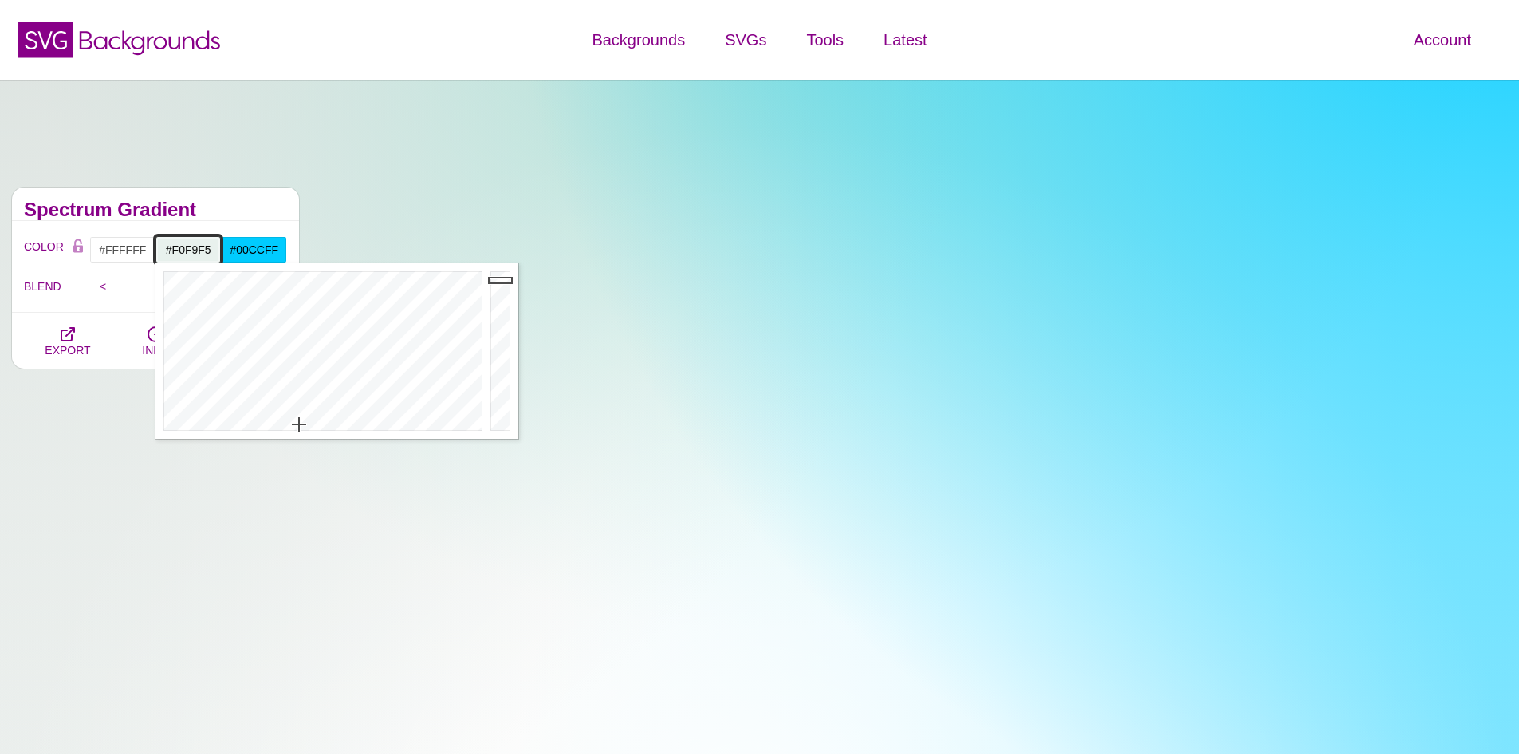
drag, startPoint x: 502, startPoint y: 291, endPoint x: 506, endPoint y: 275, distance: 16.3
click at [506, 275] on div at bounding box center [502, 350] width 32 height 175
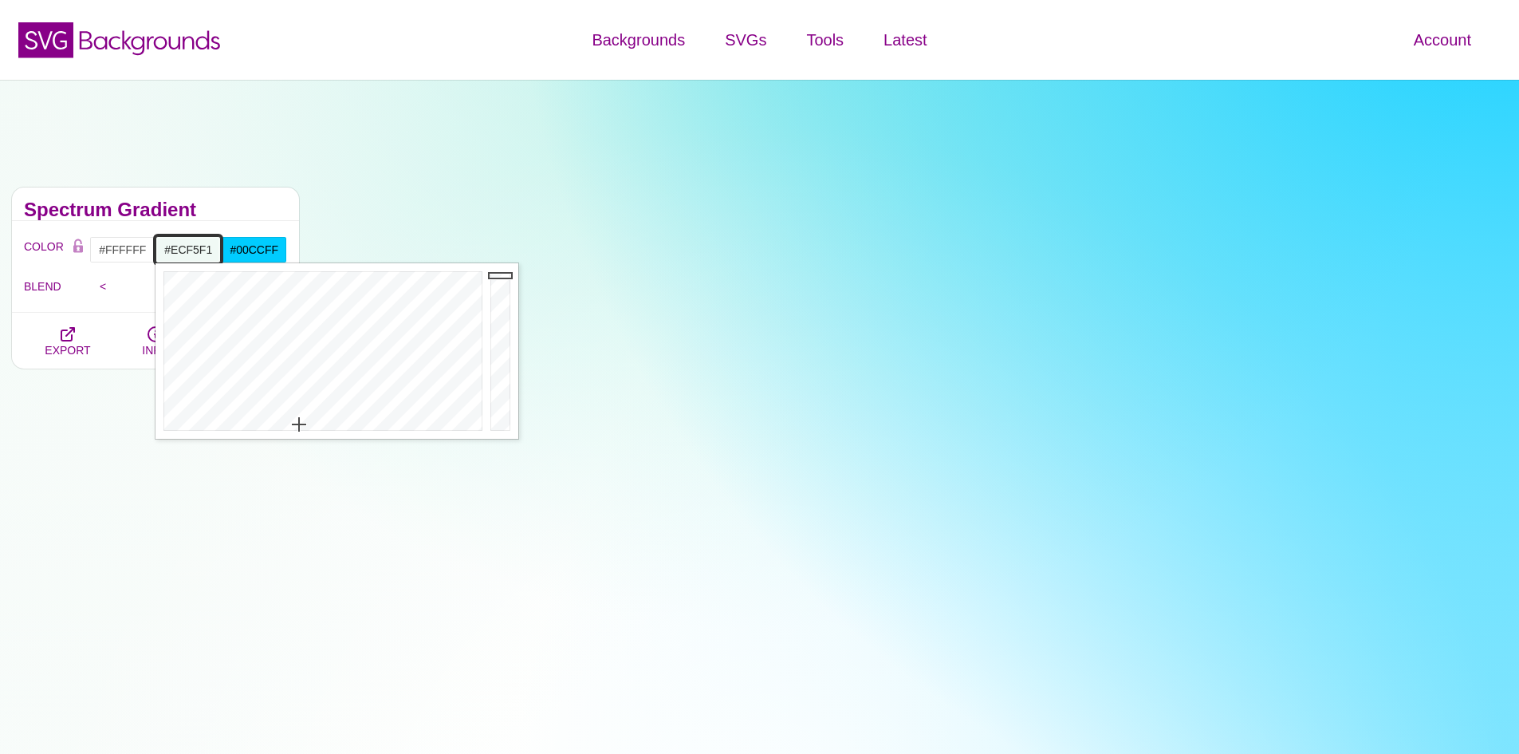
type input "#EBF3F0"
click at [506, 278] on div at bounding box center [502, 350] width 32 height 175
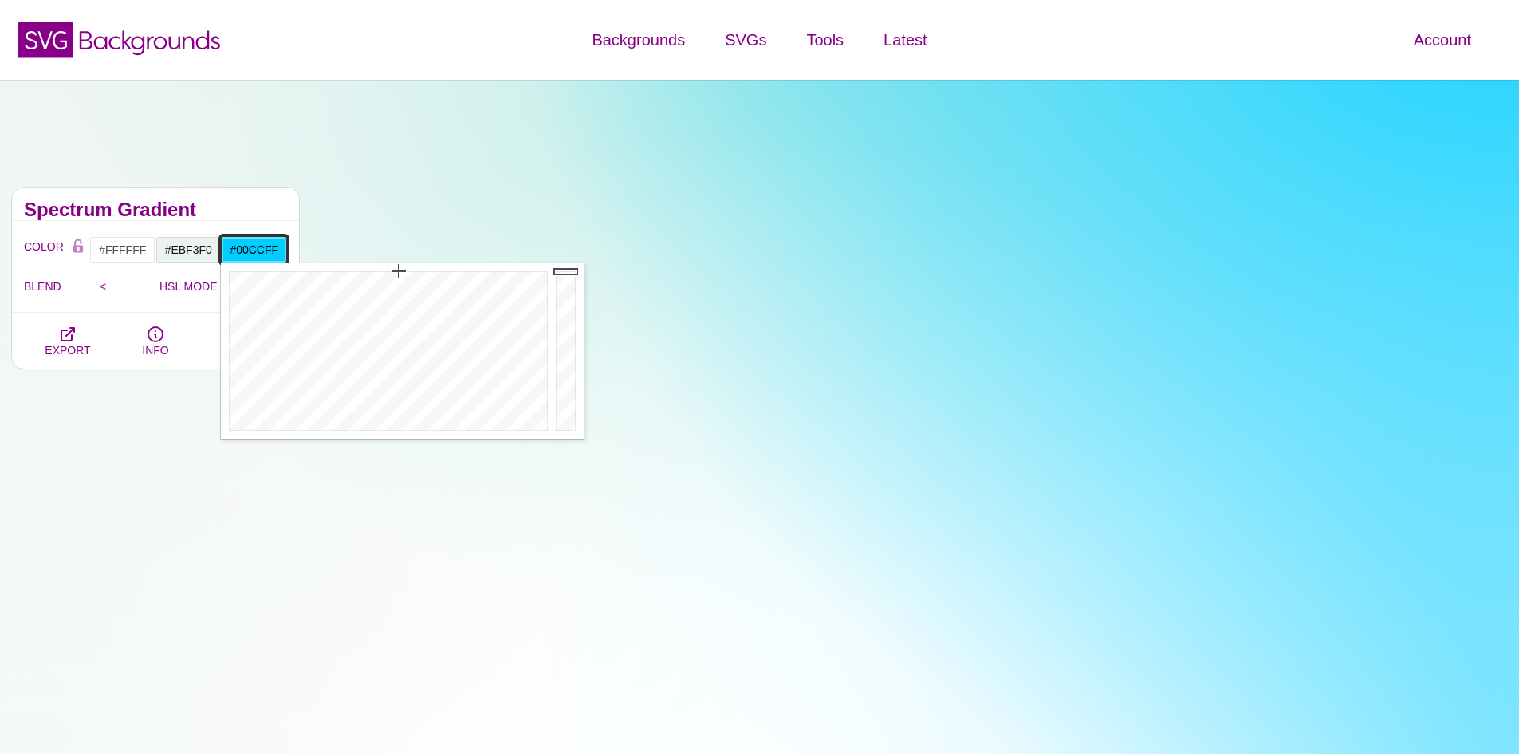
click at [273, 254] on input "#00CCFF" at bounding box center [254, 249] width 66 height 27
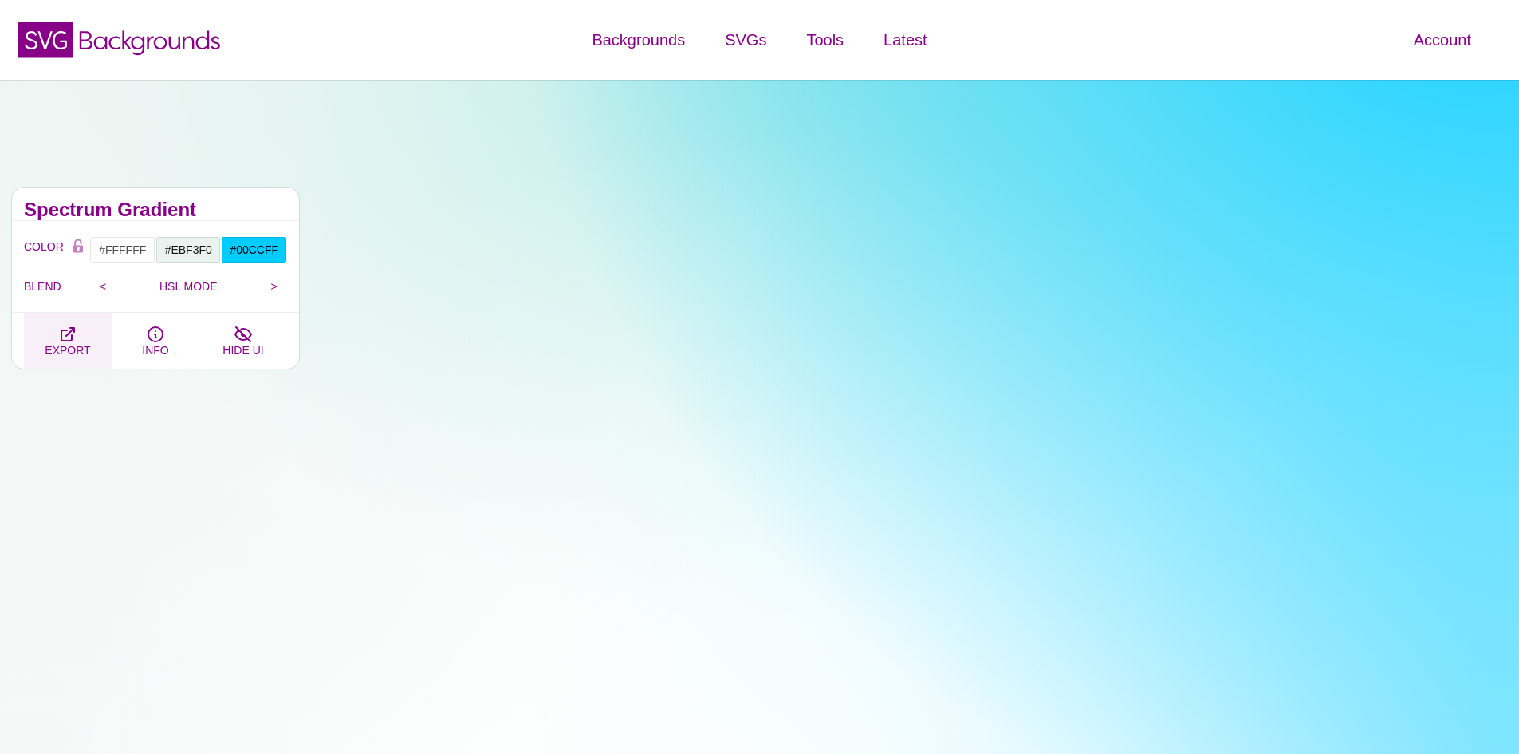
click at [66, 348] on span "EXPORT" at bounding box center [67, 350] width 45 height 13
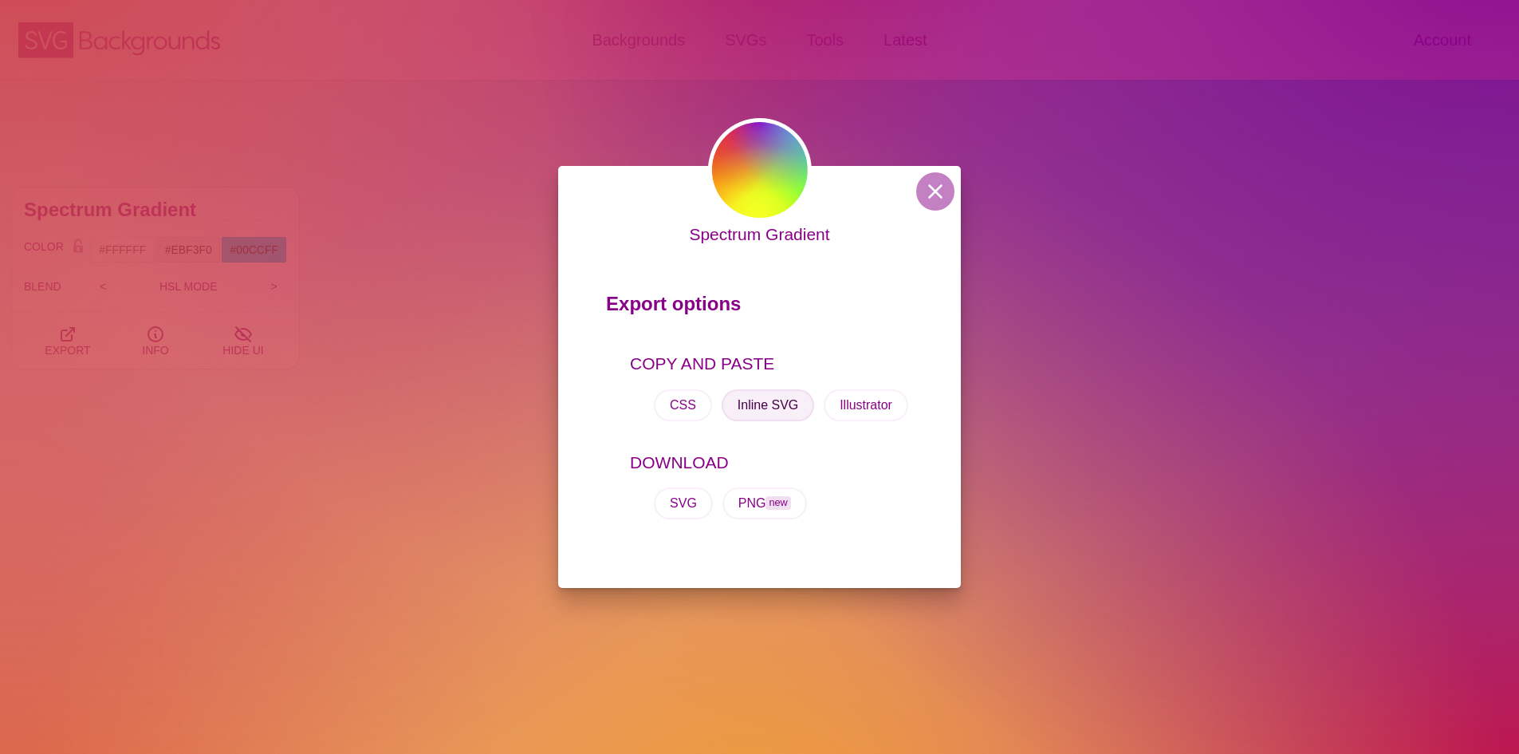
click at [777, 392] on button "Inline SVG" at bounding box center [768, 405] width 93 height 32
click at [896, 360] on p "COPY AND PASTE" at bounding box center [771, 364] width 283 height 26
click at [913, 112] on div "Spectrum Gradient Export options COPY AND PASTE CSS Inline SVG Illustrator DOWN…" at bounding box center [759, 377] width 1519 height 754
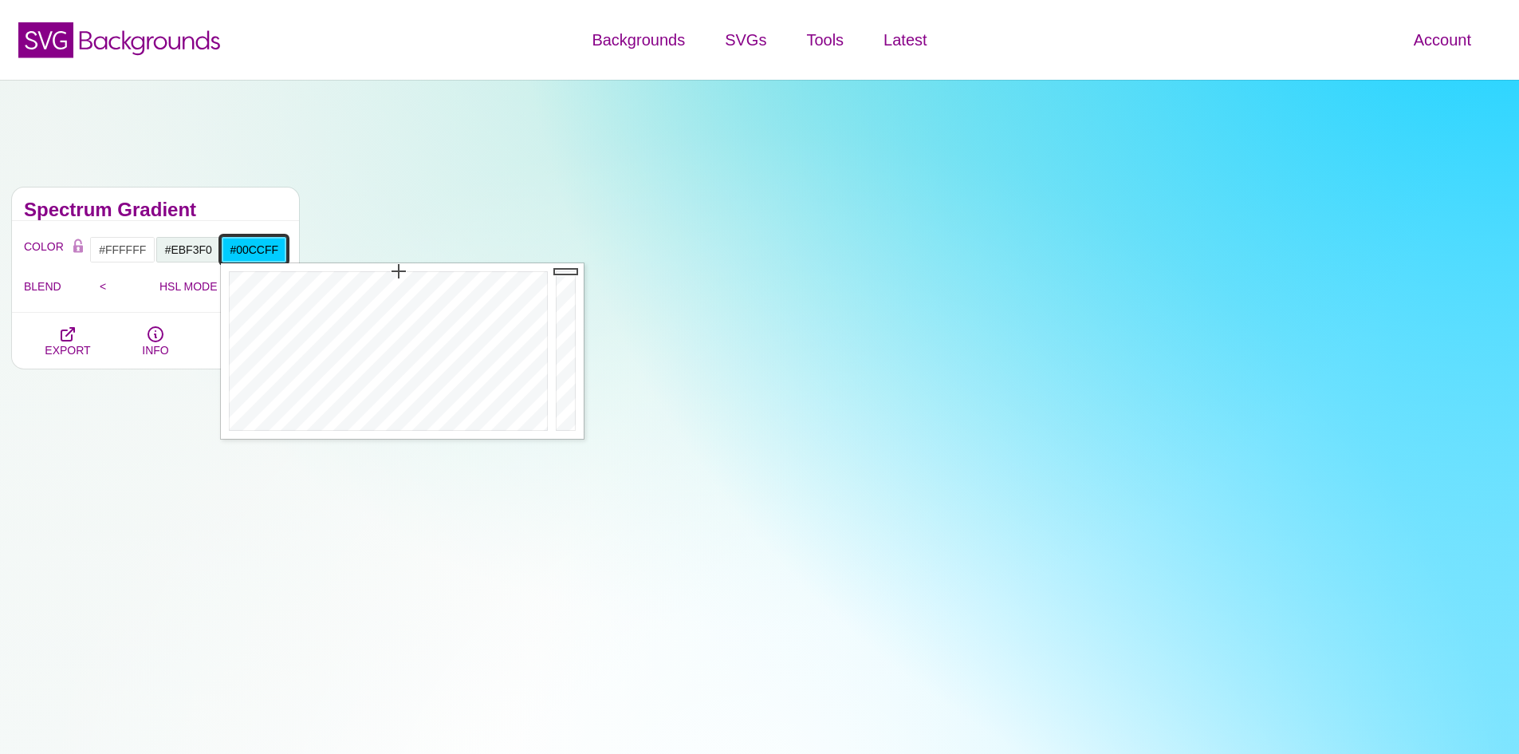
click at [266, 250] on input "#00CCFF" at bounding box center [254, 249] width 66 height 27
click at [401, 417] on div at bounding box center [386, 350] width 331 height 175
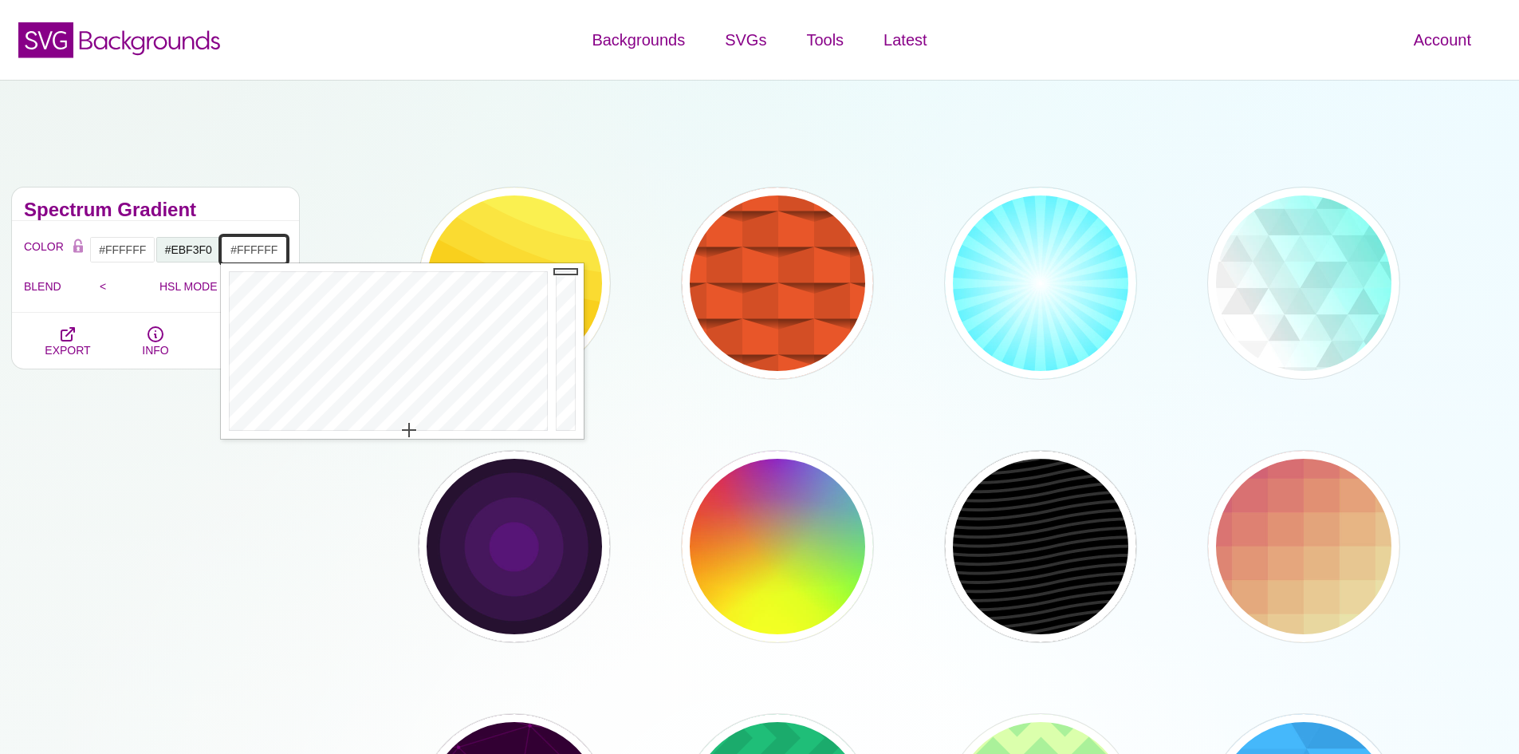
drag, startPoint x: 403, startPoint y: 418, endPoint x: 409, endPoint y: 455, distance: 37.2
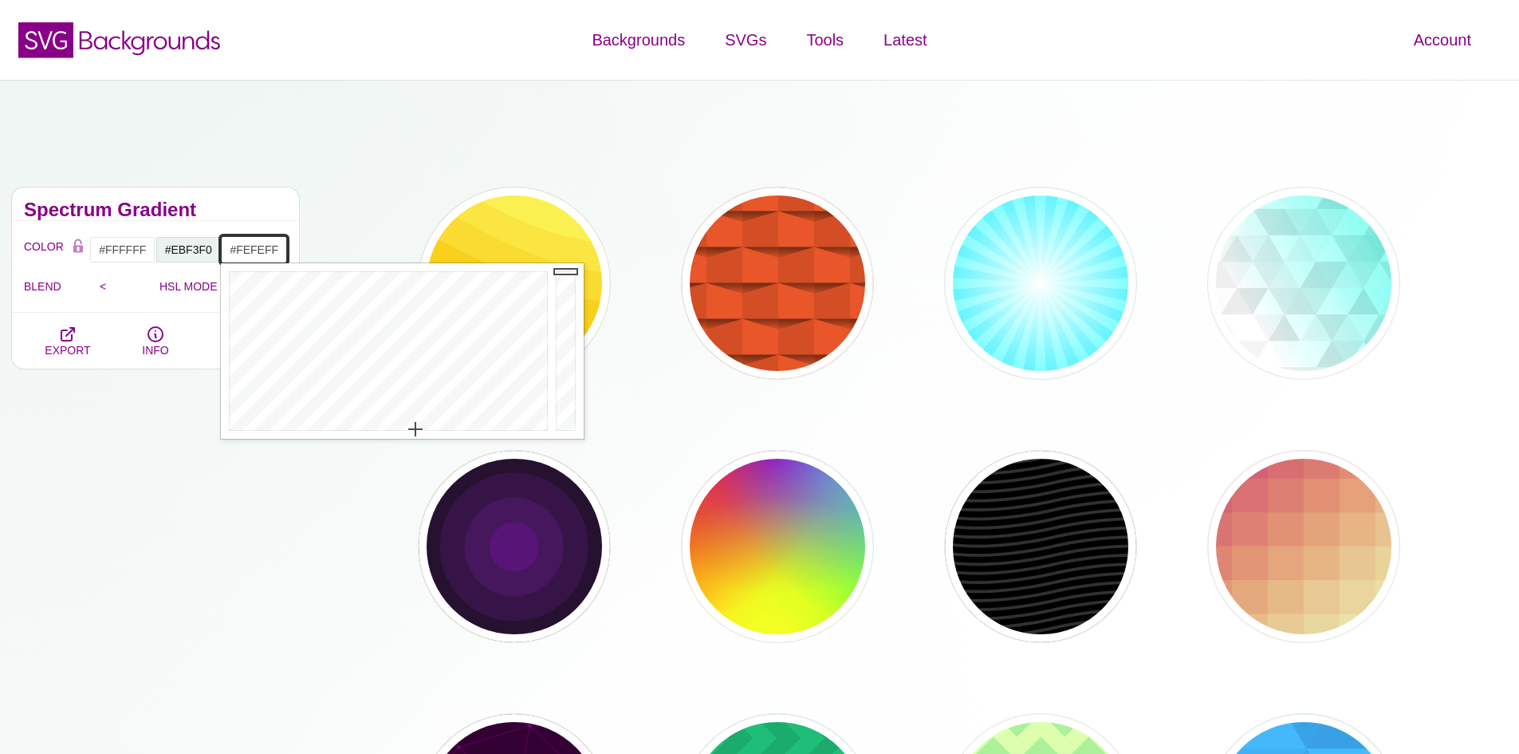
type input "#FFFFFF"
click at [415, 431] on div at bounding box center [386, 350] width 331 height 175
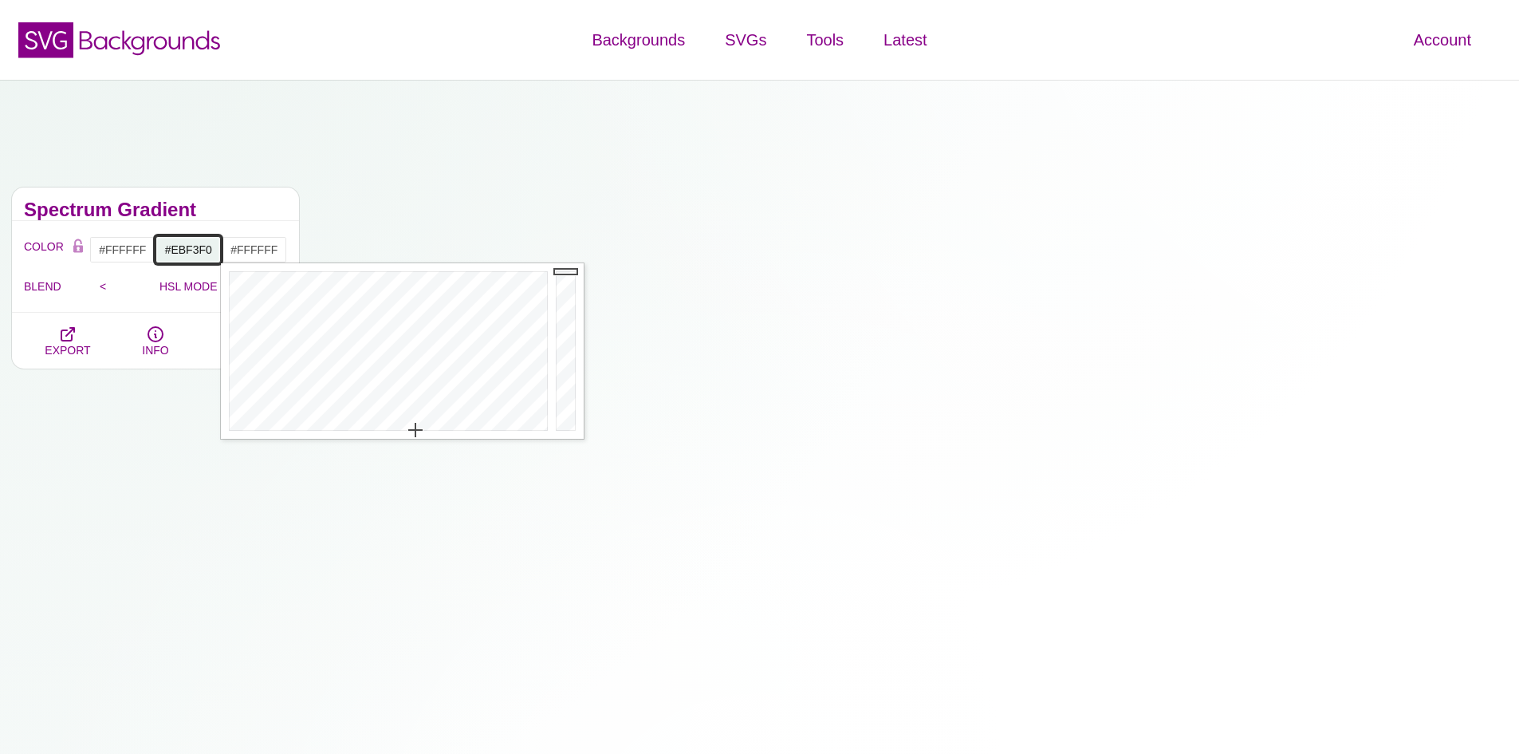
click at [192, 254] on input "#EBF3F0" at bounding box center [188, 249] width 66 height 27
drag, startPoint x: 299, startPoint y: 424, endPoint x: 306, endPoint y: 412, distance: 13.9
click at [306, 412] on div at bounding box center [320, 350] width 331 height 175
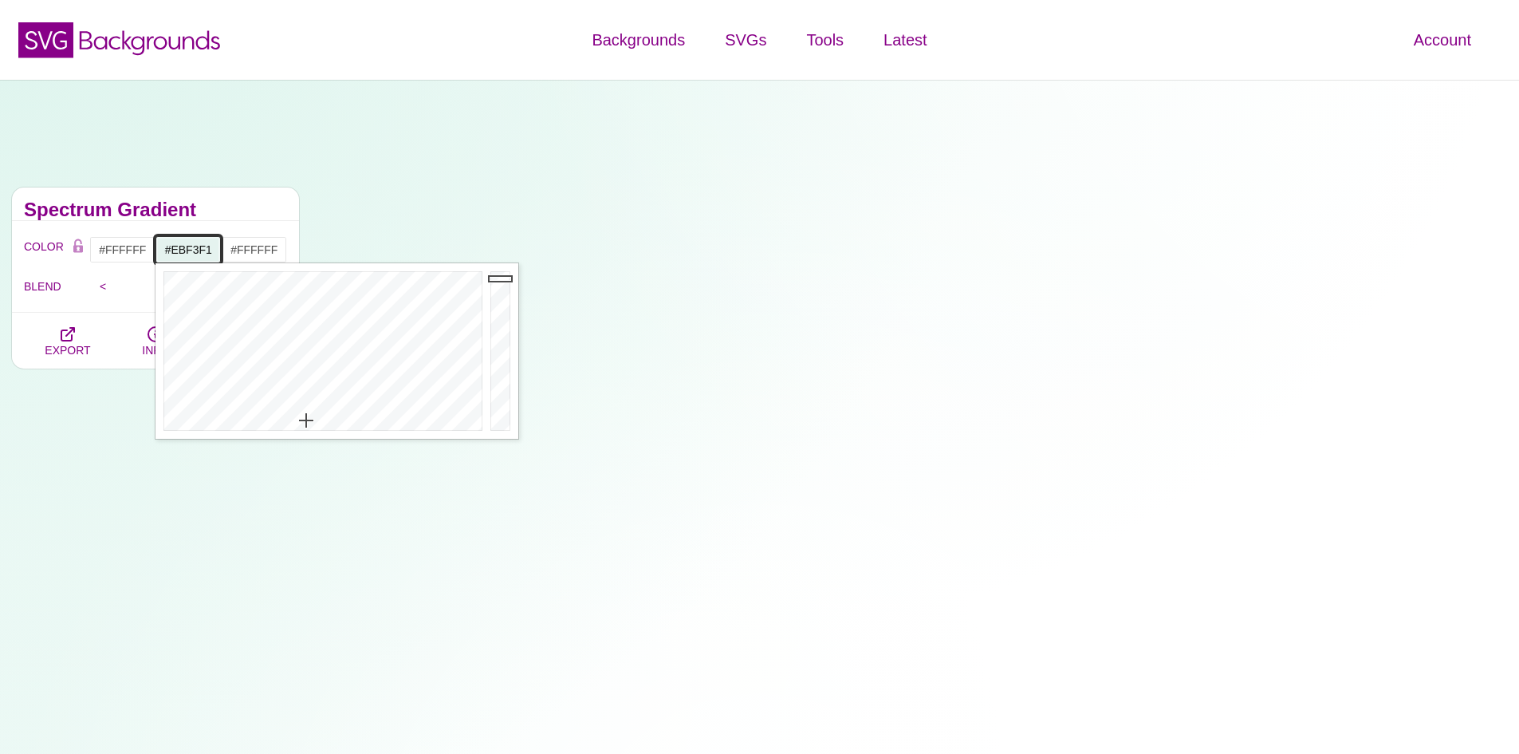
type input "#ECF3F1"
drag, startPoint x: 306, startPoint y: 412, endPoint x: 305, endPoint y: 425, distance: 12.8
click at [305, 425] on div at bounding box center [320, 350] width 331 height 175
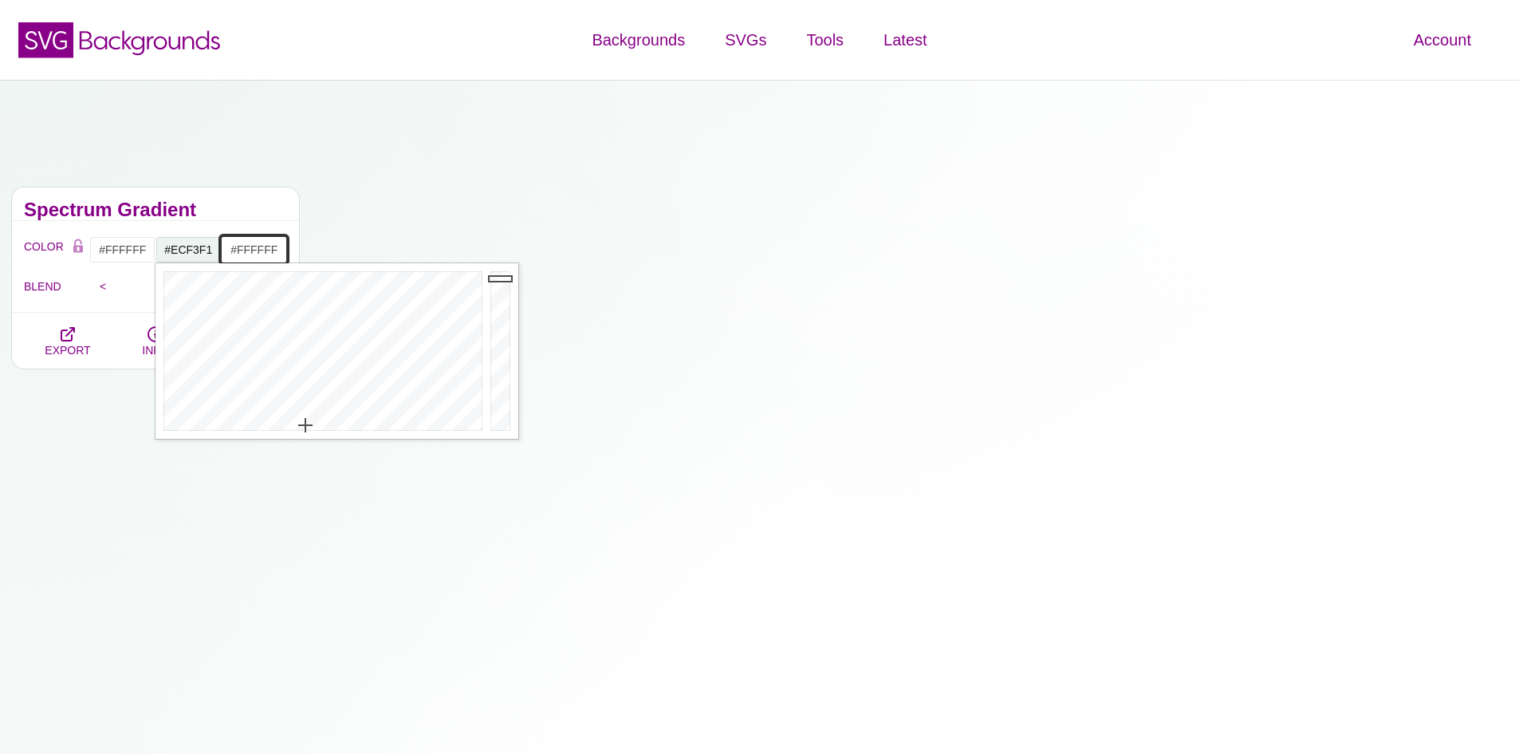
click at [248, 242] on input "#FFFFFF" at bounding box center [254, 249] width 66 height 27
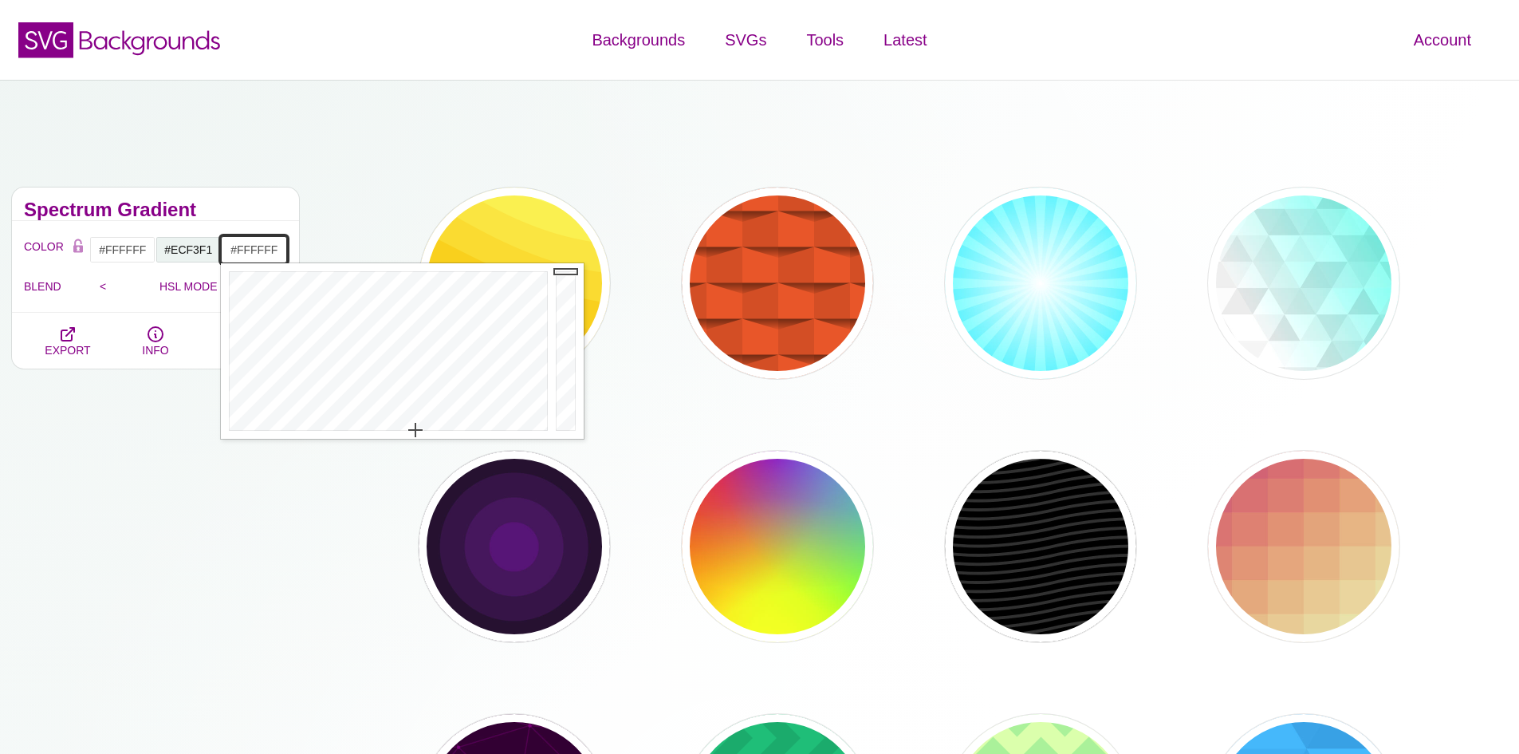
type input "#FF184E"
click at [535, 286] on div at bounding box center [386, 350] width 331 height 175
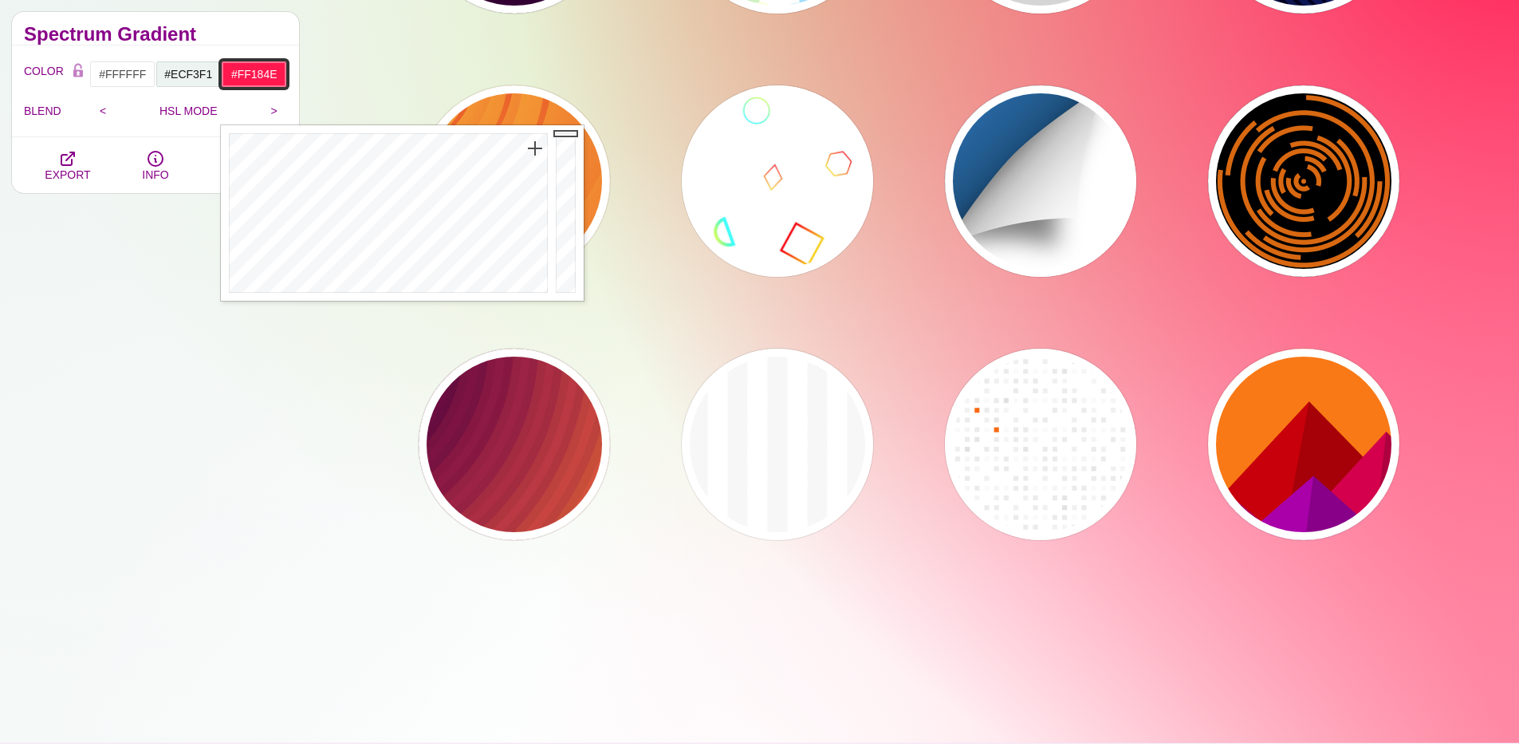
scroll to position [2791, 0]
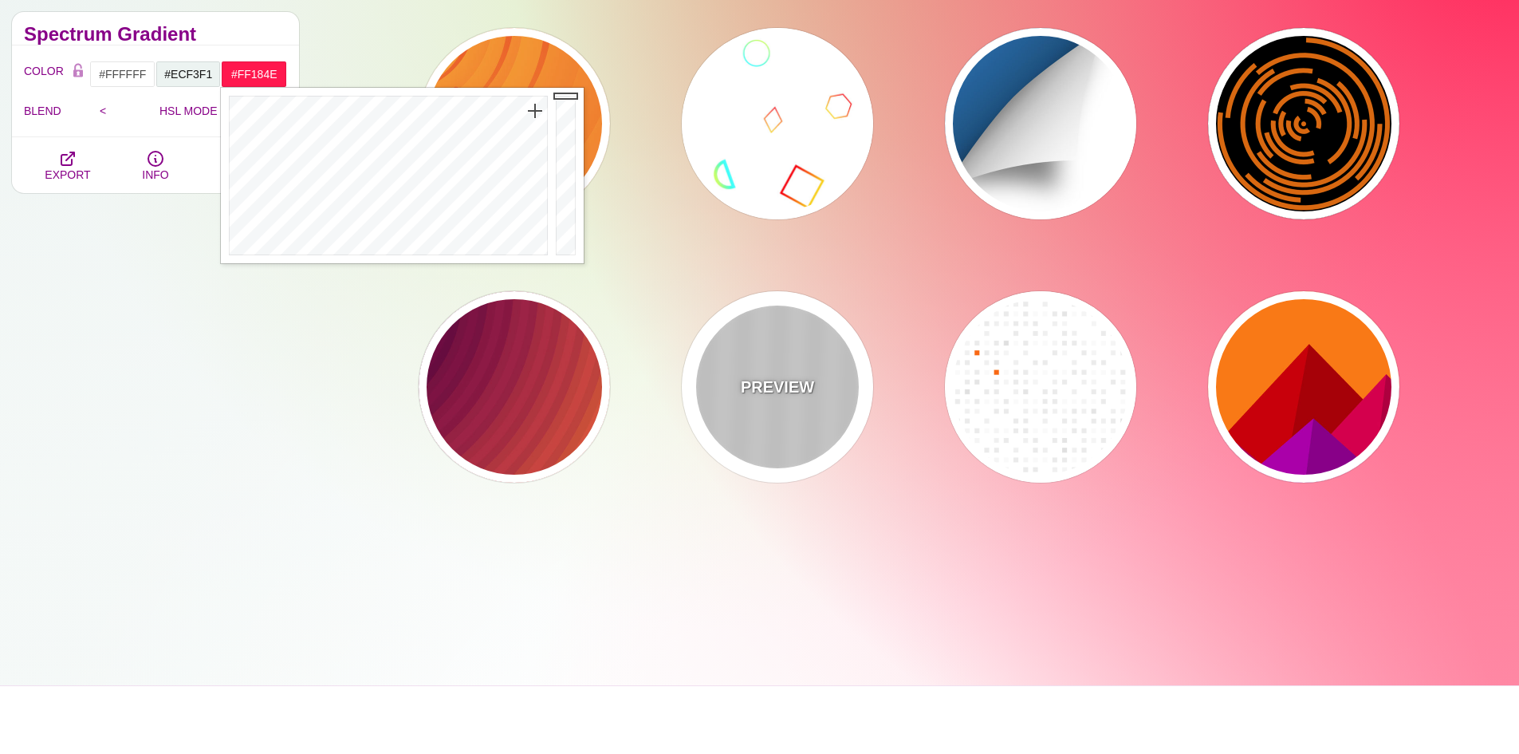
click at [793, 356] on div "PREVIEW" at bounding box center [777, 386] width 191 height 191
type input "#F5F5F5"
type input "#CCCCCC"
type input "20"
type input "100"
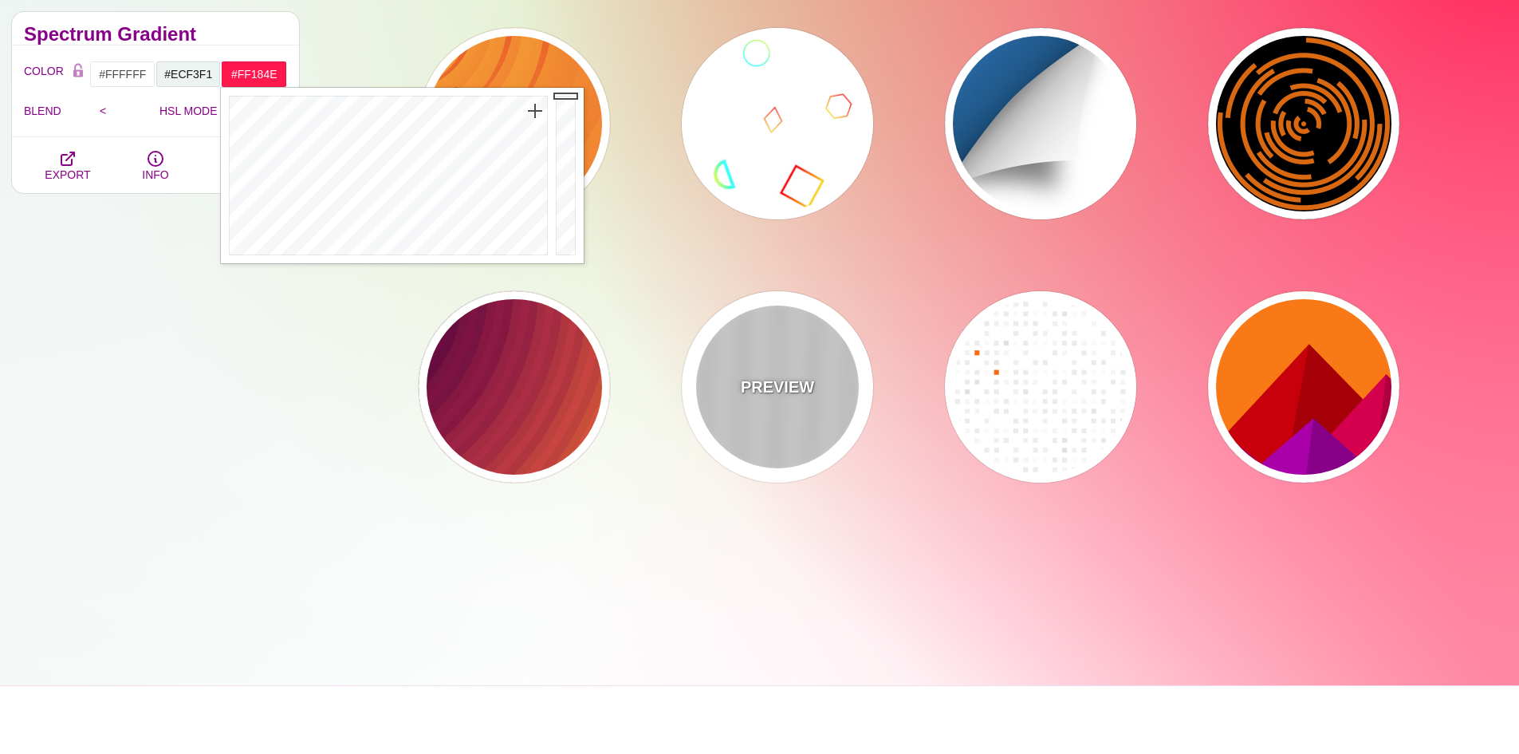
type input "0"
type input "1"
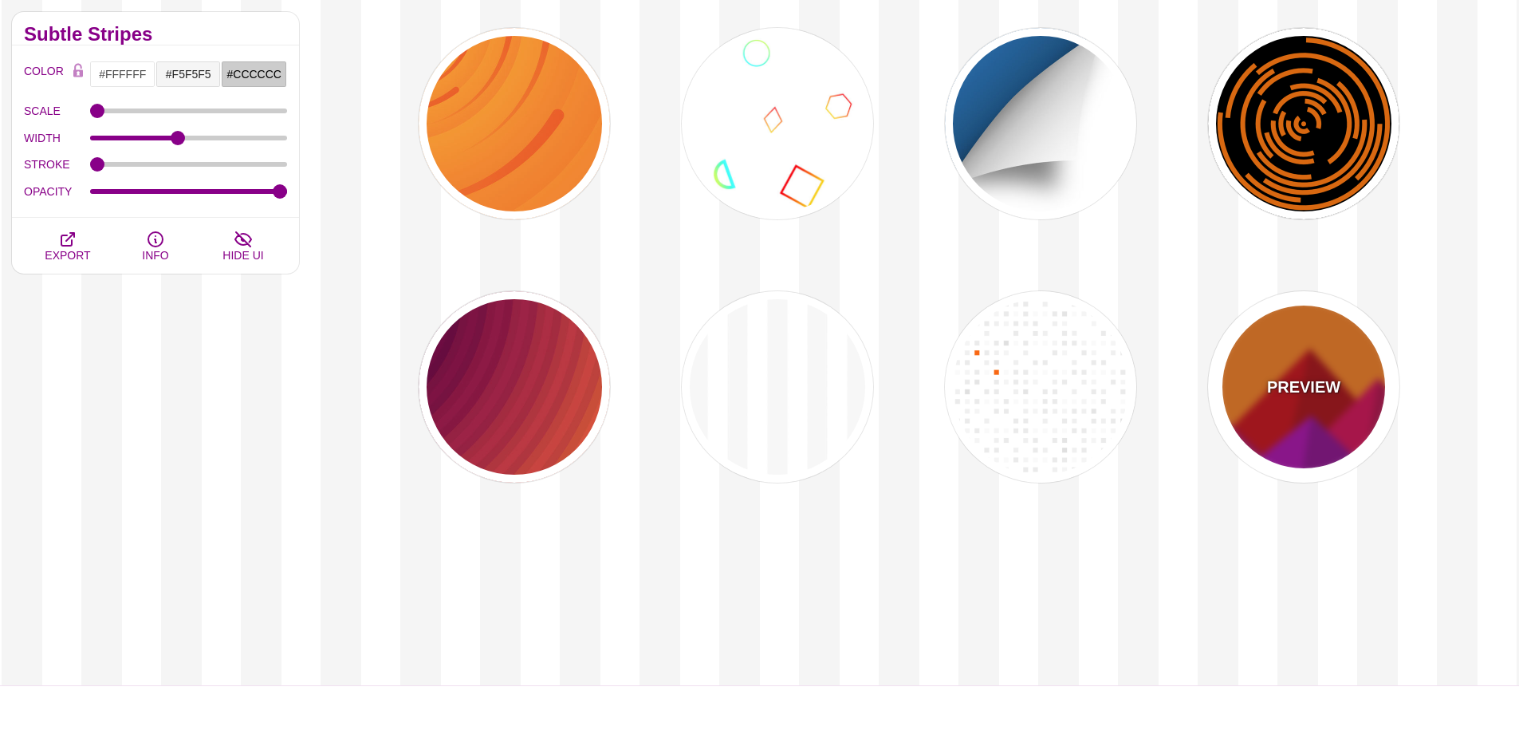
click at [1297, 412] on div "PREVIEW" at bounding box center [1303, 386] width 191 height 191
type input "#FF7700"
type input "#CC0000"
type input "#AA00AA"
type input "#AA0000"
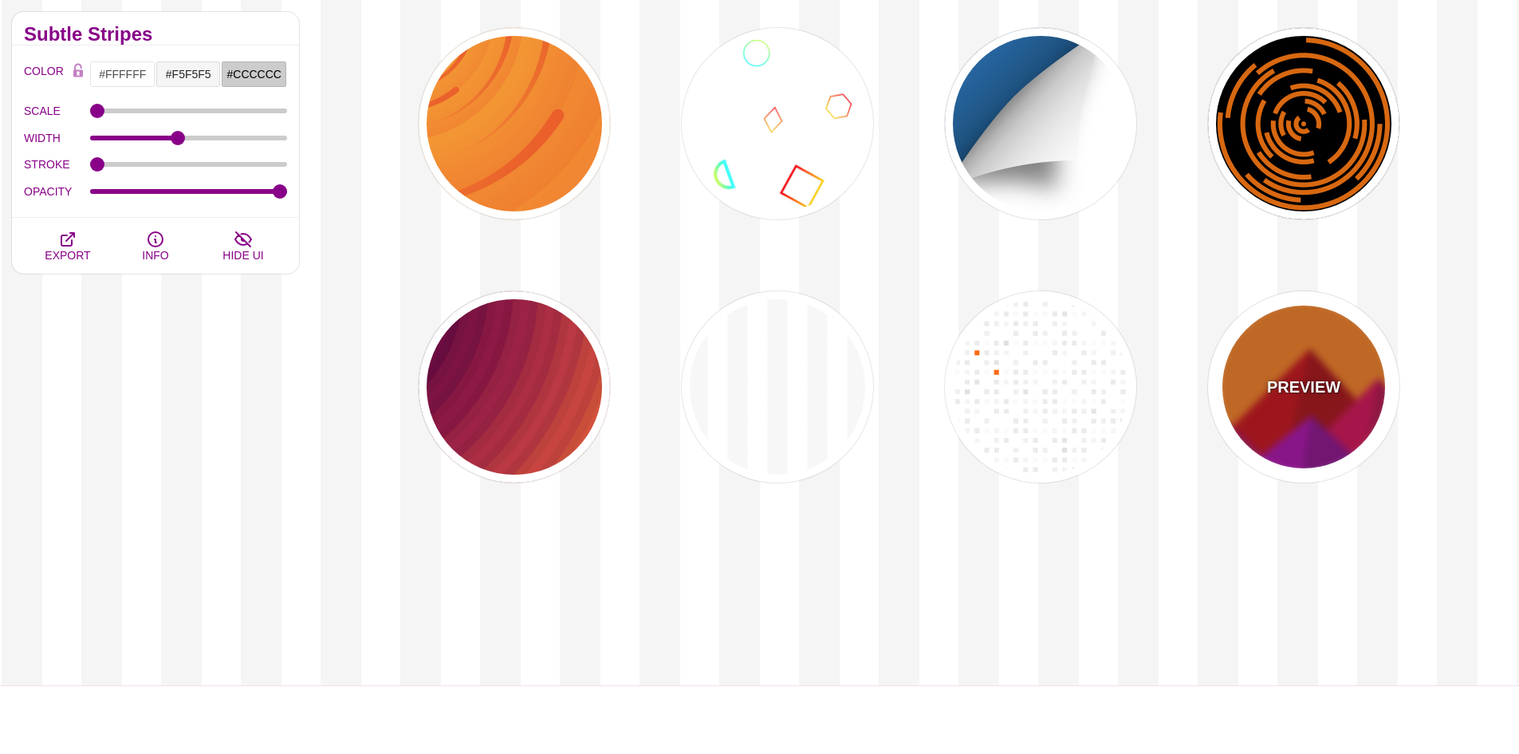
type input "#880088"
type input "0"
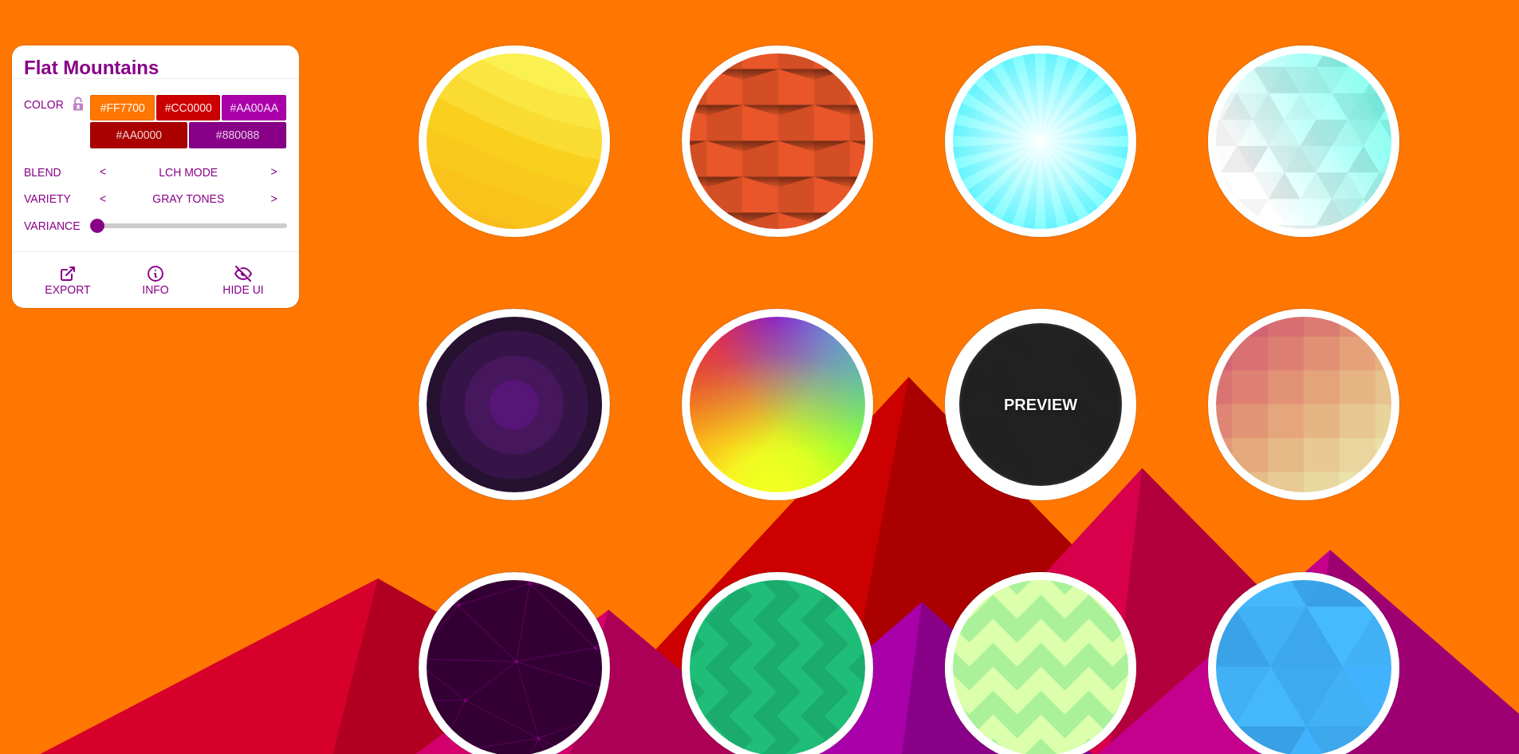
scroll to position [239, 0]
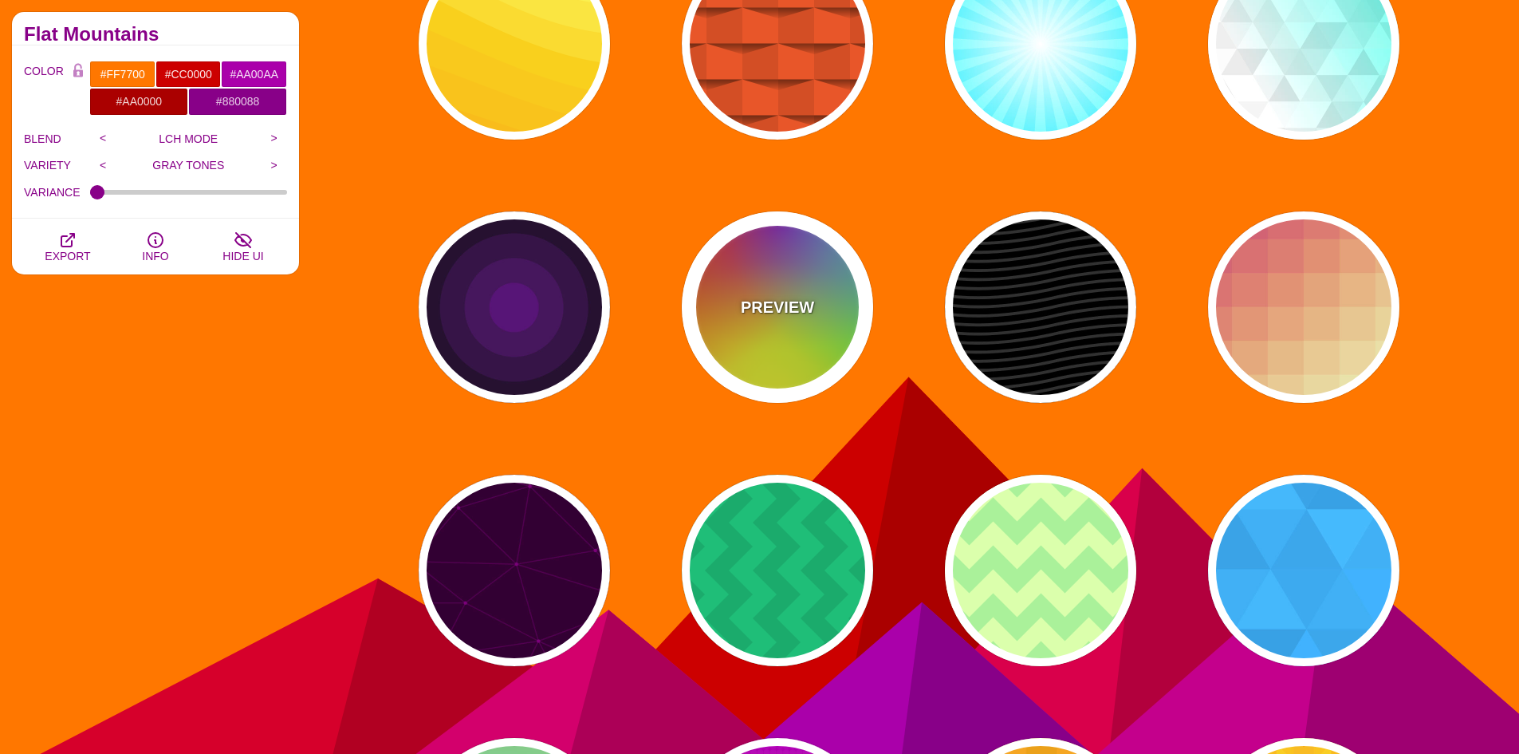
click at [770, 314] on p "PREVIEW" at bounding box center [777, 307] width 73 height 24
type input "#FFFF00"
type input "#FF0000"
type input "#00CCFF"
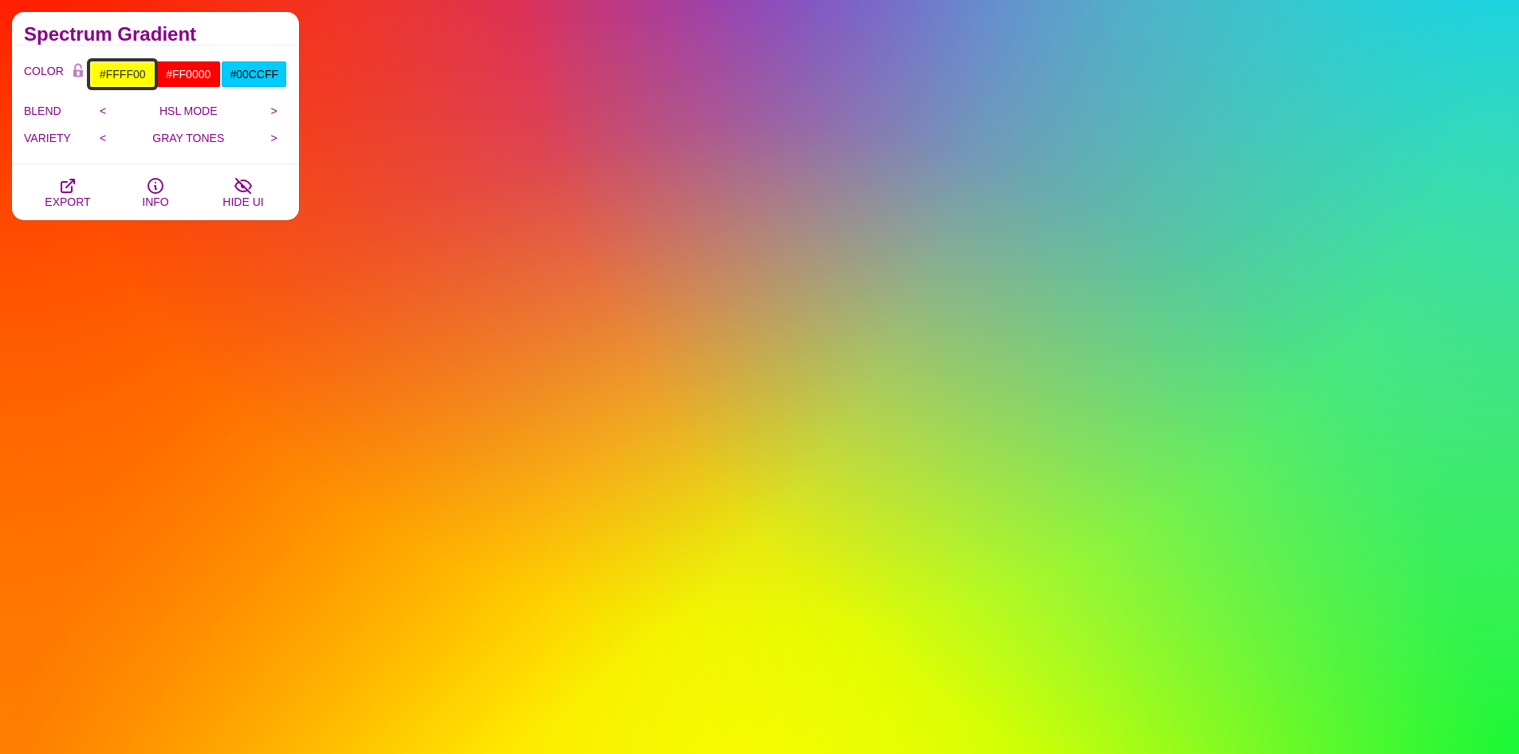
click at [129, 75] on input "#FFFF00" at bounding box center [122, 74] width 66 height 27
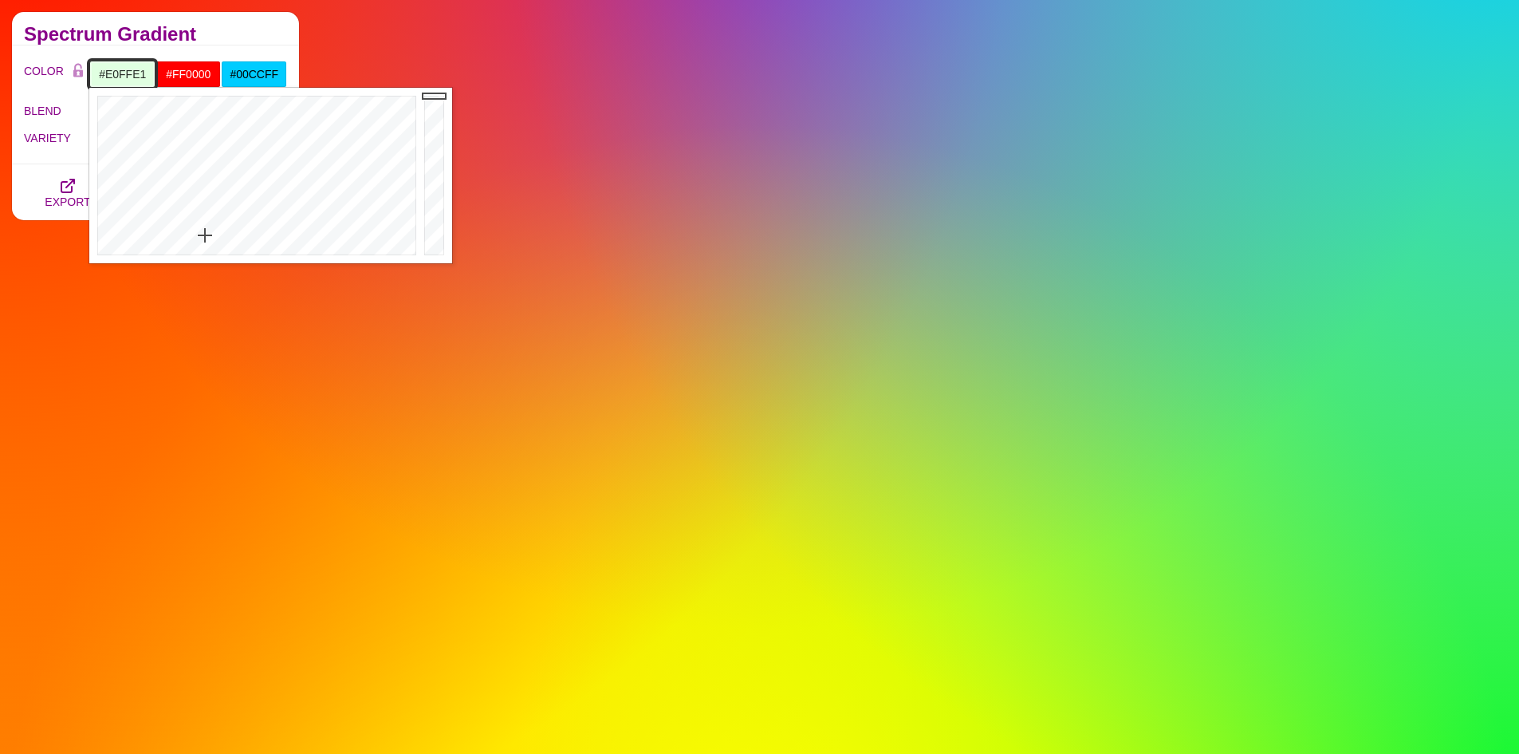
click at [205, 235] on div at bounding box center [254, 175] width 331 height 175
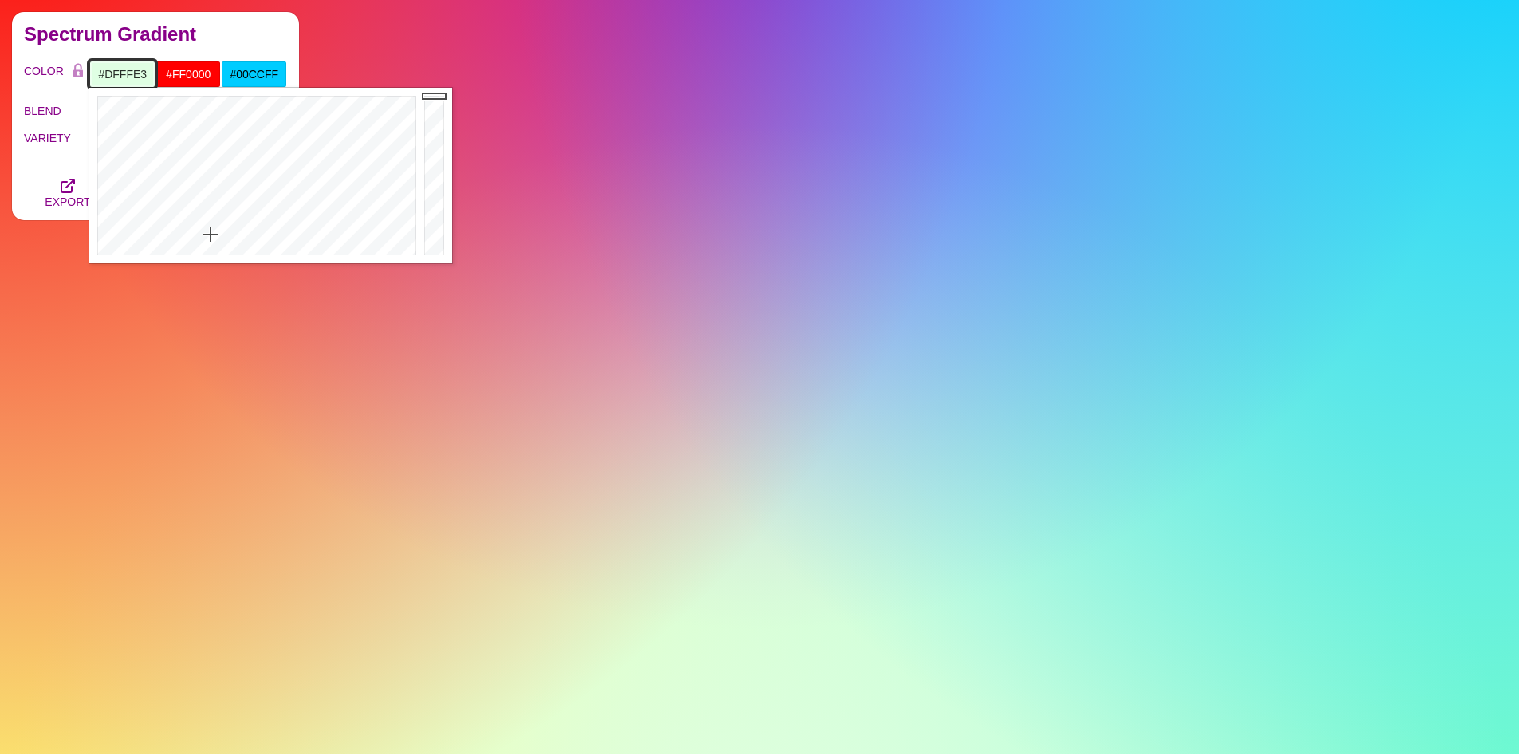
drag, startPoint x: 204, startPoint y: 262, endPoint x: 211, endPoint y: 234, distance: 28.6
click at [211, 234] on div at bounding box center [254, 175] width 331 height 175
type input "#BAD5BD"
click at [435, 122] on div at bounding box center [436, 175] width 32 height 175
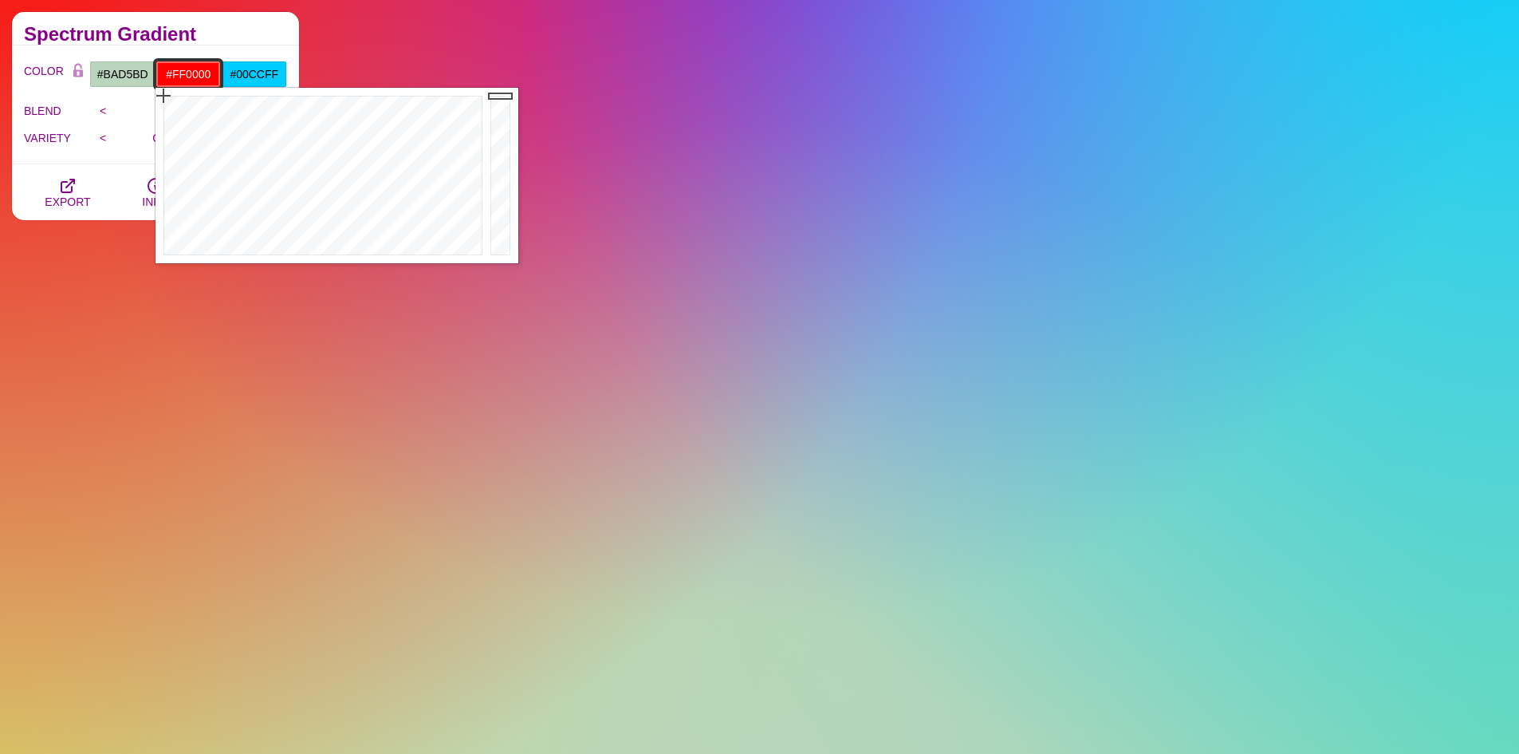
drag, startPoint x: 215, startPoint y: 67, endPoint x: 112, endPoint y: 71, distance: 103.7
click at [112, 71] on div "#BAD5BD #FF0000 #00CCFF #AA0000 #880088 #666666 #777777 #888888 #999999" at bounding box center [188, 74] width 198 height 27
click at [319, 242] on div at bounding box center [320, 175] width 331 height 175
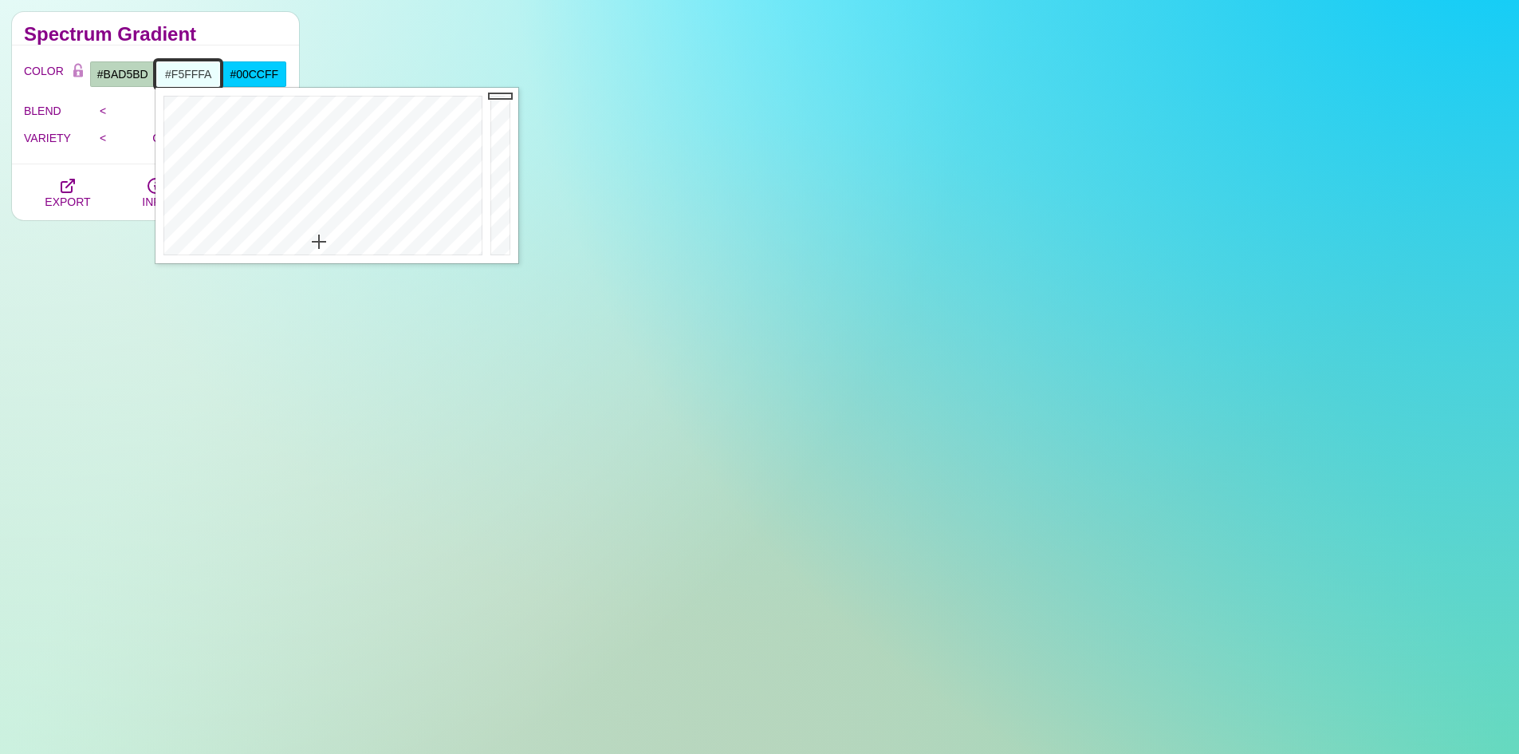
click at [298, 248] on div at bounding box center [320, 175] width 331 height 175
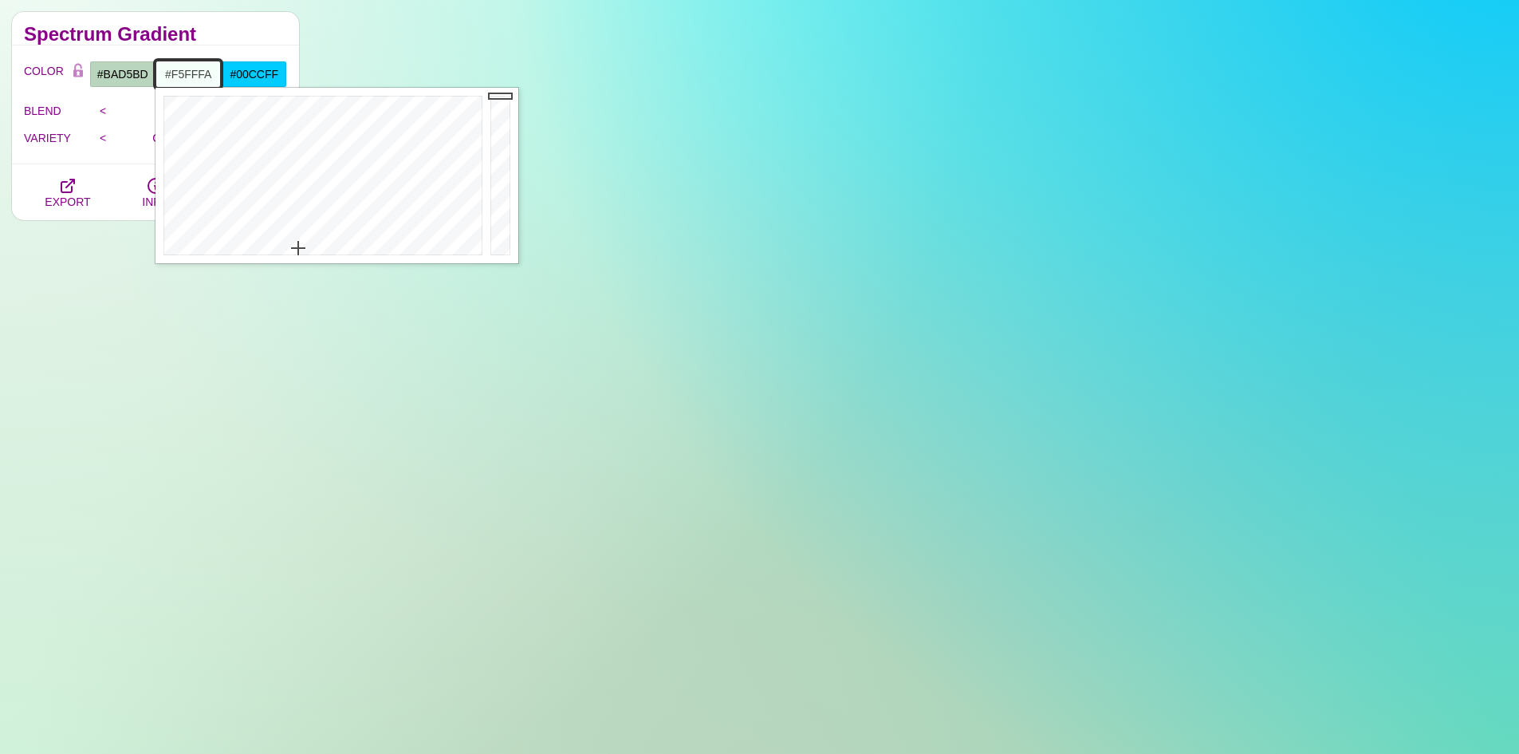
type input "#E2ECE7"
click at [491, 108] on div at bounding box center [502, 175] width 32 height 175
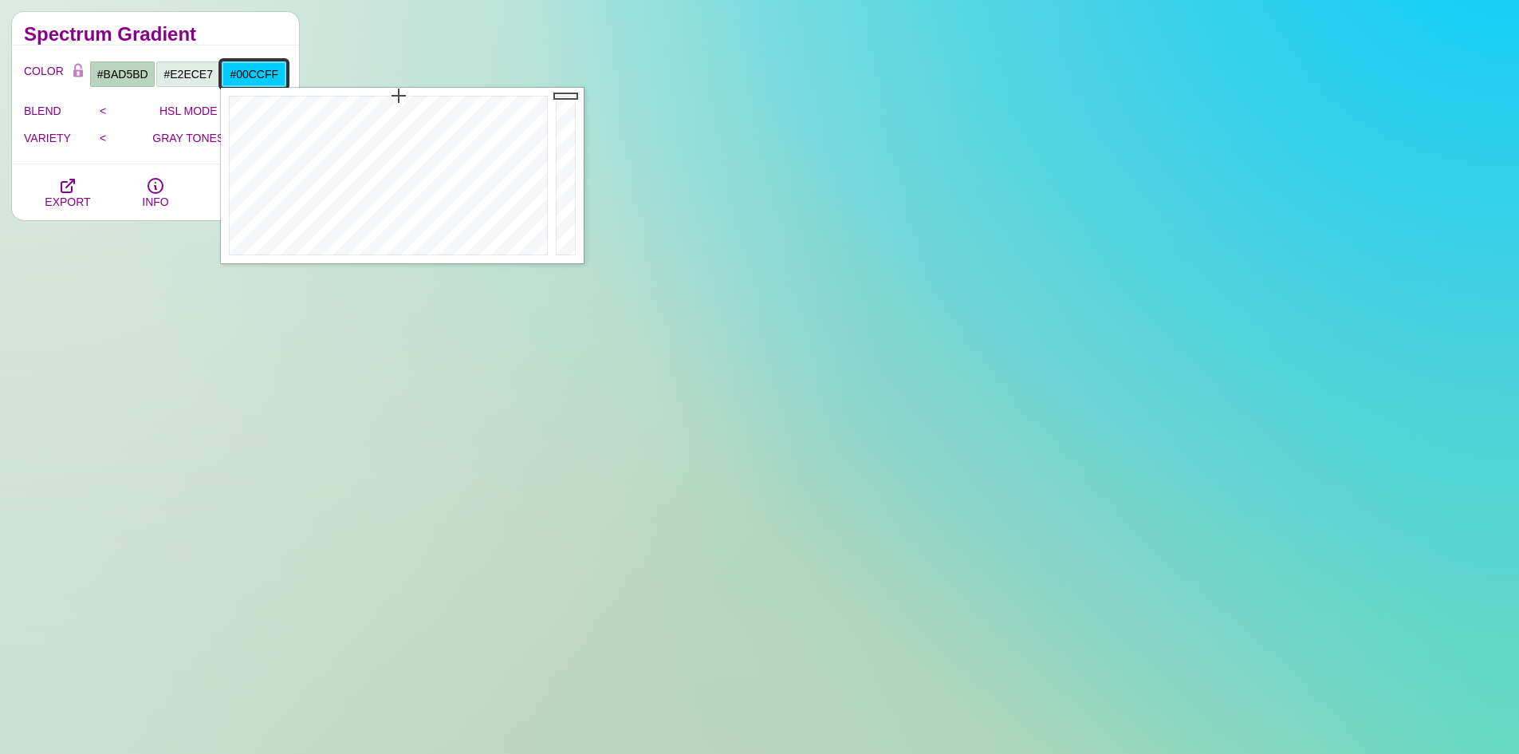
drag, startPoint x: 280, startPoint y: 69, endPoint x: 199, endPoint y: 73, distance: 81.4
click at [199, 73] on div "#BAD5BD #E2ECE7 #00CCFF #AA0000 #880088 #666666 #777777 #888888 #999999" at bounding box center [188, 74] width 198 height 27
type input "#FDFAFF"
click at [471, 251] on div at bounding box center [386, 175] width 331 height 175
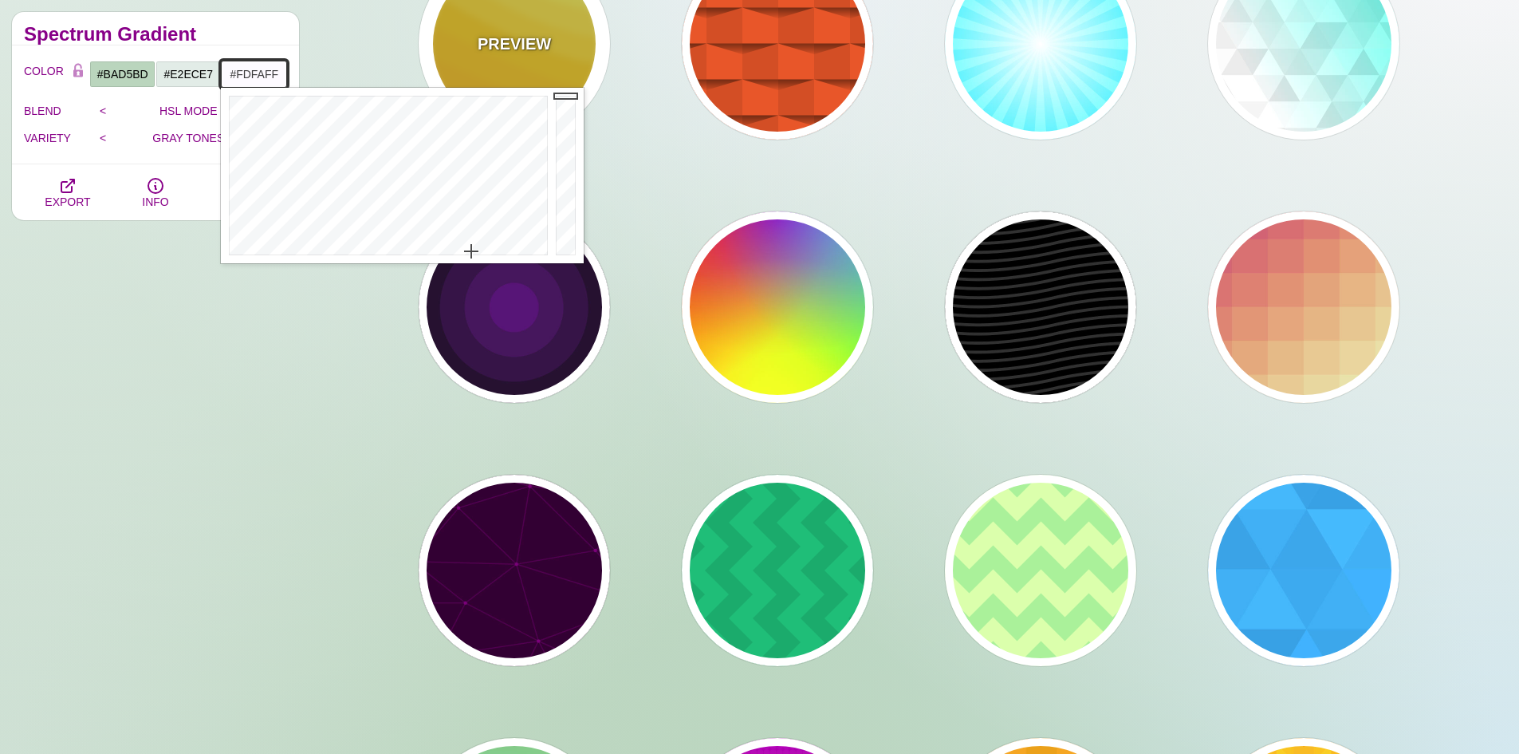
drag, startPoint x: 569, startPoint y: 95, endPoint x: 570, endPoint y: 85, distance: 9.6
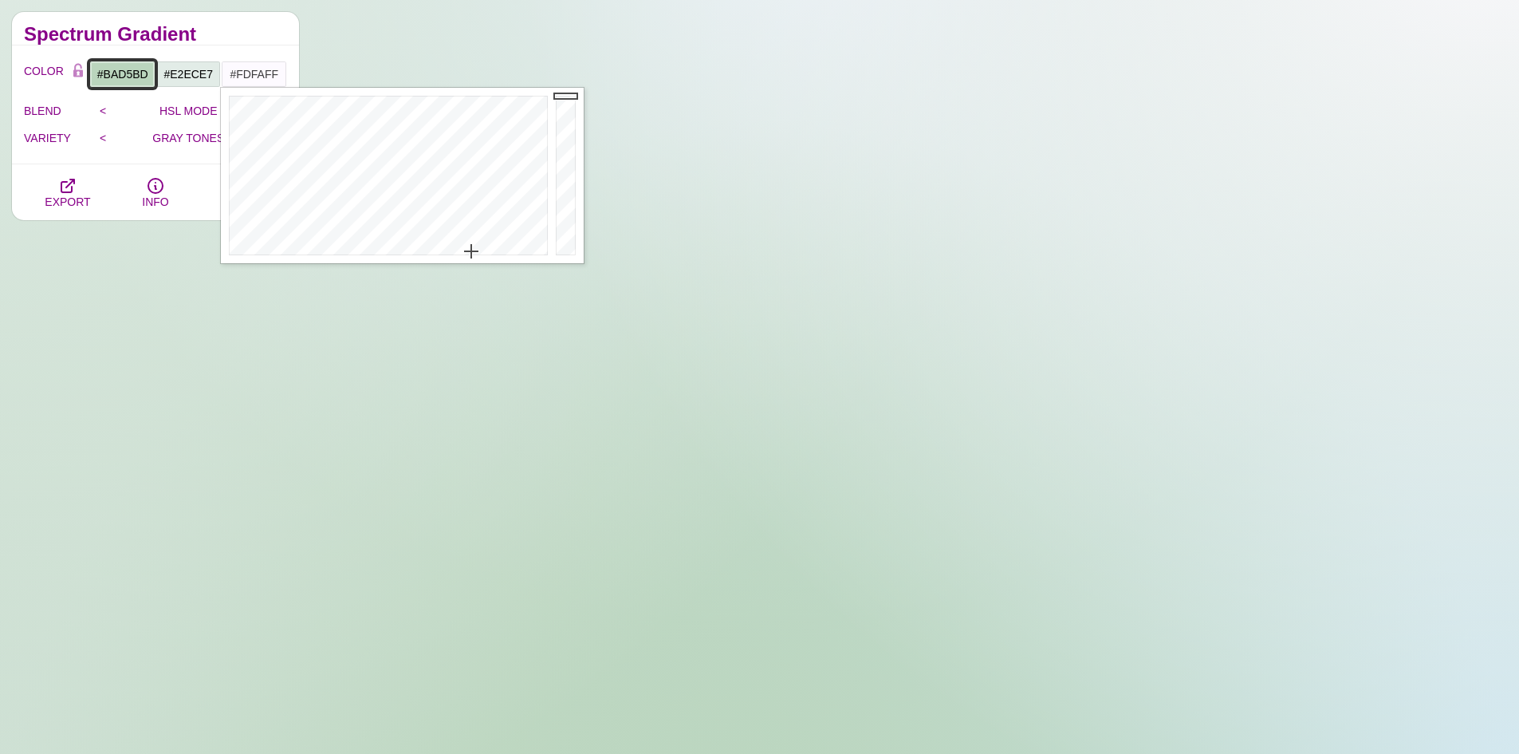
click at [120, 84] on input "#BAD5BD" at bounding box center [122, 74] width 66 height 27
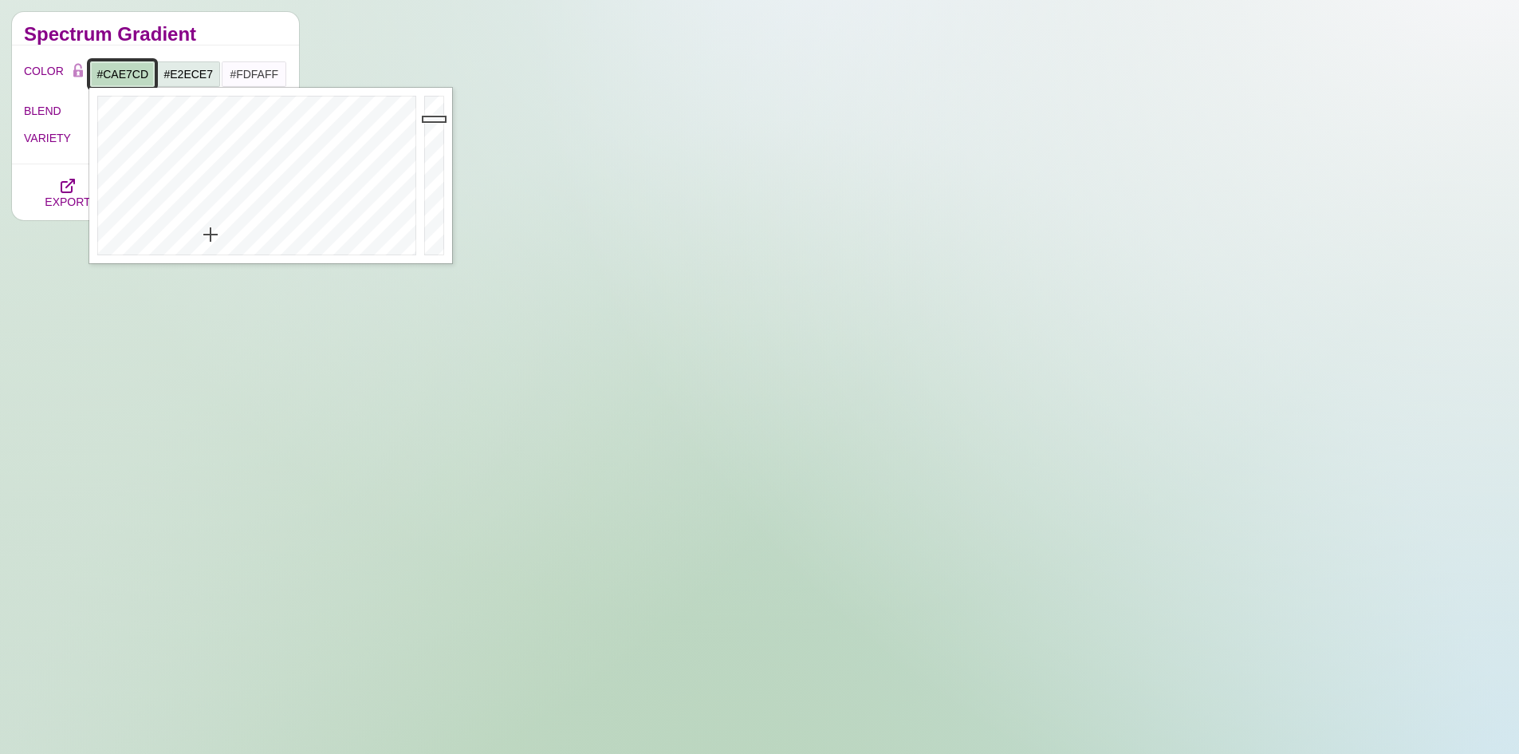
drag, startPoint x: 434, startPoint y: 120, endPoint x: 438, endPoint y: 110, distance: 11.1
click at [438, 110] on div at bounding box center [436, 175] width 32 height 175
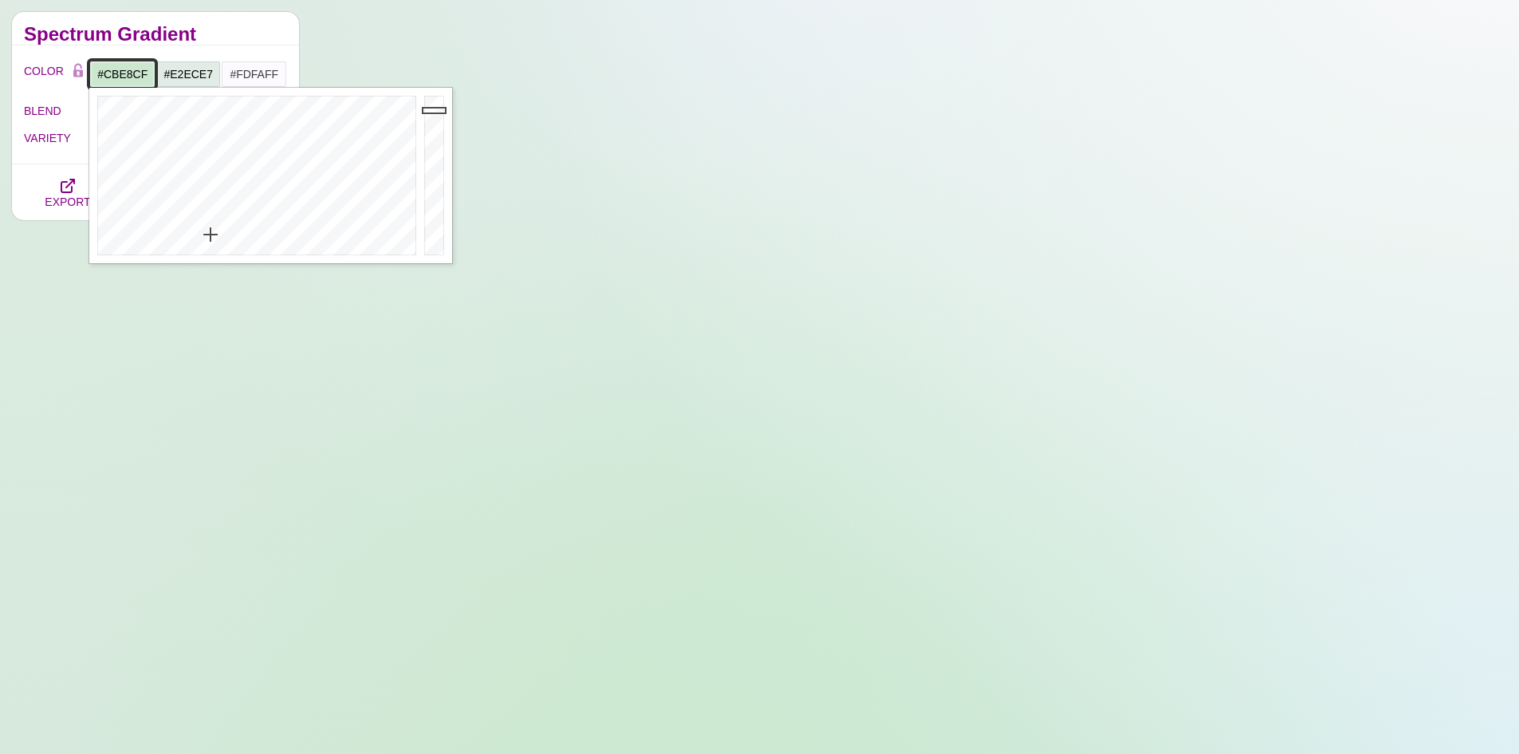
type input "#CCE9D0"
click at [439, 109] on div at bounding box center [436, 175] width 32 height 175
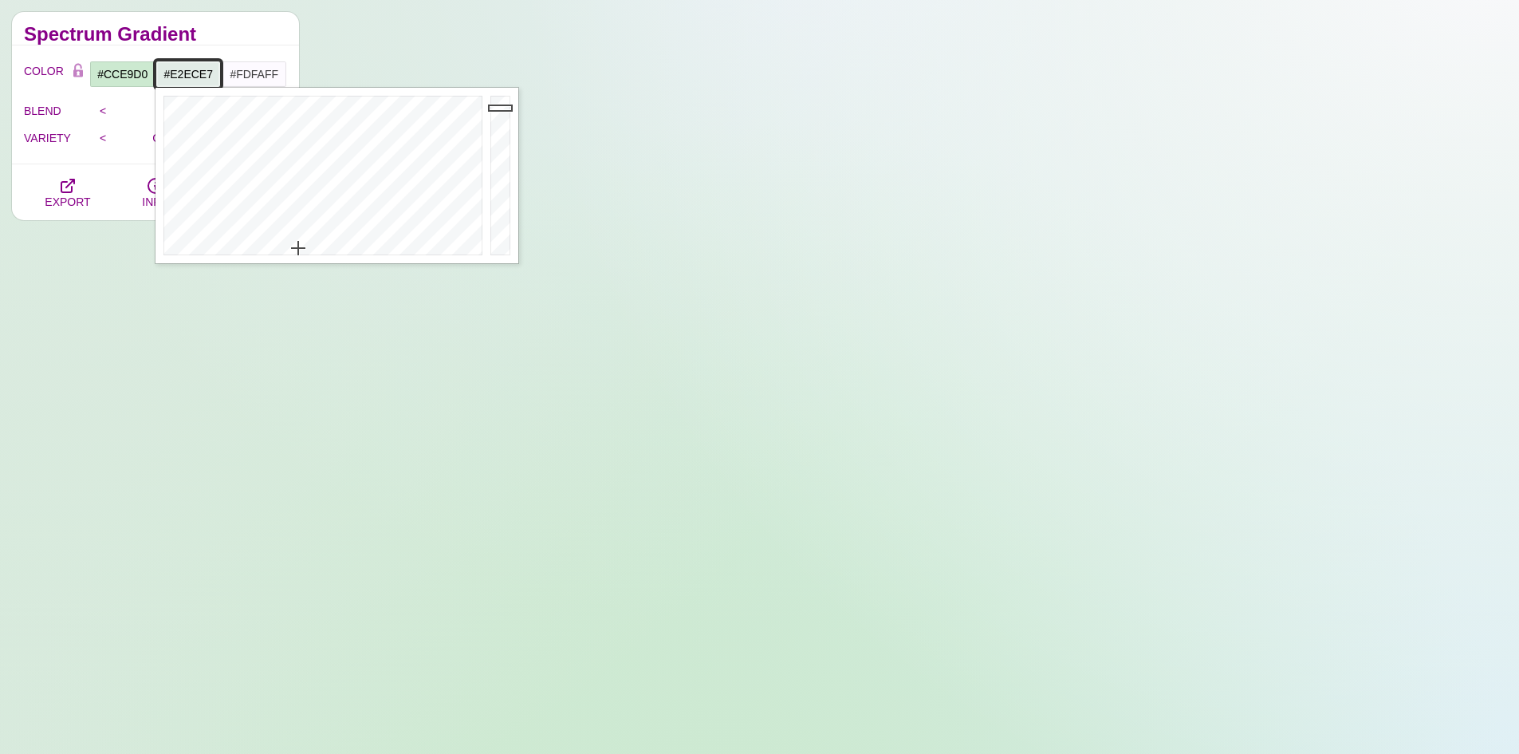
click at [204, 82] on input "#E2ECE7" at bounding box center [188, 74] width 66 height 27
click at [498, 122] on div at bounding box center [502, 175] width 32 height 175
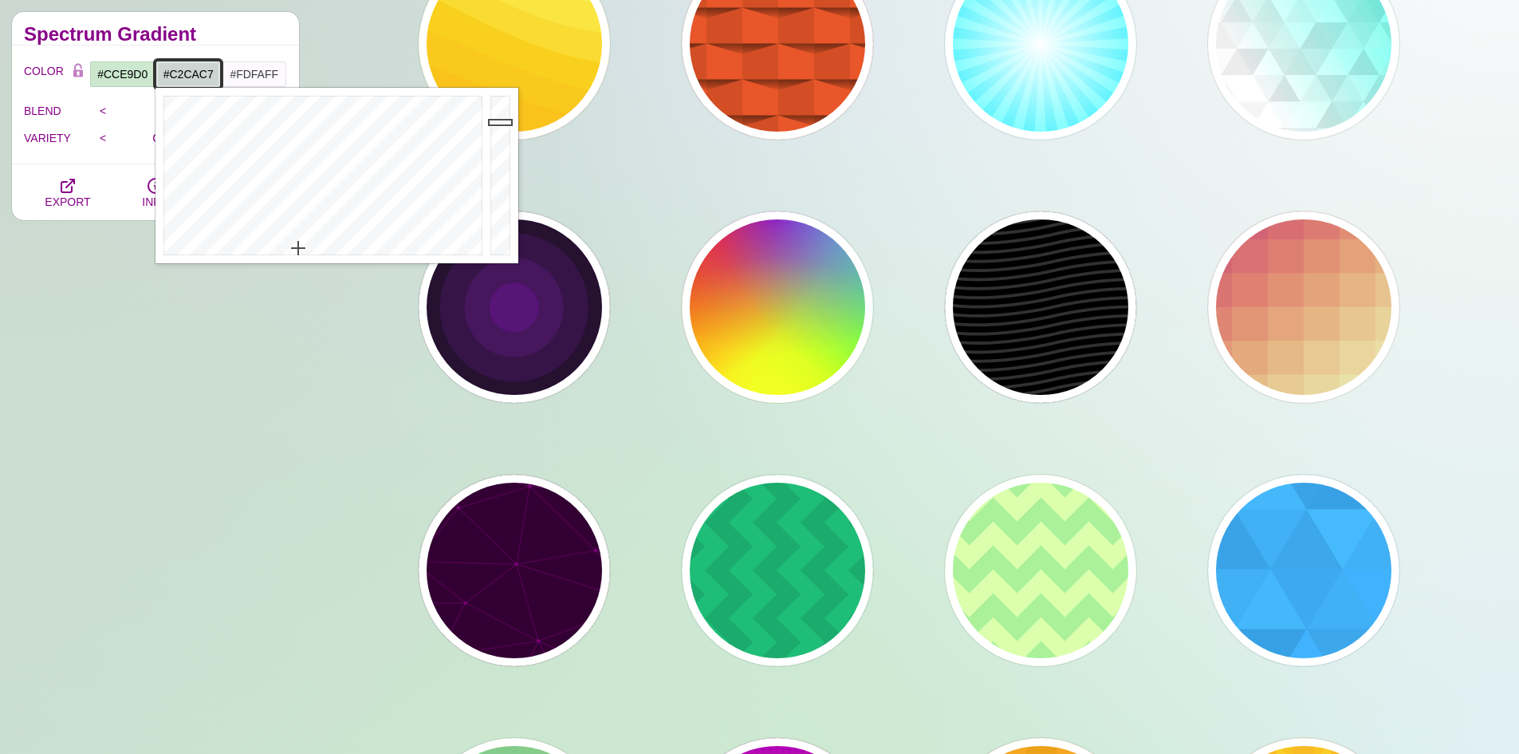
click at [498, 128] on div at bounding box center [502, 175] width 32 height 175
click at [497, 133] on div at bounding box center [502, 175] width 32 height 175
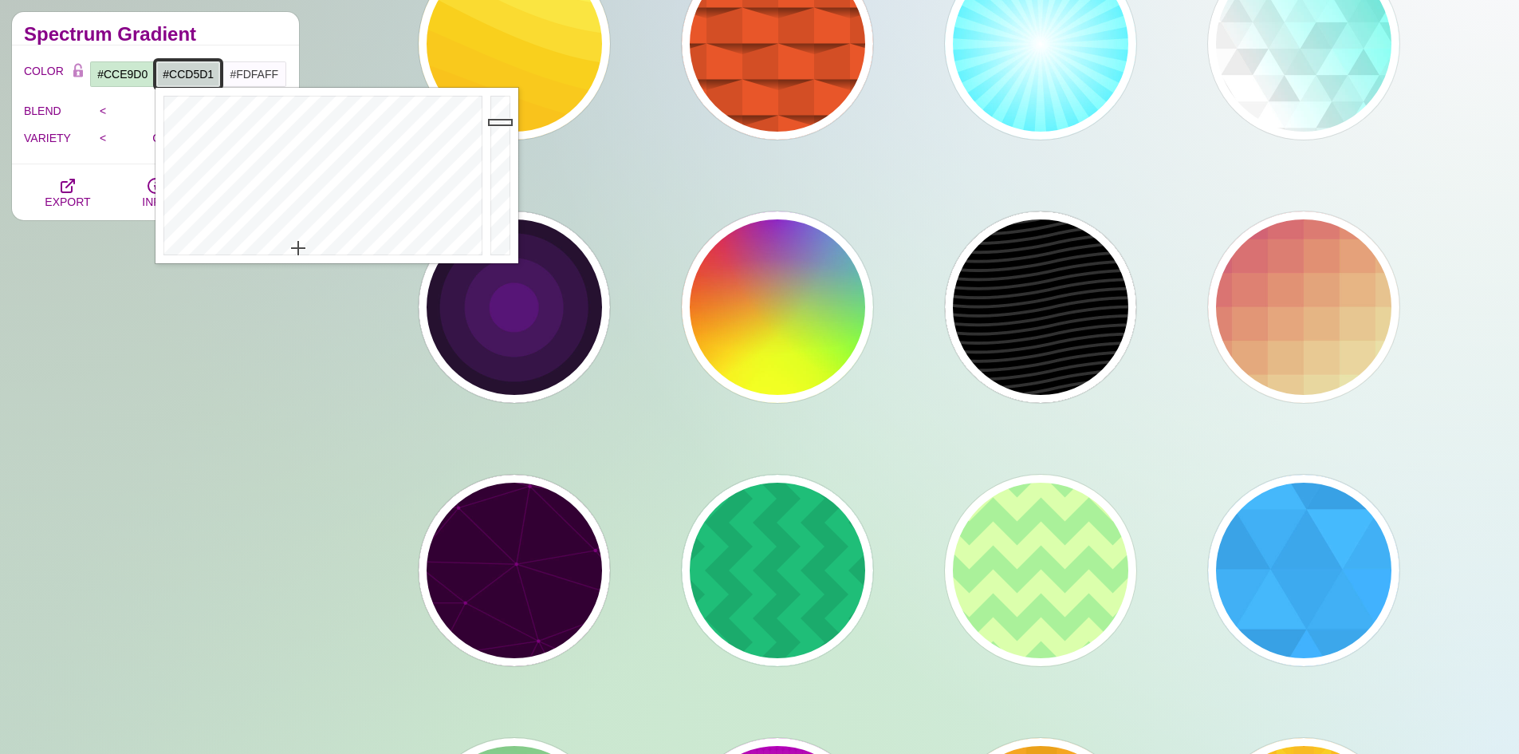
click at [497, 122] on div at bounding box center [502, 175] width 32 height 175
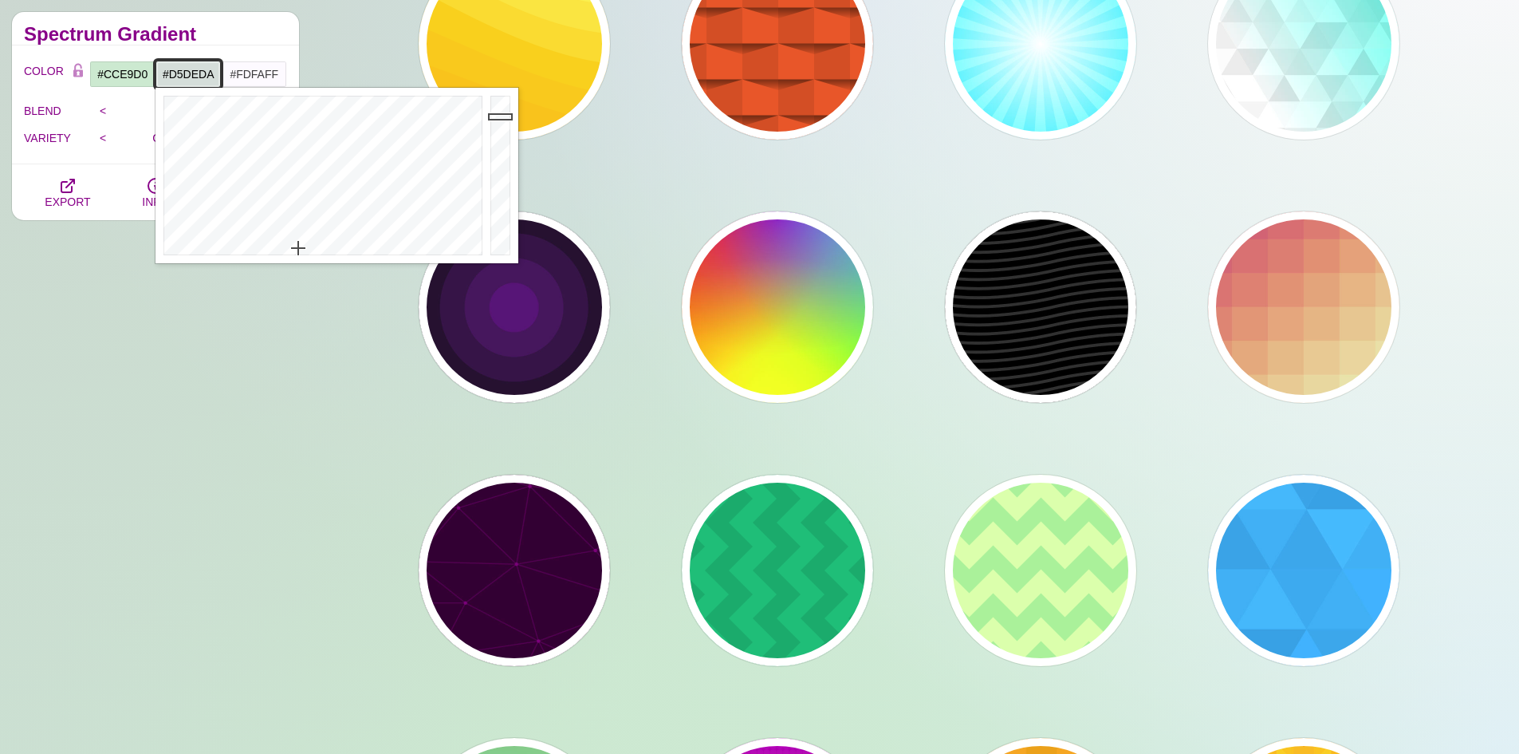
click at [497, 116] on div at bounding box center [502, 175] width 32 height 175
click at [498, 109] on div at bounding box center [502, 175] width 32 height 175
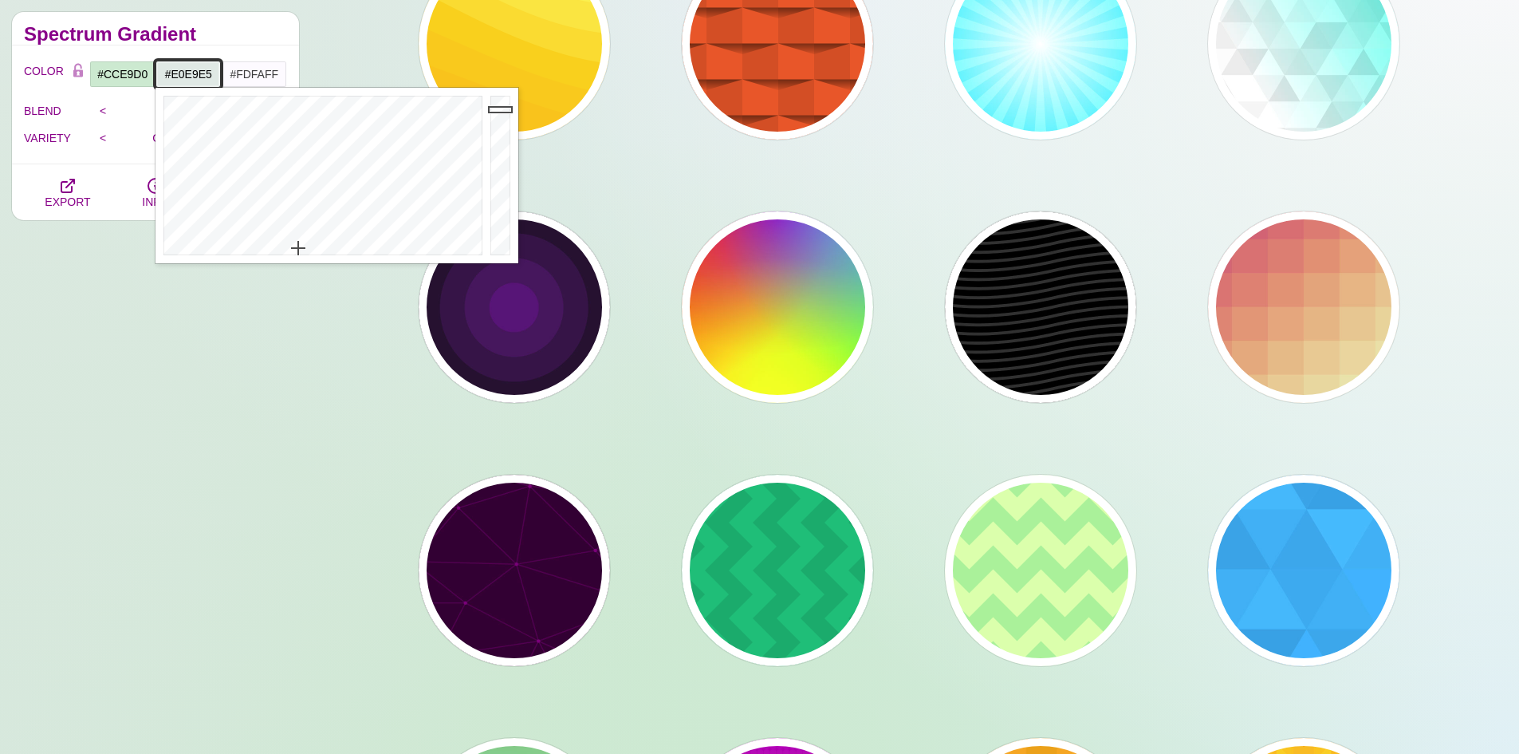
type input "#E8F2EE"
click at [498, 104] on div at bounding box center [502, 175] width 32 height 175
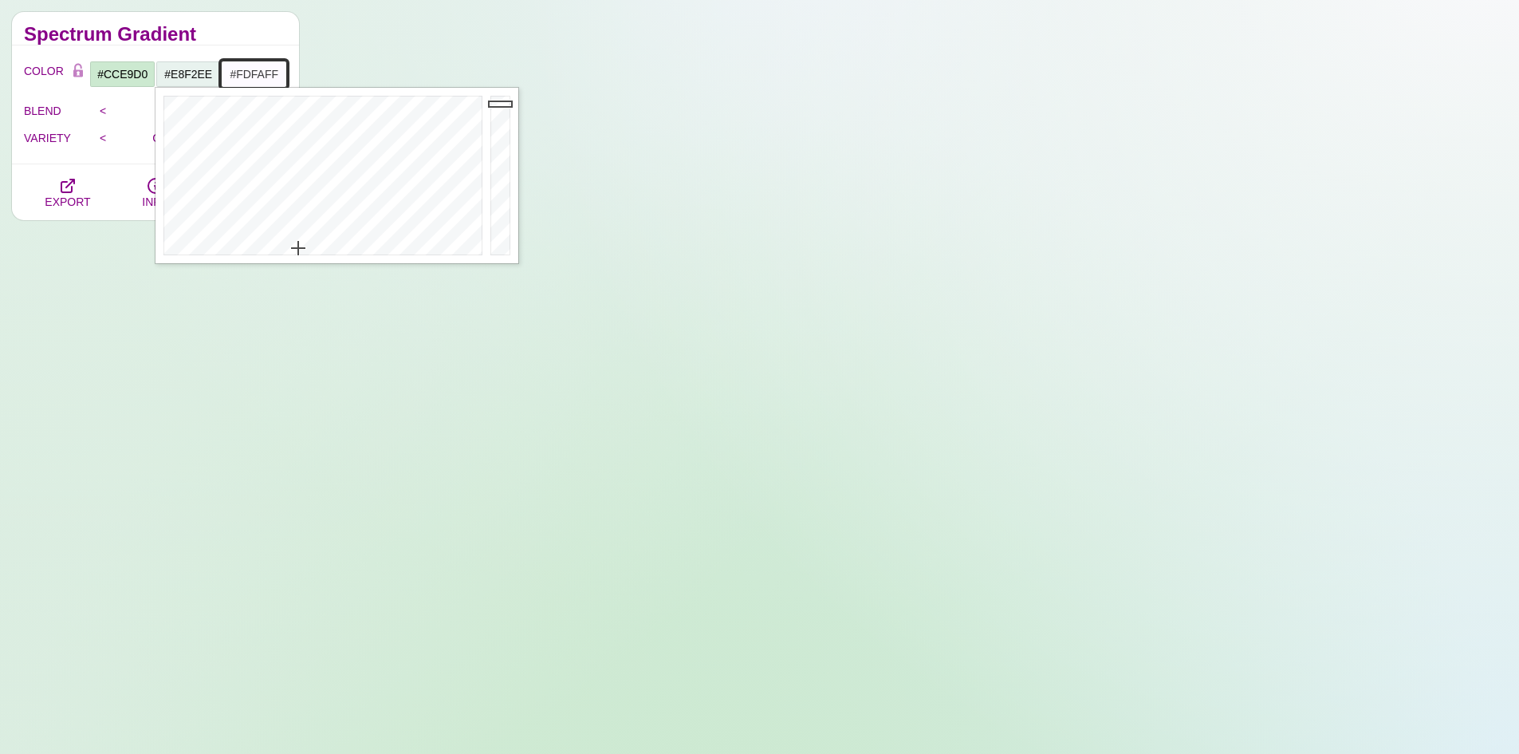
click at [277, 82] on input "#FDFAFF" at bounding box center [254, 74] width 66 height 27
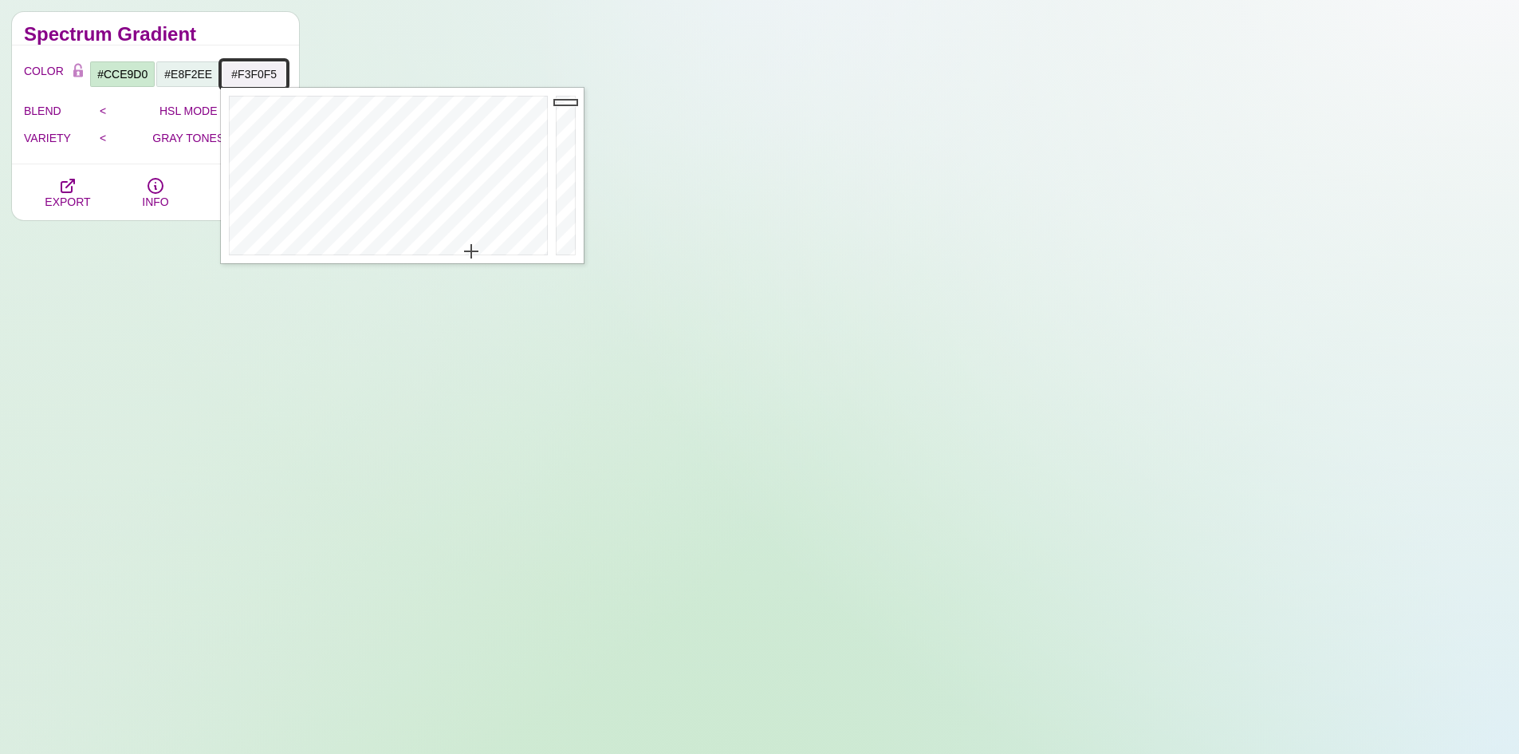
click at [566, 102] on div at bounding box center [568, 175] width 32 height 175
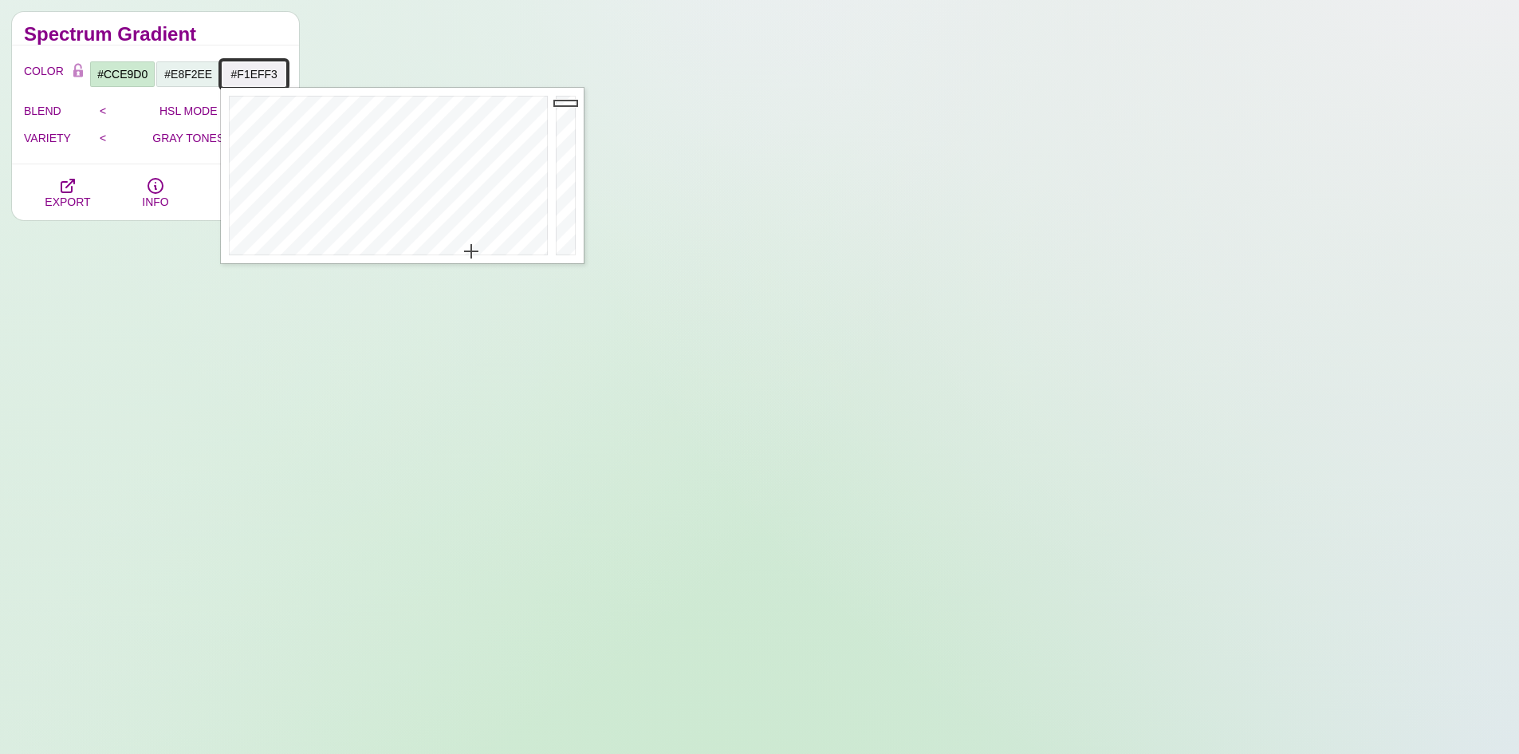
click at [566, 103] on div at bounding box center [568, 175] width 32 height 175
click at [566, 109] on div at bounding box center [568, 175] width 32 height 175
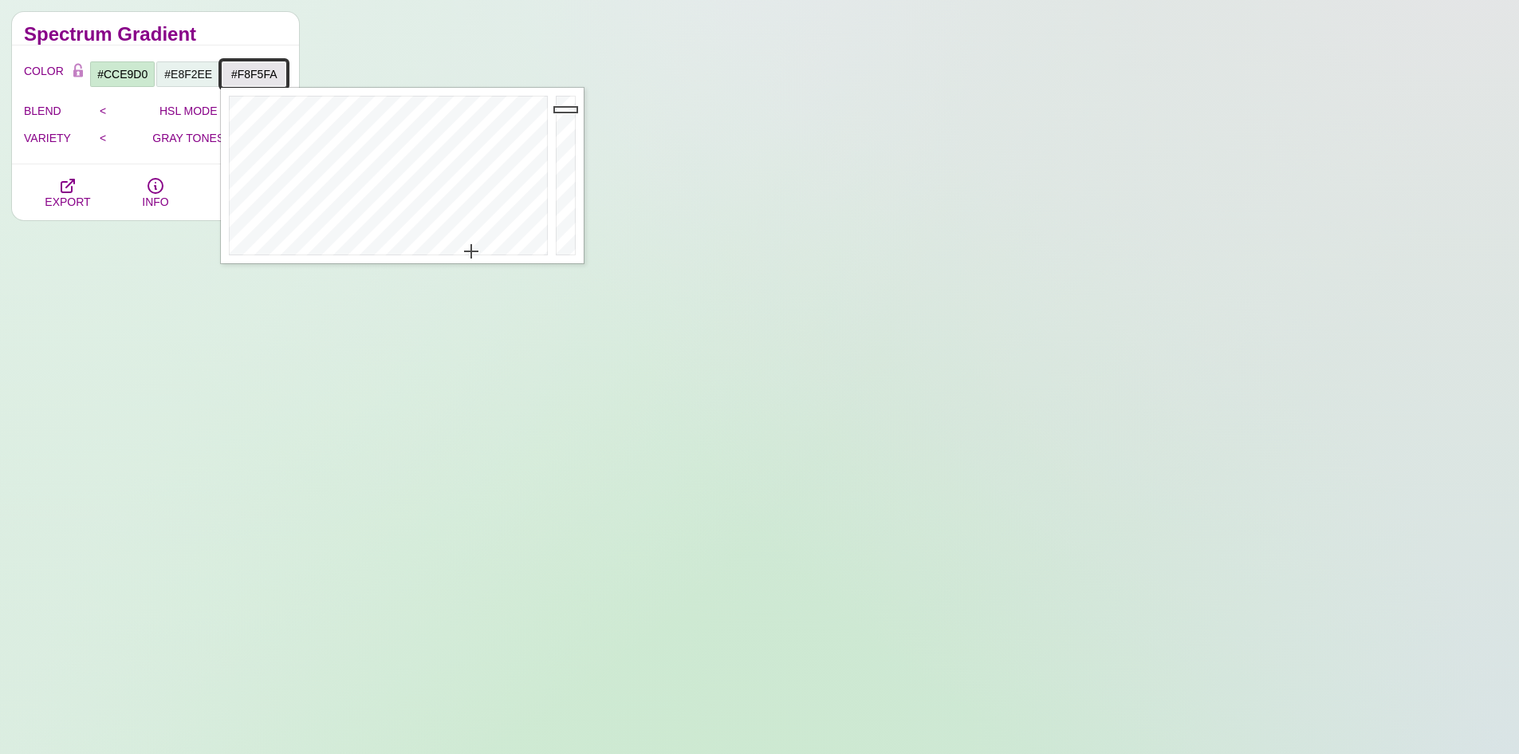
click at [568, 99] on div at bounding box center [568, 175] width 32 height 175
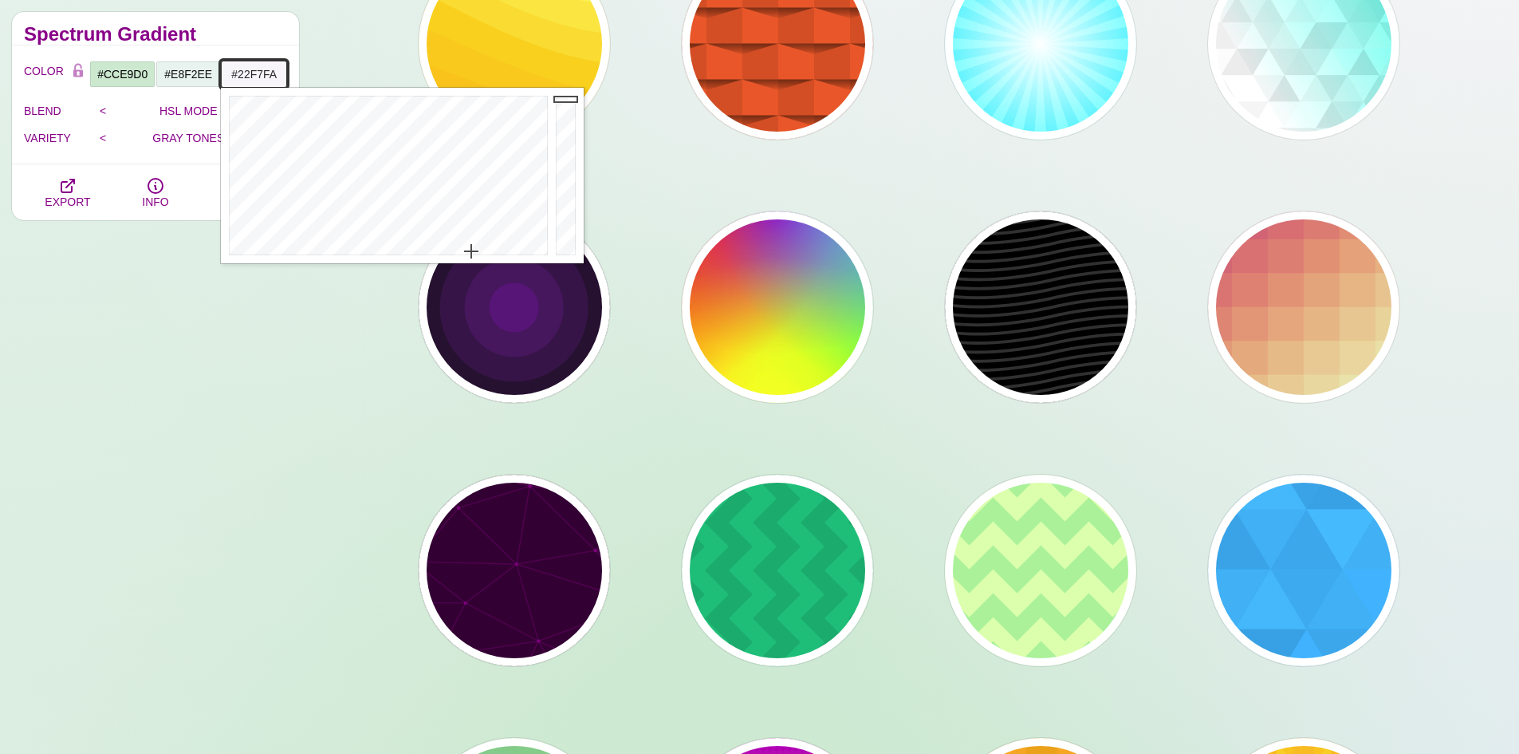
click at [389, 117] on div at bounding box center [386, 175] width 331 height 175
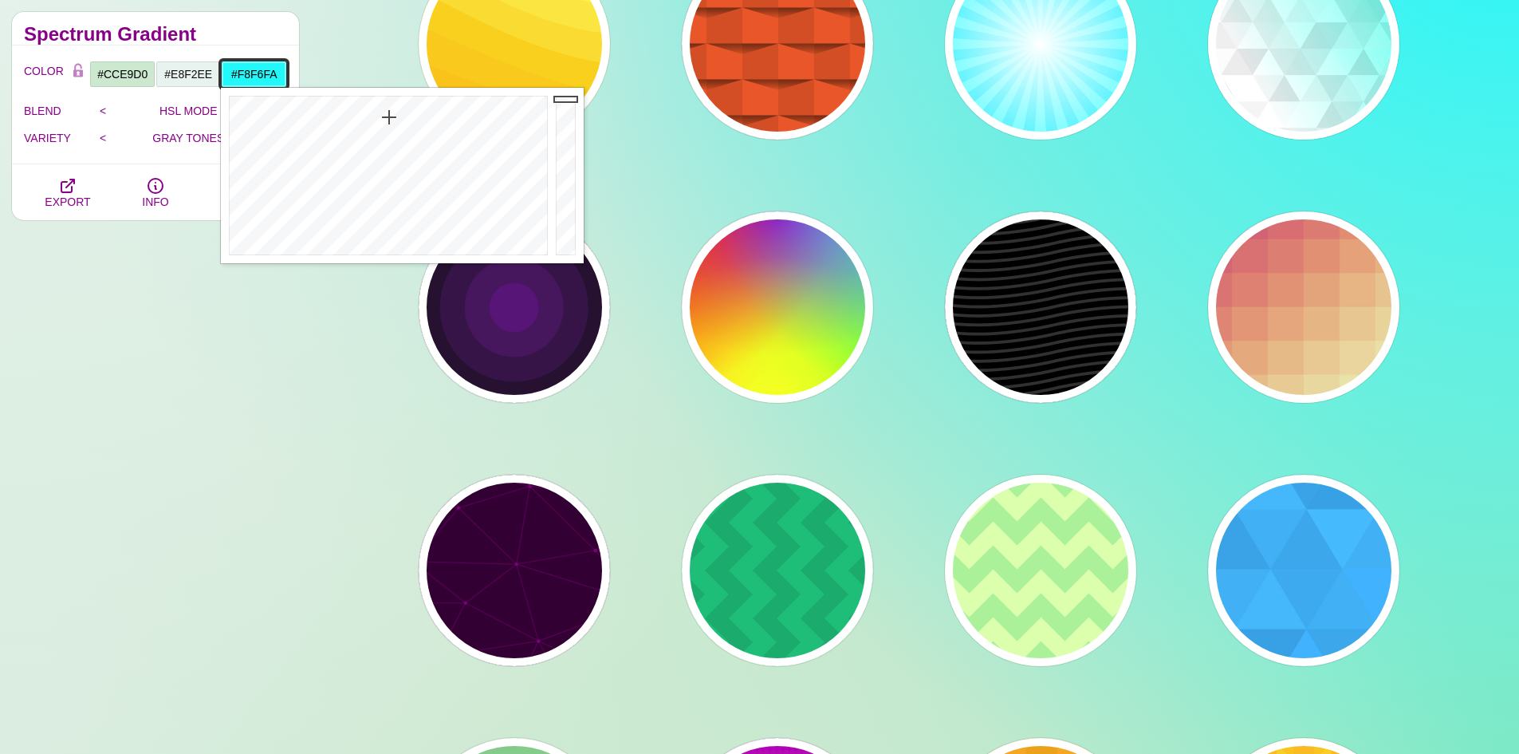
click at [463, 252] on div at bounding box center [386, 175] width 331 height 175
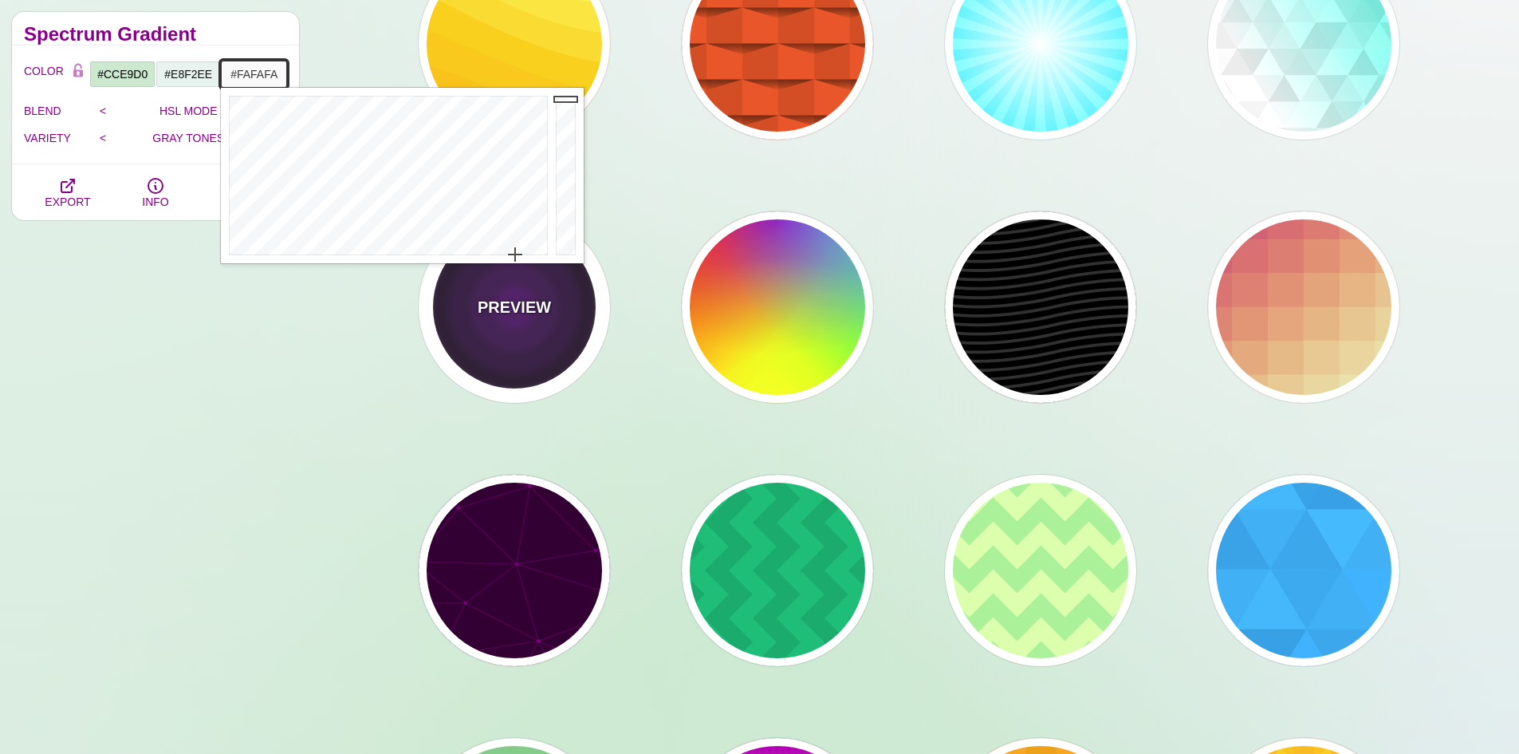
drag, startPoint x: 464, startPoint y: 251, endPoint x: 515, endPoint y: 263, distance: 52.4
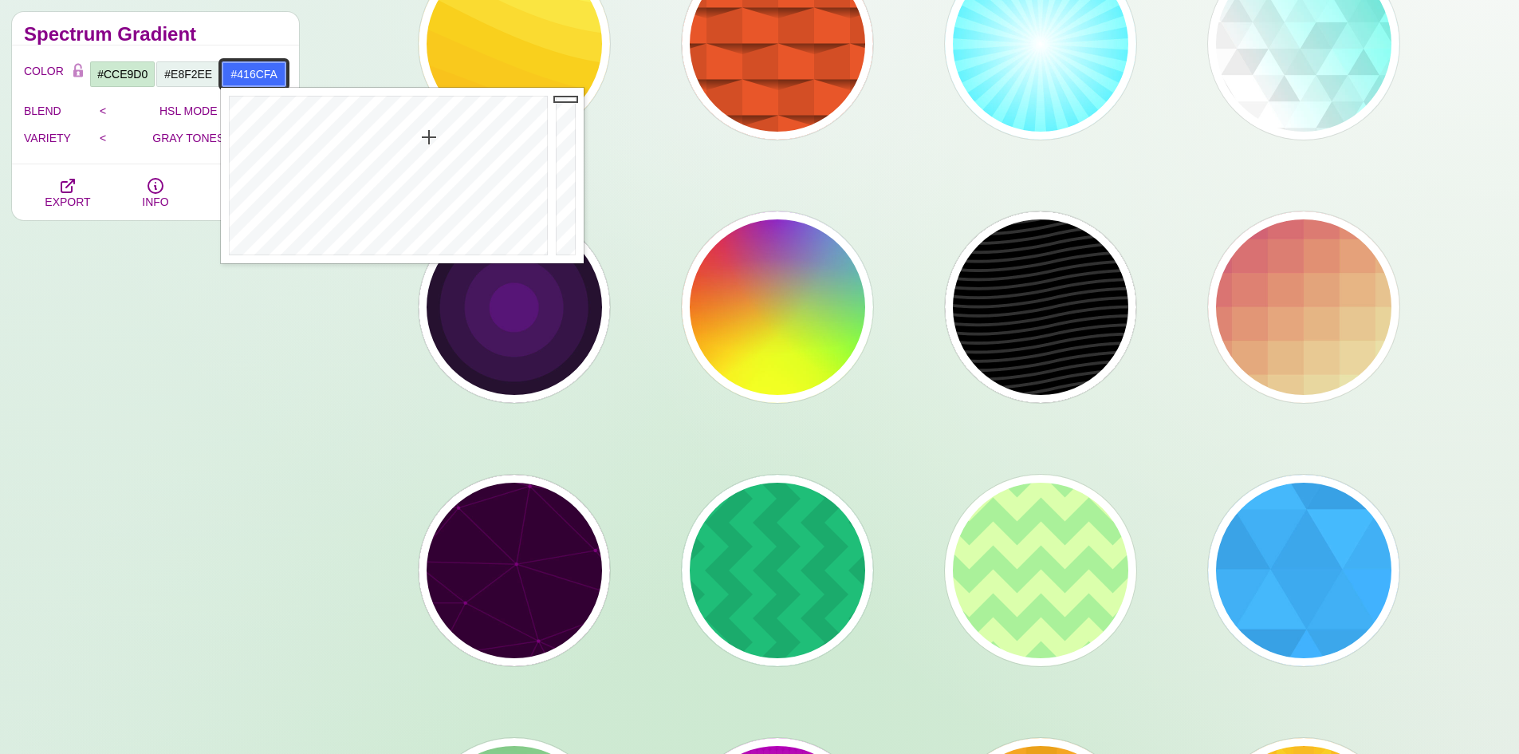
drag, startPoint x: 511, startPoint y: 250, endPoint x: 429, endPoint y: 137, distance: 139.9
click at [429, 137] on div at bounding box center [386, 175] width 331 height 175
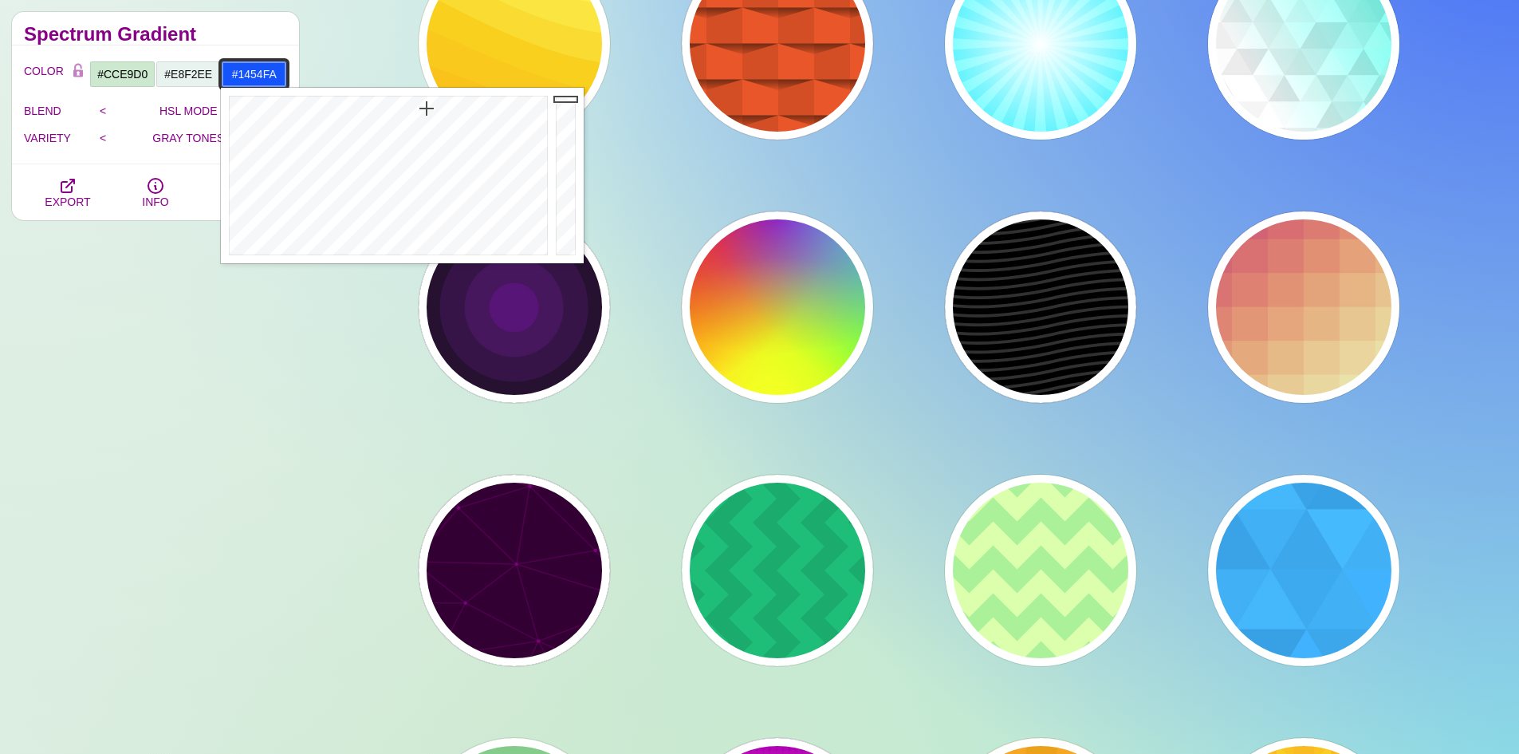
drag, startPoint x: 426, startPoint y: 132, endPoint x: 427, endPoint y: 108, distance: 23.9
click at [427, 108] on div at bounding box center [386, 175] width 331 height 175
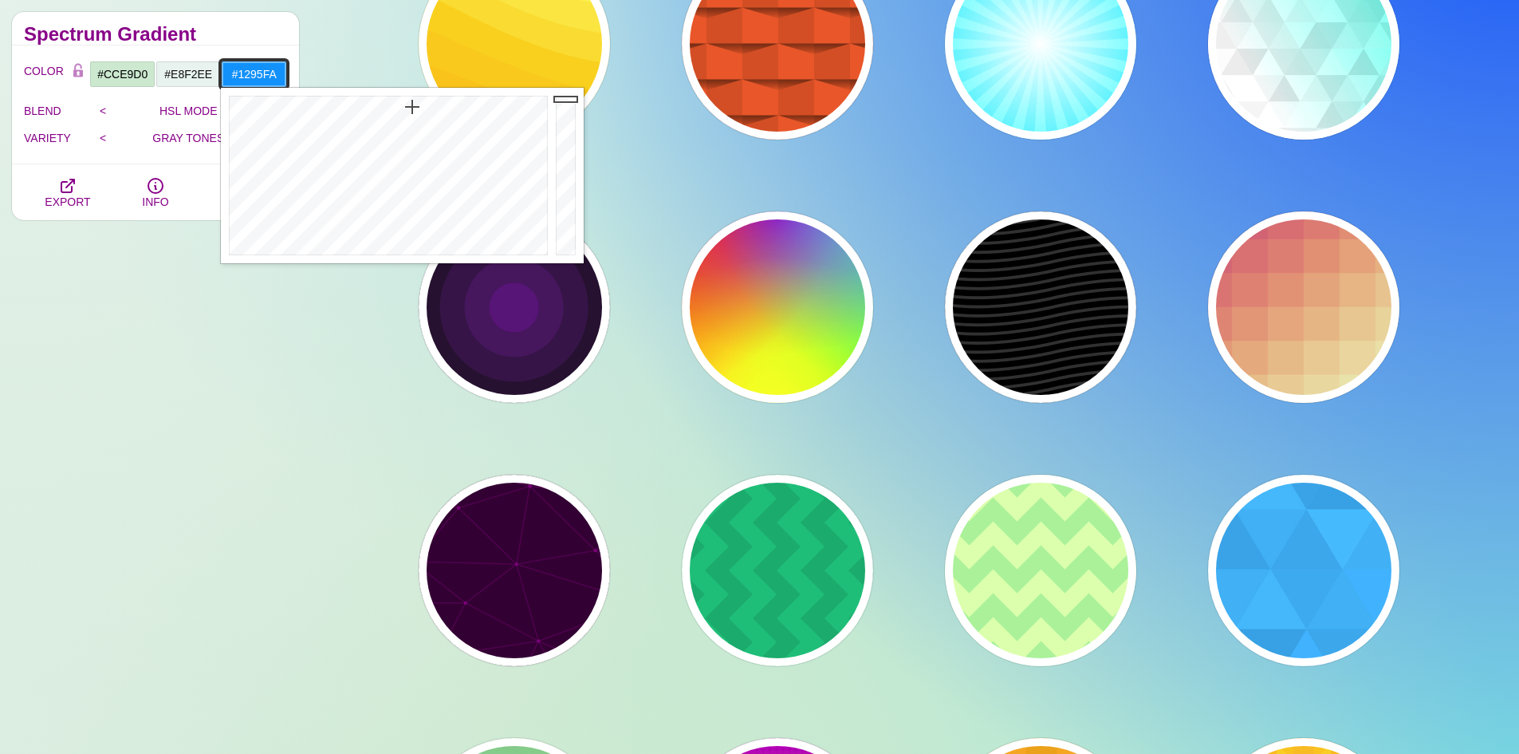
drag, startPoint x: 427, startPoint y: 110, endPoint x: 411, endPoint y: 107, distance: 15.5
click at [411, 107] on div at bounding box center [386, 175] width 331 height 175
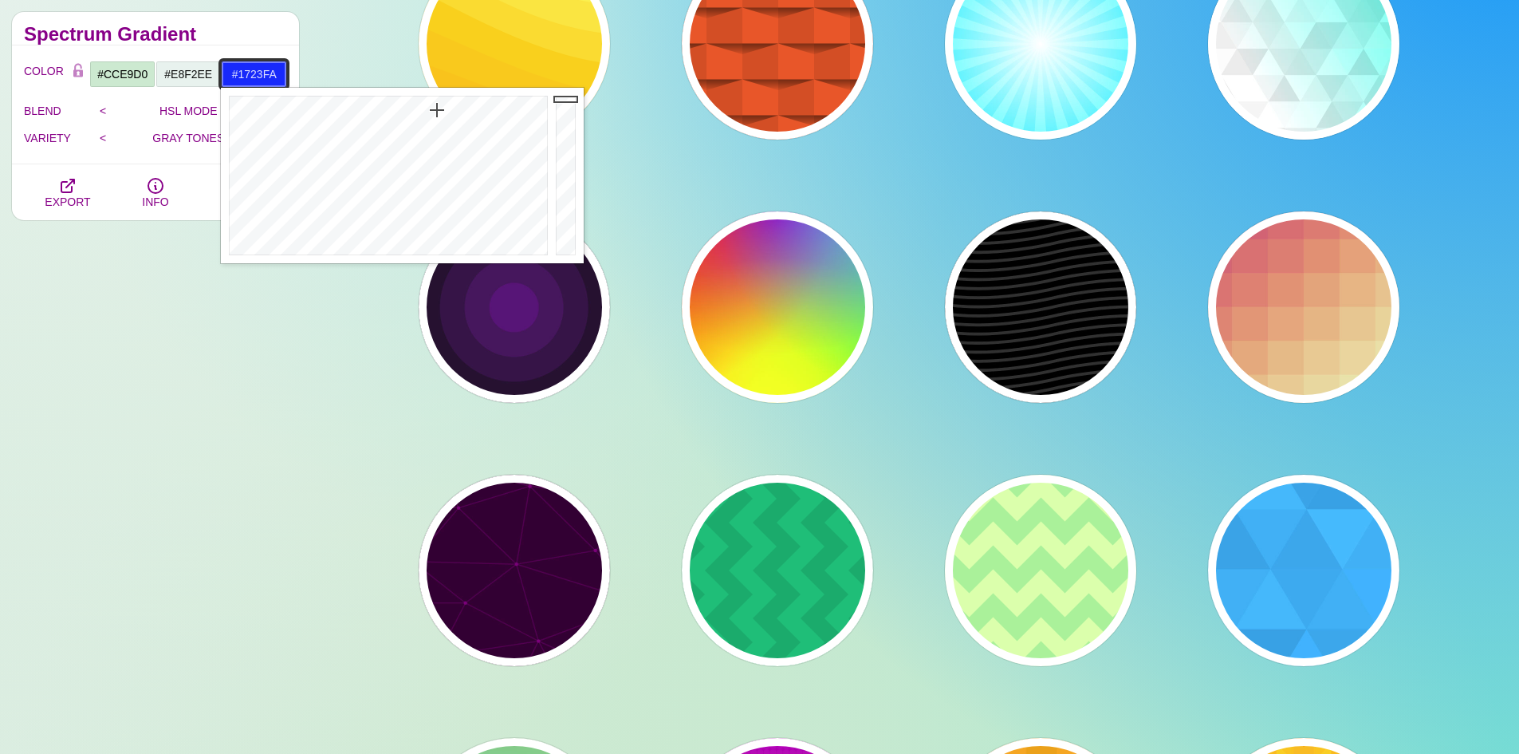
drag, startPoint x: 414, startPoint y: 110, endPoint x: 439, endPoint y: 110, distance: 25.5
click at [439, 110] on div at bounding box center [386, 175] width 331 height 175
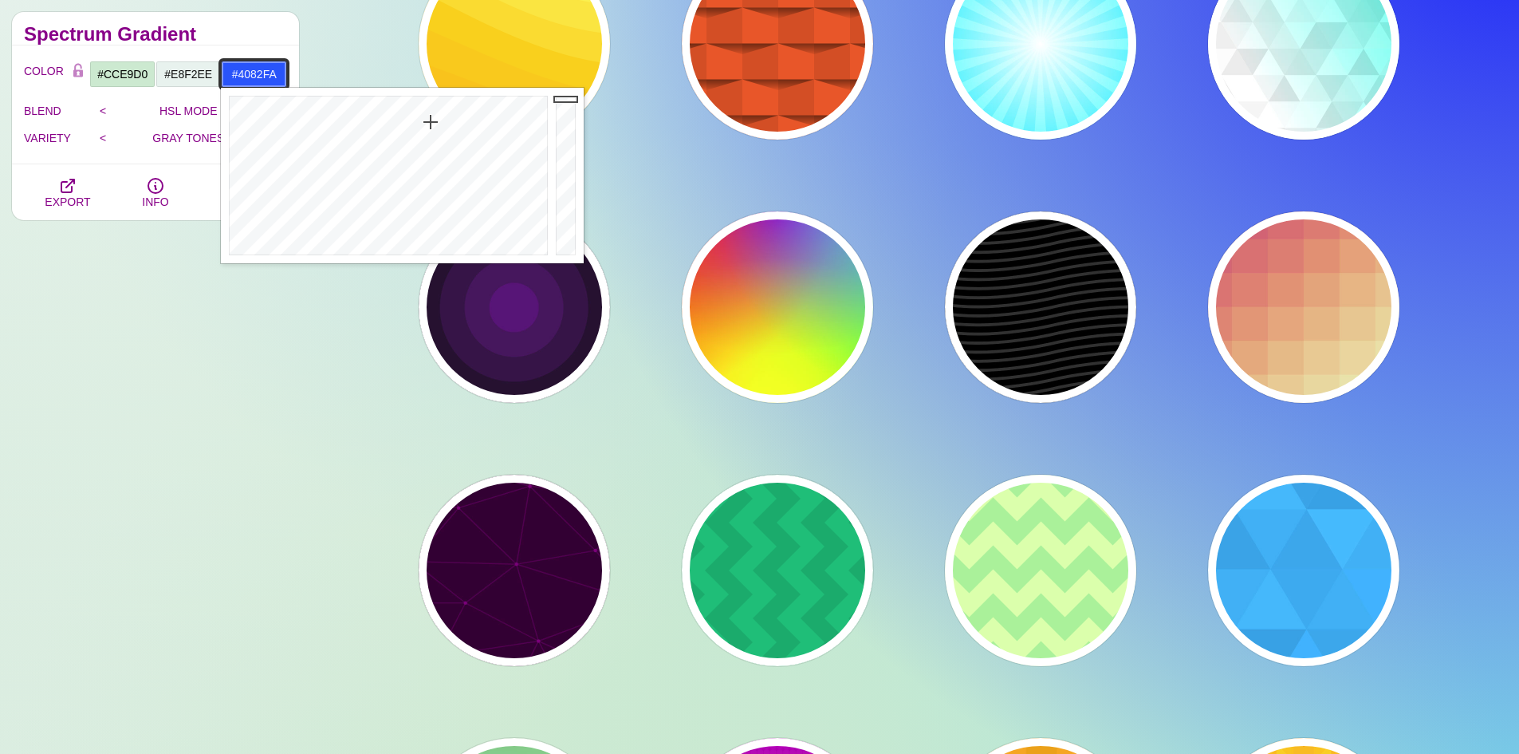
type input "#4182FA"
drag, startPoint x: 439, startPoint y: 110, endPoint x: 423, endPoint y: 137, distance: 31.5
click at [423, 137] on div at bounding box center [386, 175] width 331 height 175
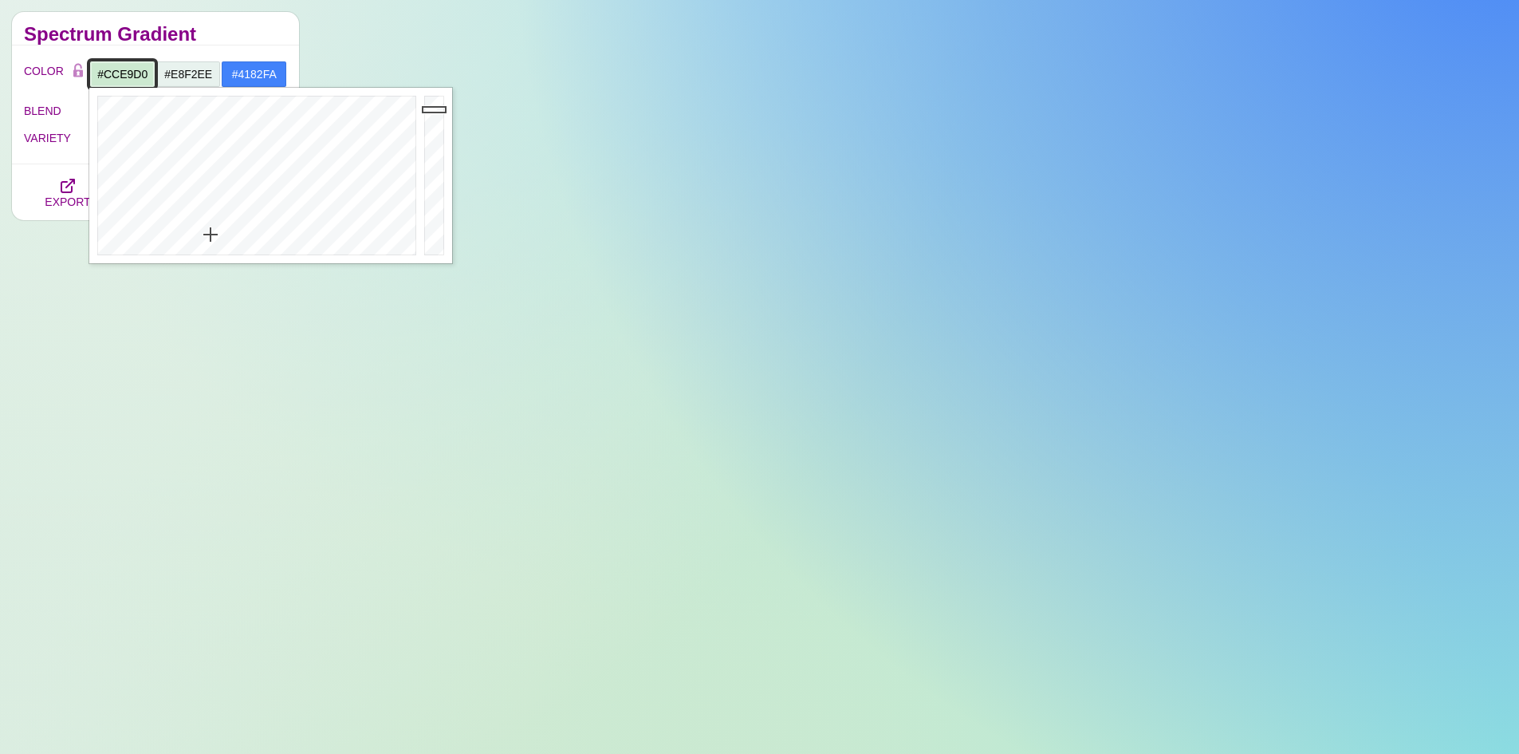
click at [120, 79] on input "#CCE9D0" at bounding box center [122, 74] width 66 height 27
click at [314, 144] on div at bounding box center [254, 175] width 331 height 175
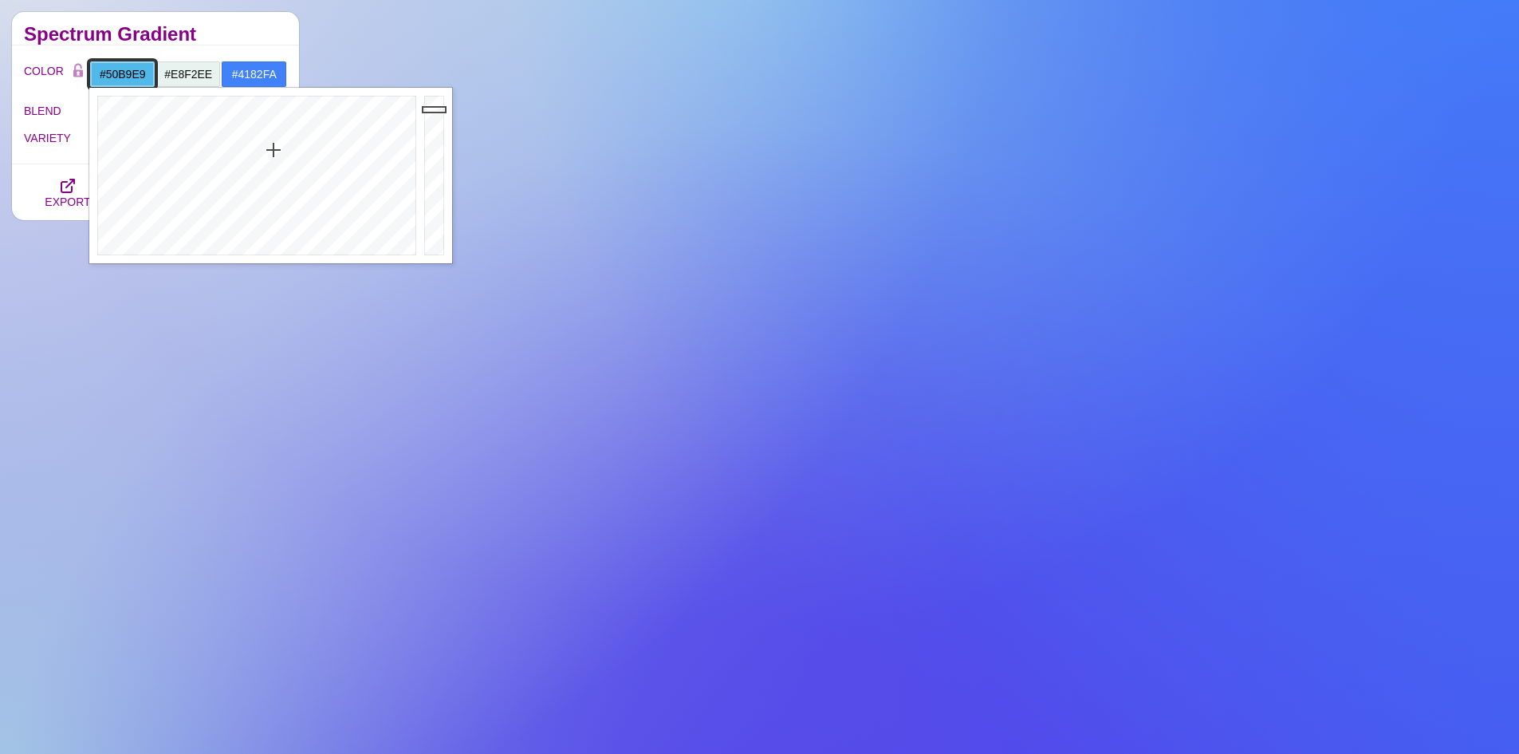
click at [274, 150] on div at bounding box center [254, 175] width 331 height 175
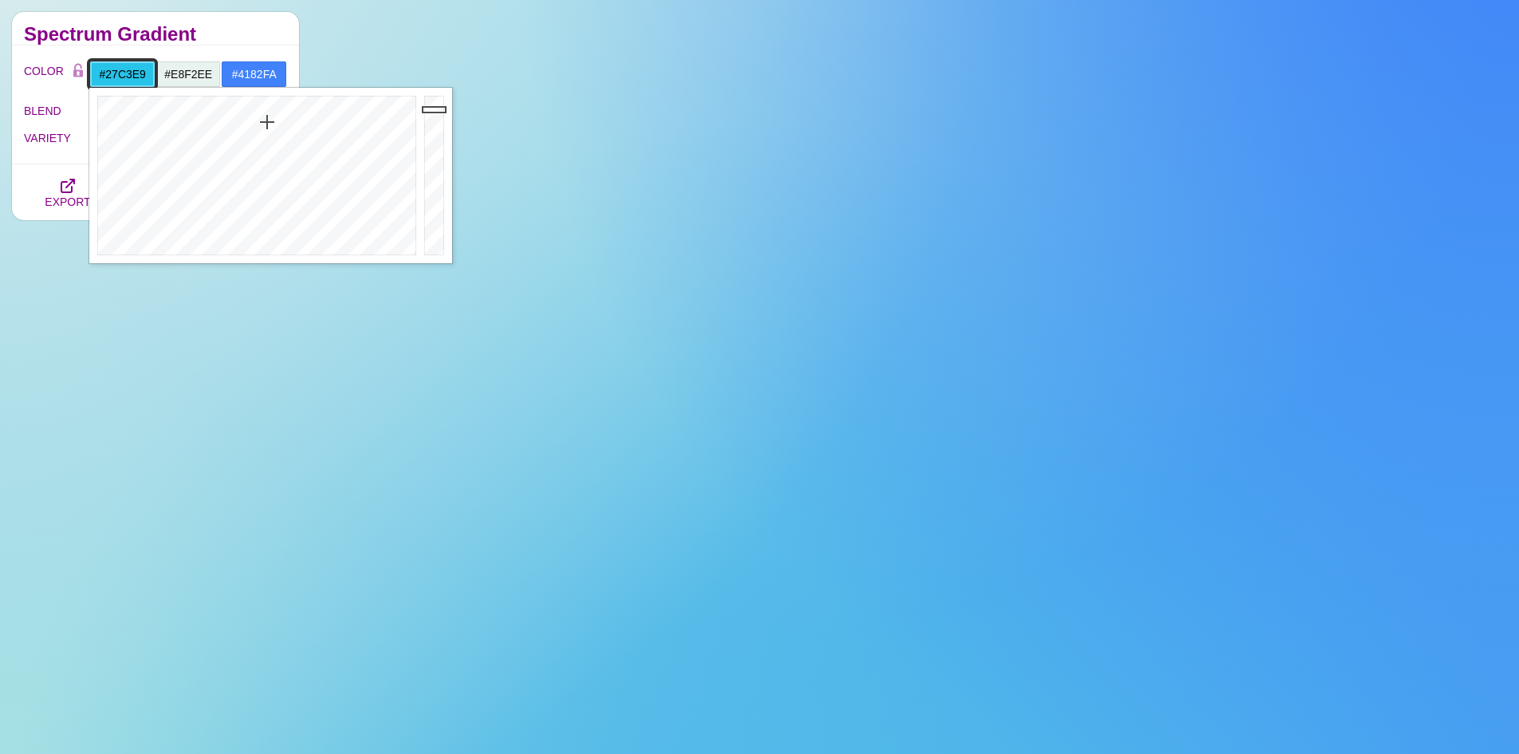
click at [267, 122] on div at bounding box center [254, 175] width 331 height 175
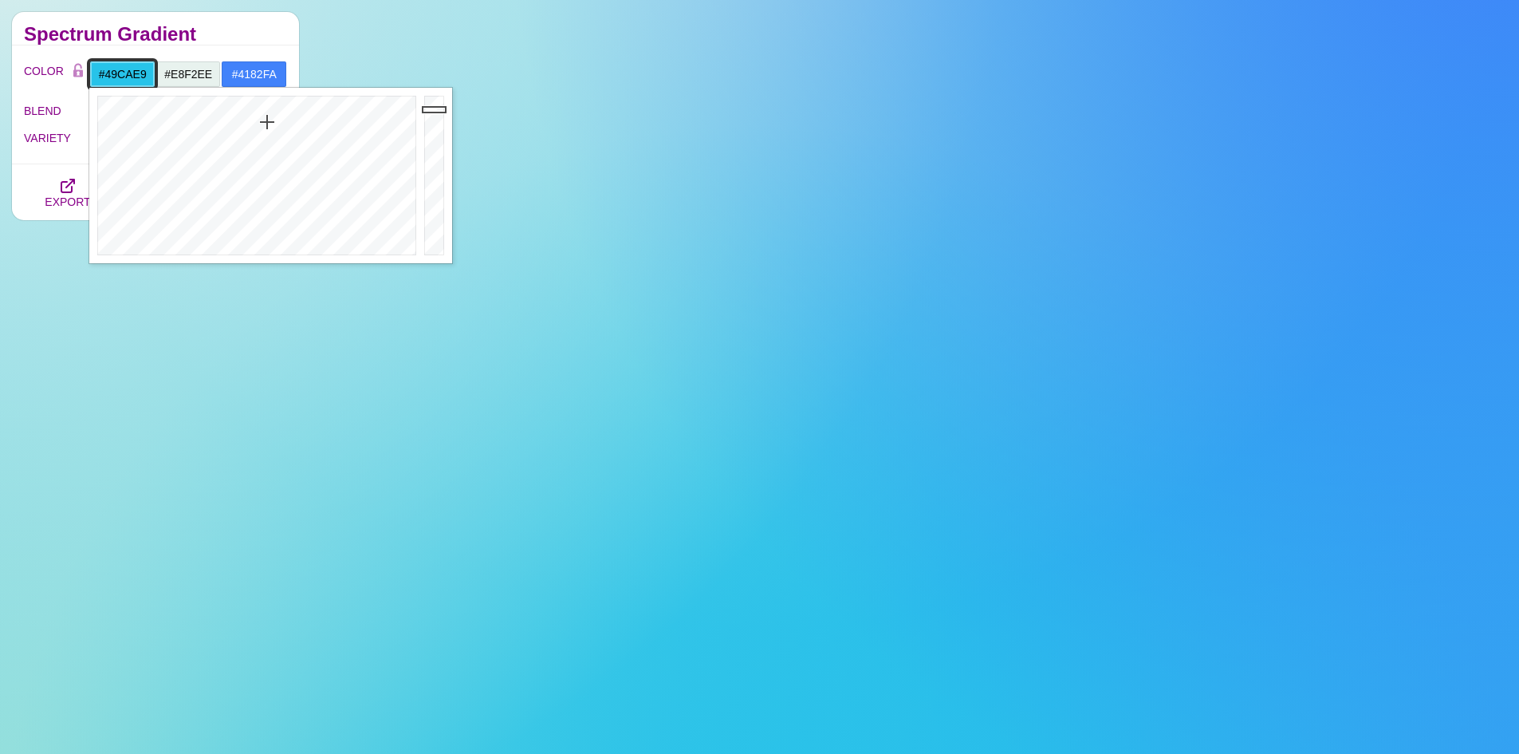
click at [267, 145] on div at bounding box center [254, 175] width 331 height 175
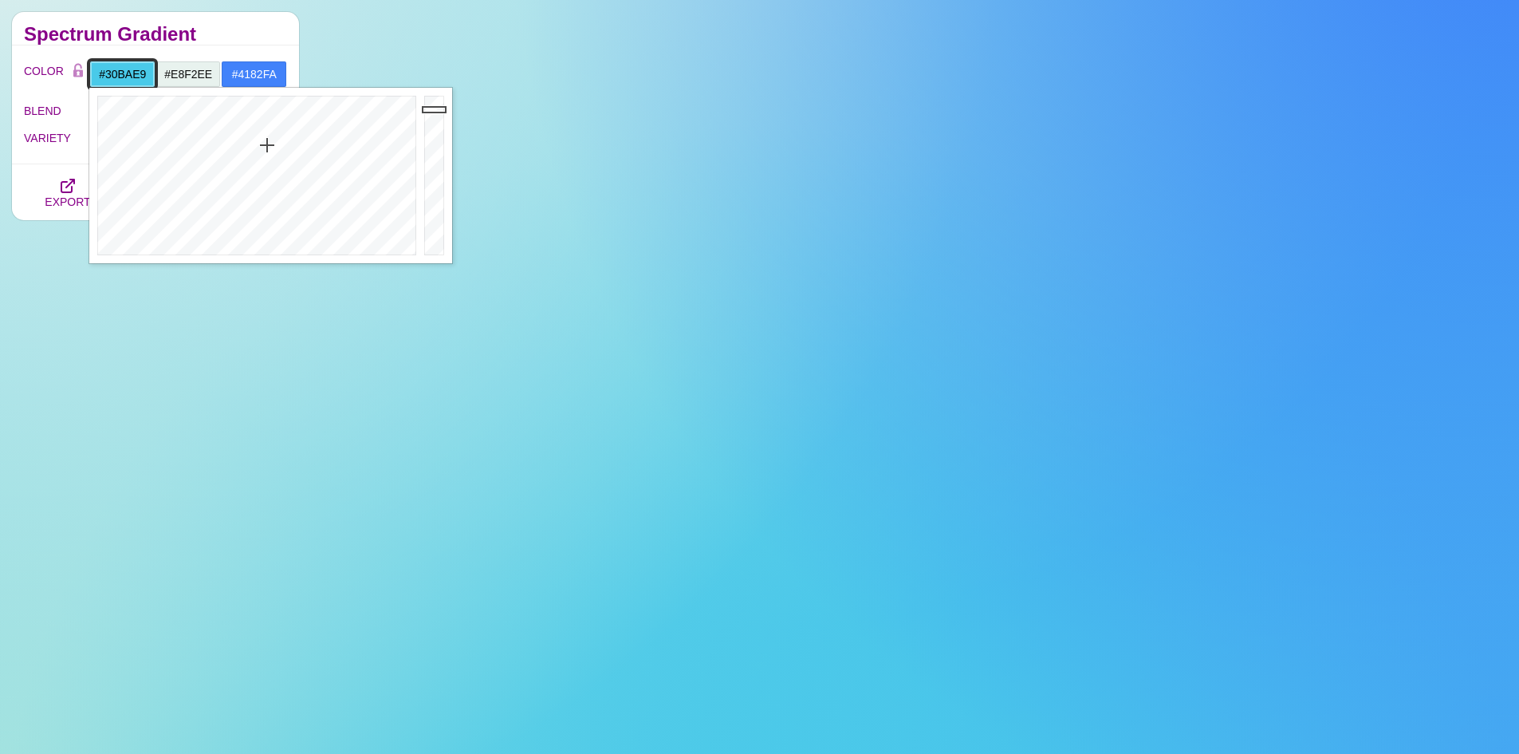
click at [270, 128] on div at bounding box center [254, 175] width 331 height 175
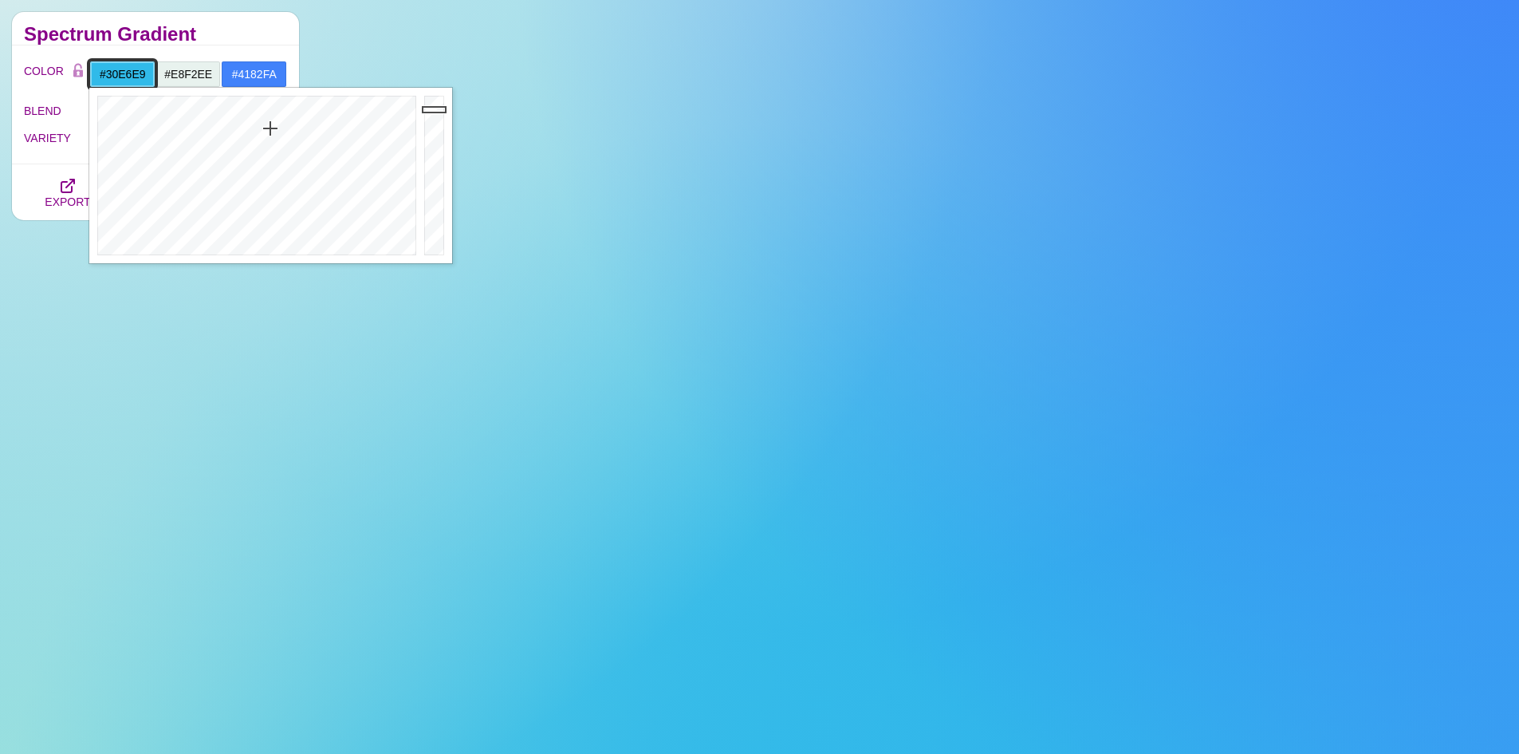
click at [258, 128] on div at bounding box center [254, 175] width 331 height 175
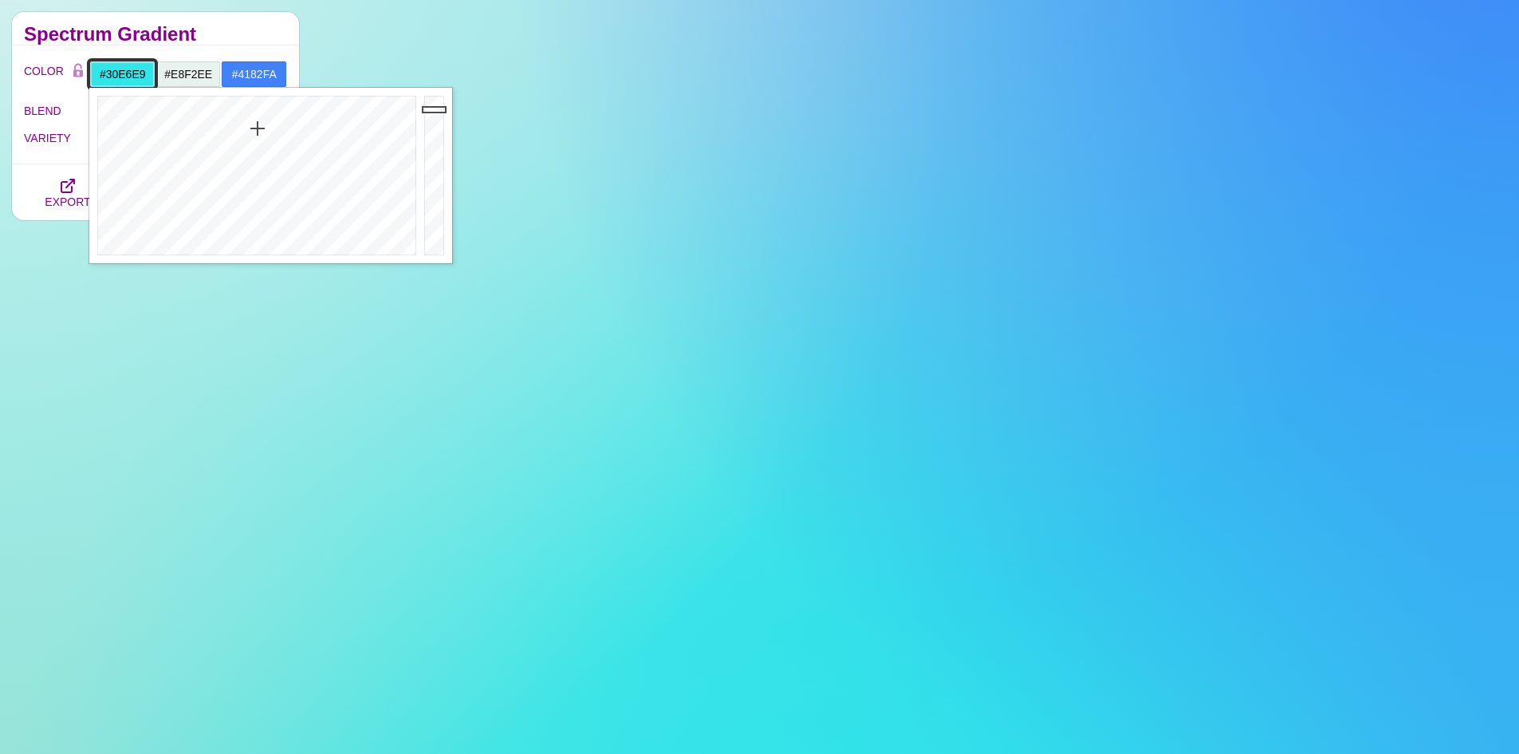
type input "#19E9D6"
click at [252, 112] on div at bounding box center [254, 175] width 331 height 175
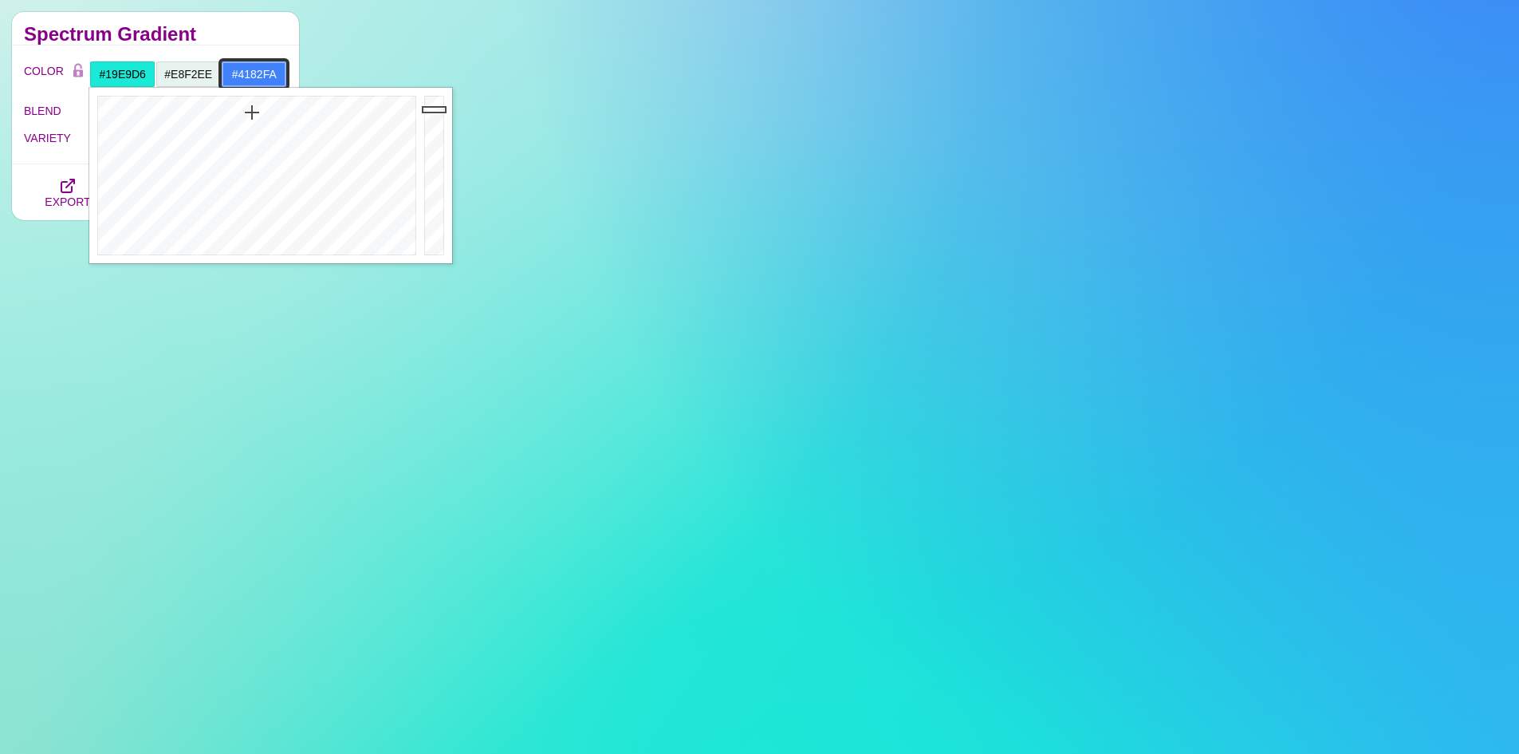
click at [246, 74] on input "#4182FA" at bounding box center [254, 74] width 66 height 27
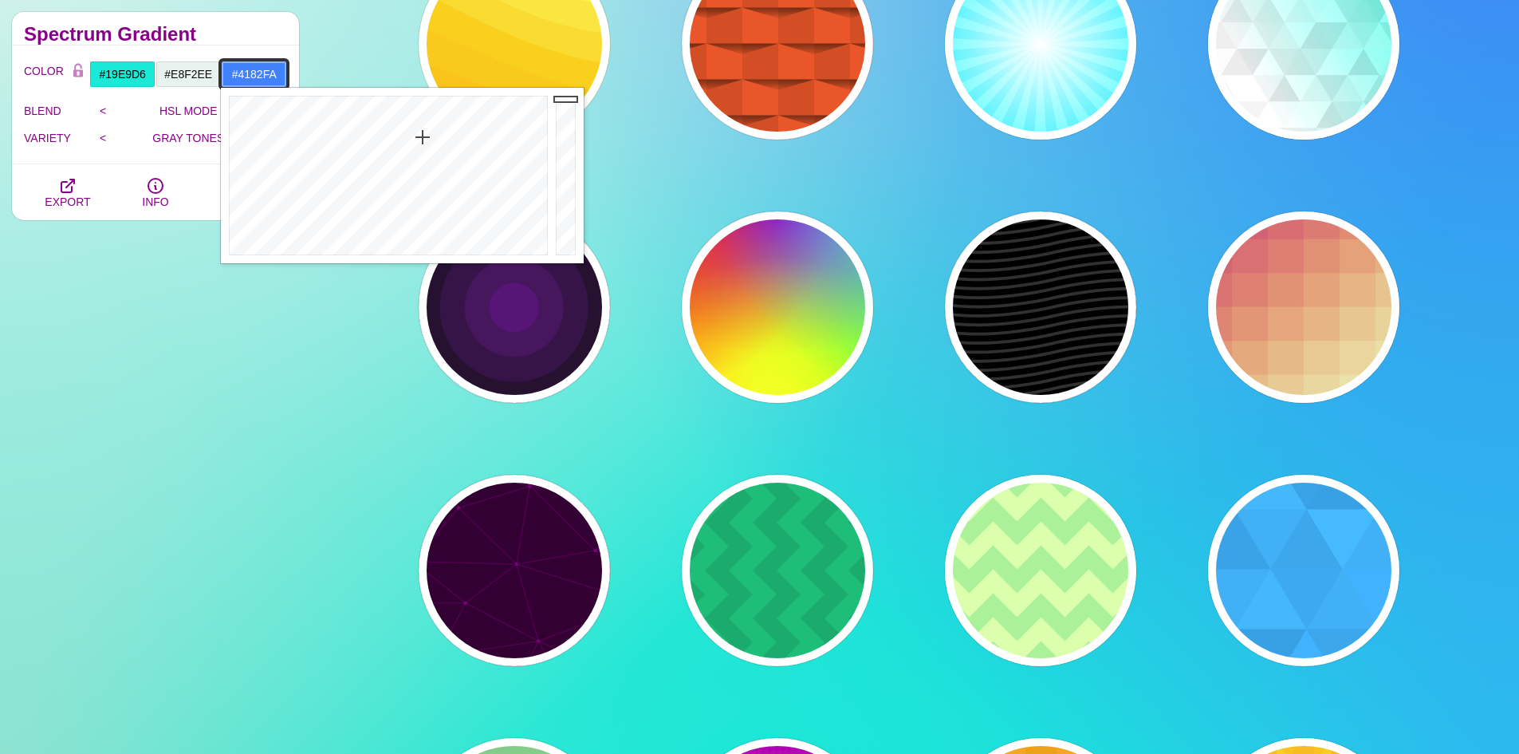
type input "#57D0FA"
click at [402, 151] on div at bounding box center [386, 175] width 331 height 175
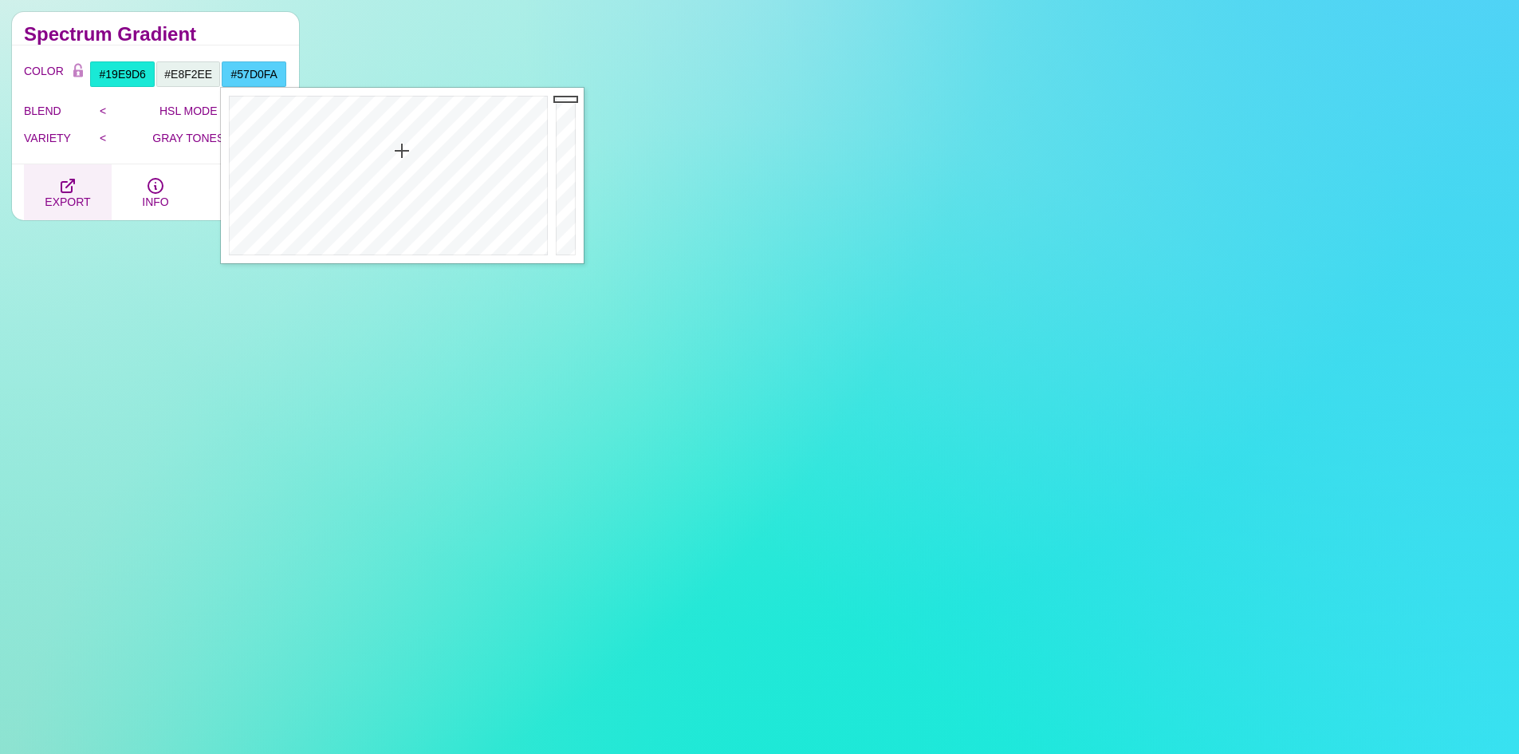
click at [74, 204] on span "EXPORT" at bounding box center [67, 201] width 45 height 13
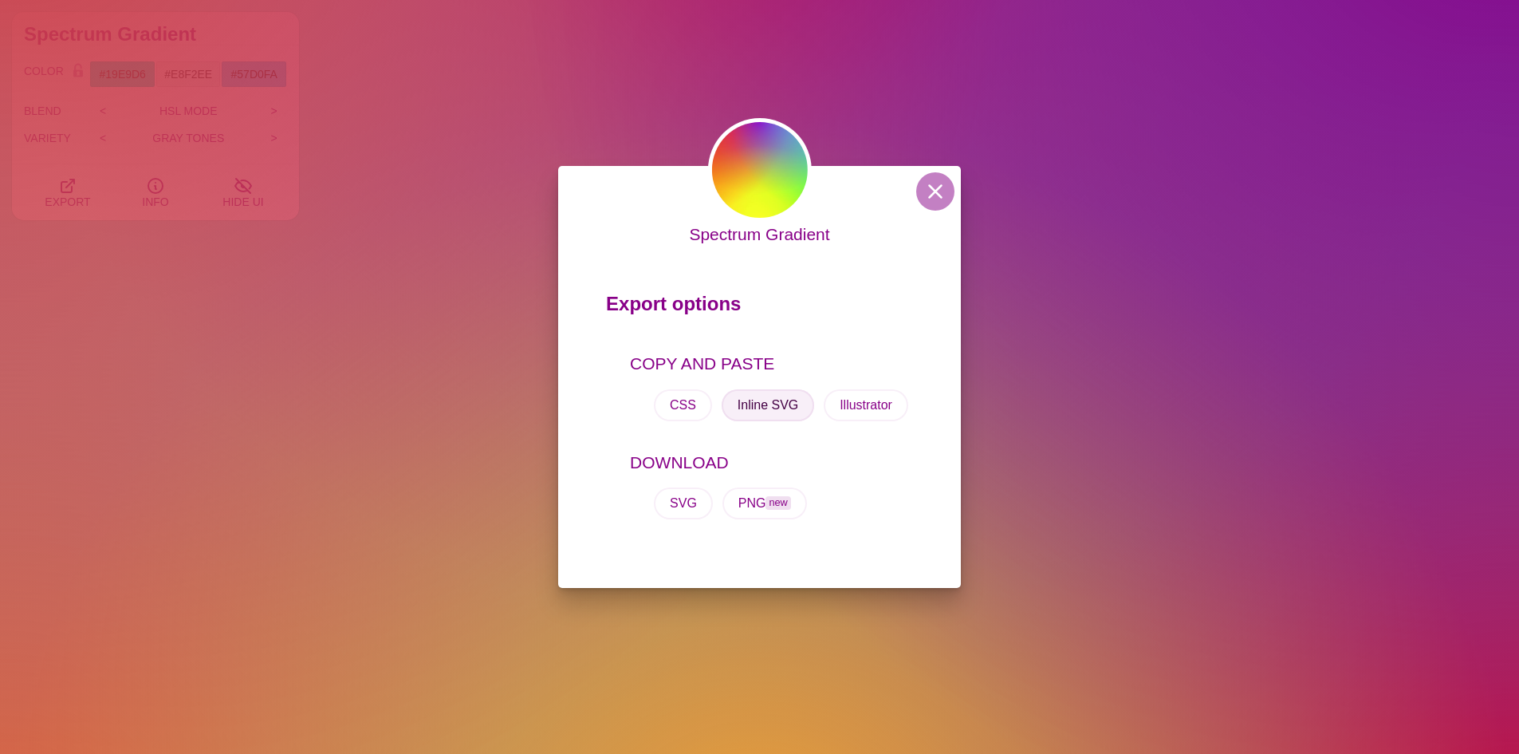
click at [775, 397] on button "Inline SVG" at bounding box center [768, 405] width 93 height 32
click at [1011, 83] on div "Spectrum Gradient Export options COPY AND PASTE CSS Inline SVG Illustrator DOWN…" at bounding box center [759, 377] width 1519 height 754
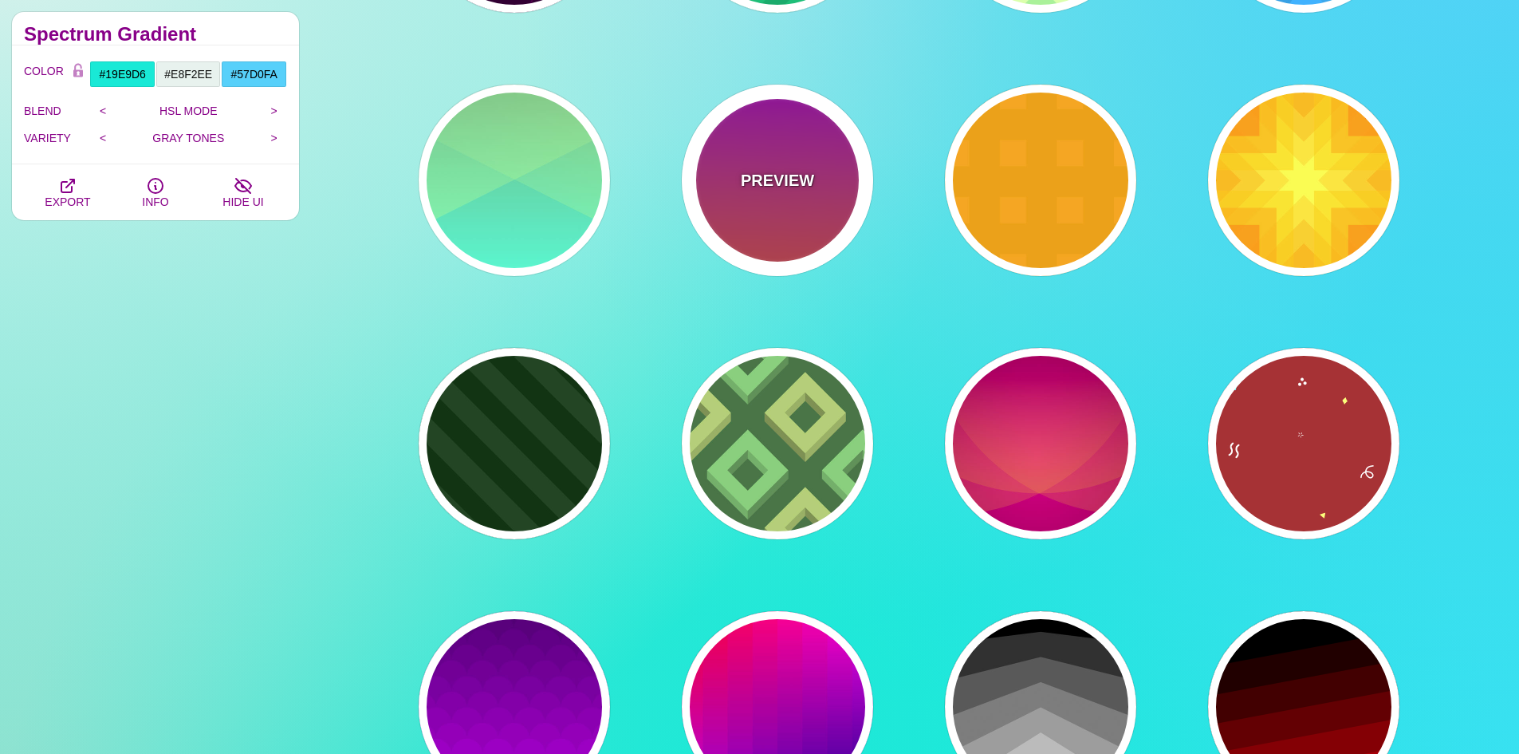
scroll to position [1037, 0]
